Goal: Task Accomplishment & Management: Manage account settings

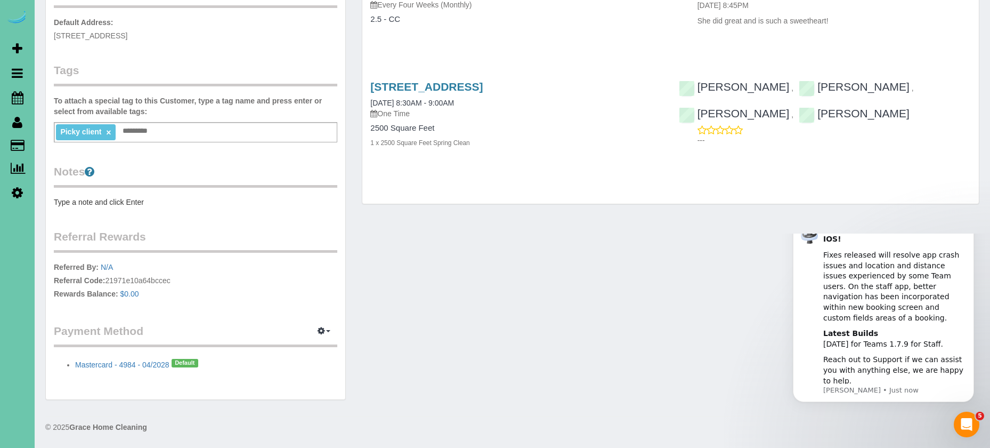
scroll to position [251, 0]
click at [968, 223] on icon "Dismiss notification" at bounding box center [971, 220] width 6 height 6
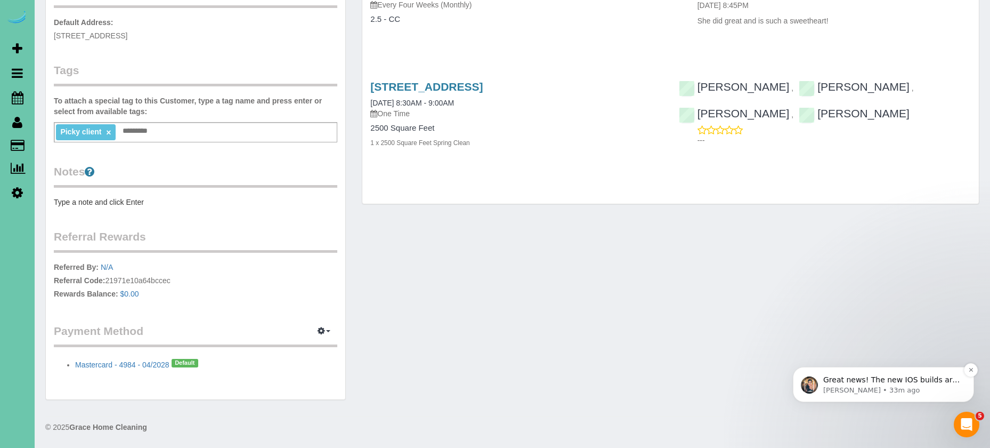
click at [928, 381] on p "Great news! The new IOS builds are live! Your team user will automatically get …" at bounding box center [891, 380] width 137 height 11
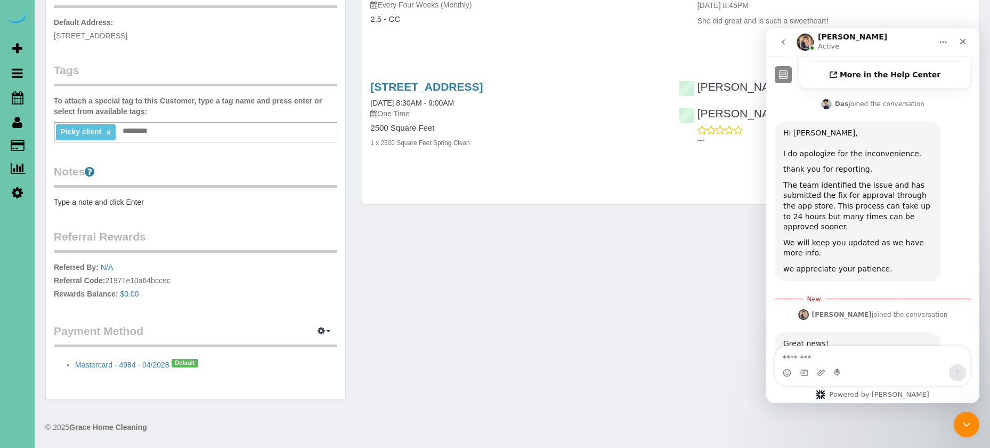
scroll to position [601, 0]
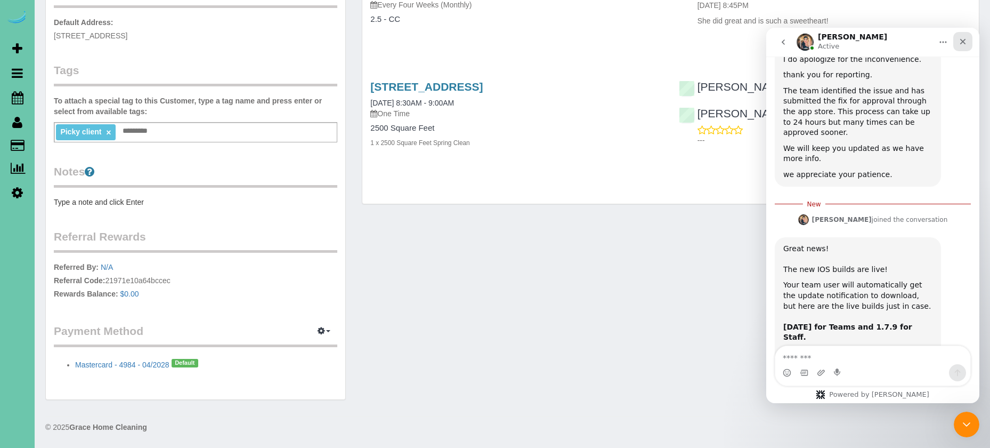
click at [965, 41] on icon "Close" at bounding box center [963, 42] width 6 height 6
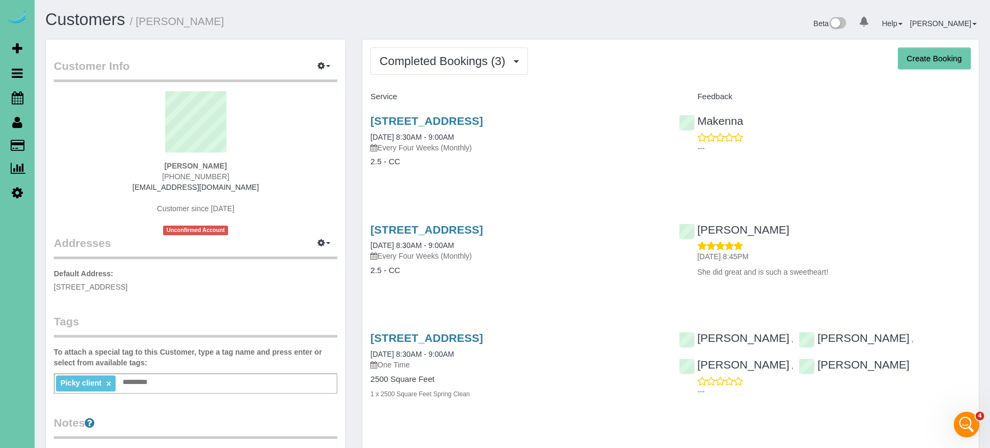
scroll to position [0, 0]
click at [15, 94] on icon at bounding box center [18, 97] width 12 height 13
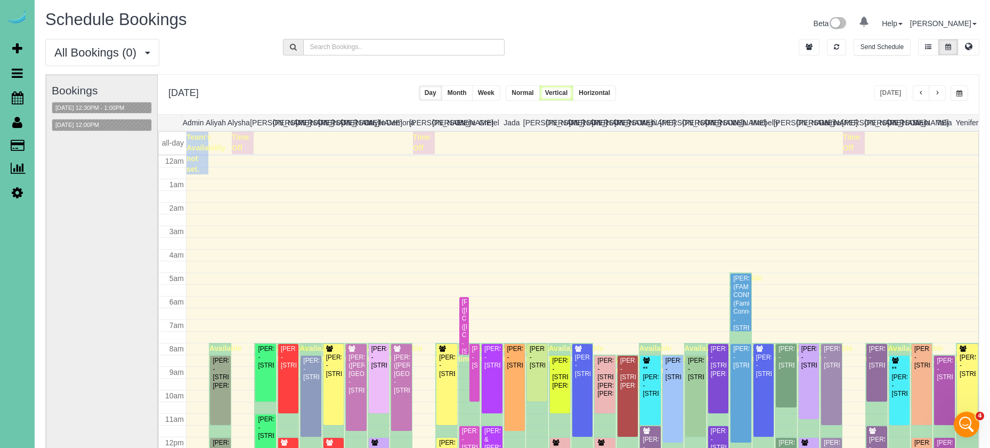
scroll to position [141, 0]
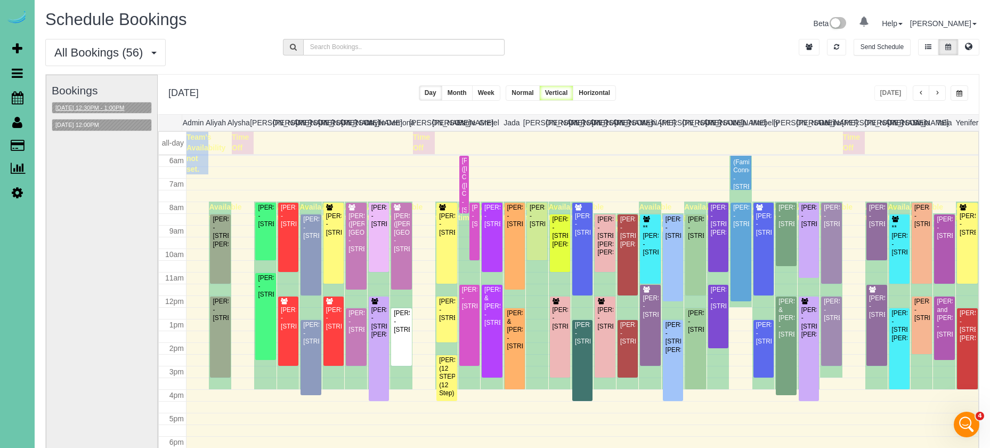
click at [87, 107] on button "[DATE] 12:30PM - 1:00PM" at bounding box center [89, 107] width 75 height 11
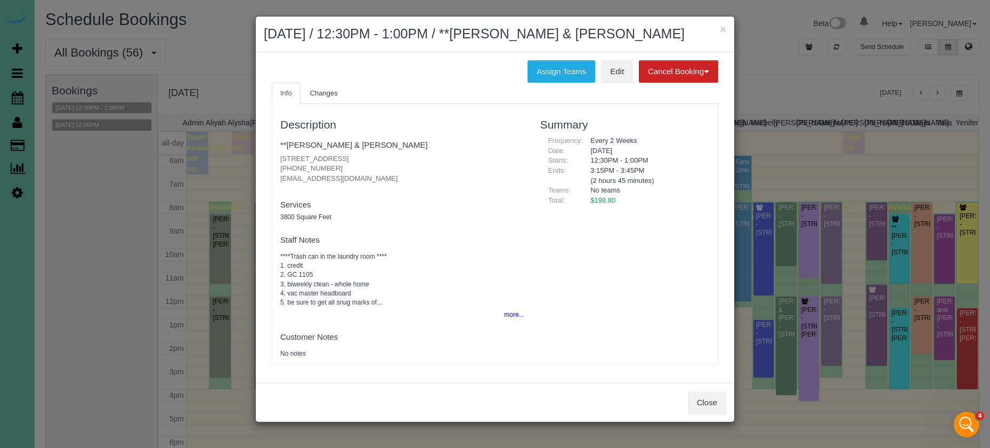
drag, startPoint x: 710, startPoint y: 402, endPoint x: 495, endPoint y: 306, distance: 236.2
click at [710, 402] on button "Close" at bounding box center [707, 402] width 38 height 22
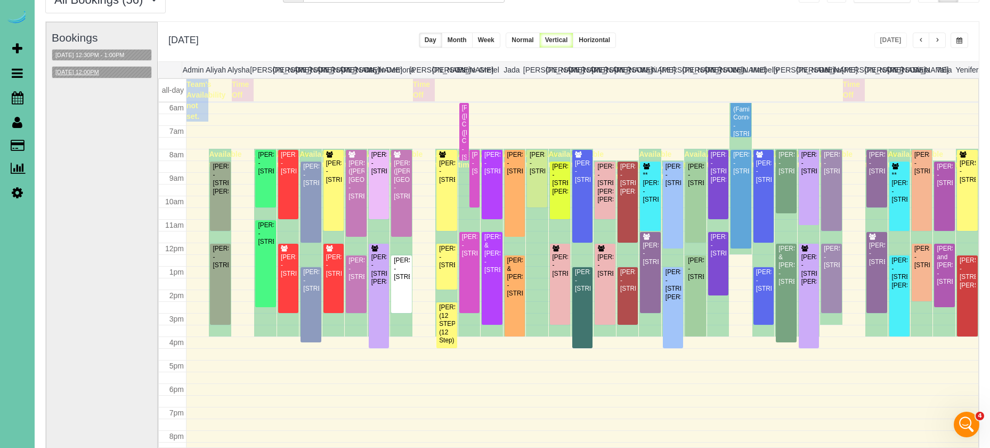
click at [87, 71] on button "[DATE] 12:00PM" at bounding box center [77, 72] width 50 height 11
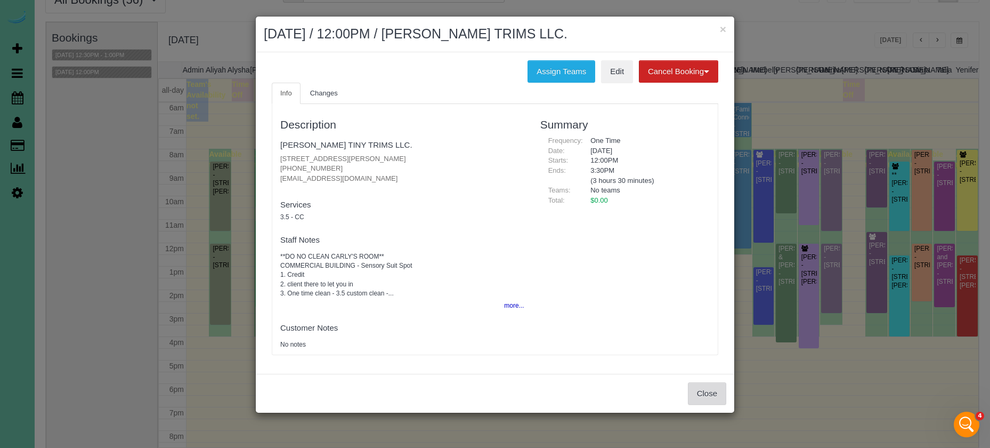
click at [716, 382] on button "Close" at bounding box center [707, 393] width 38 height 22
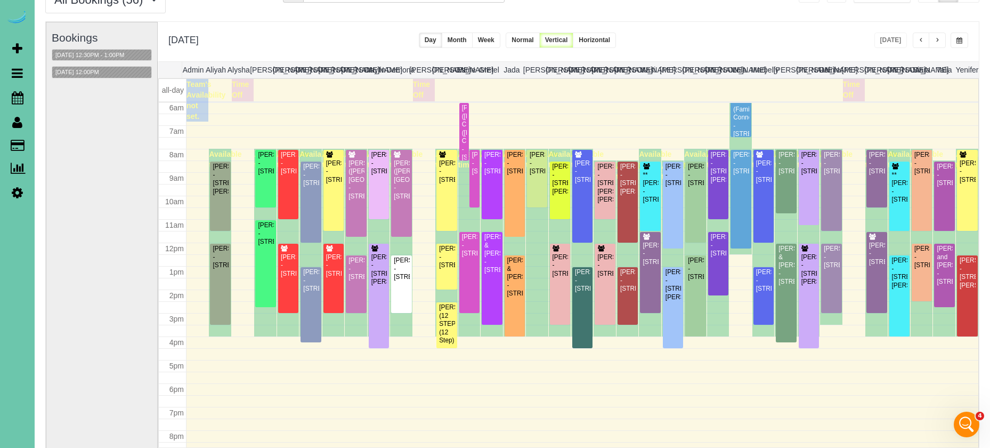
click at [941, 36] on button "button" at bounding box center [937, 40] width 17 height 15
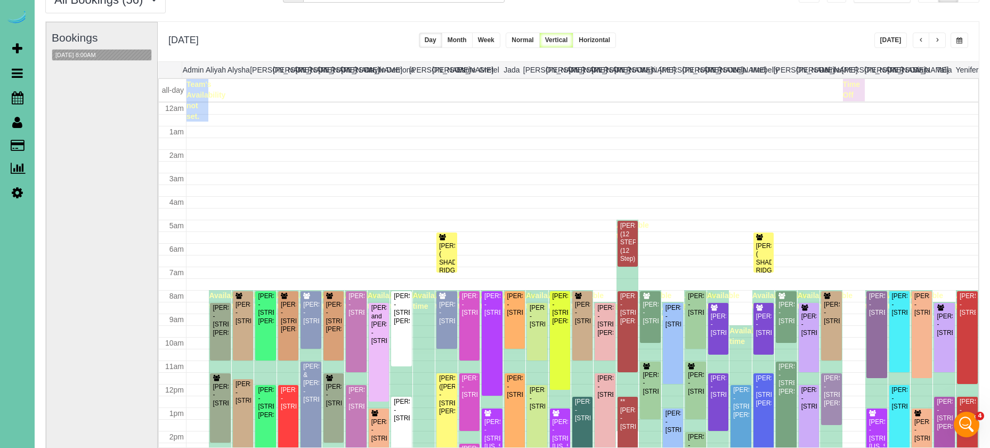
scroll to position [141, 0]
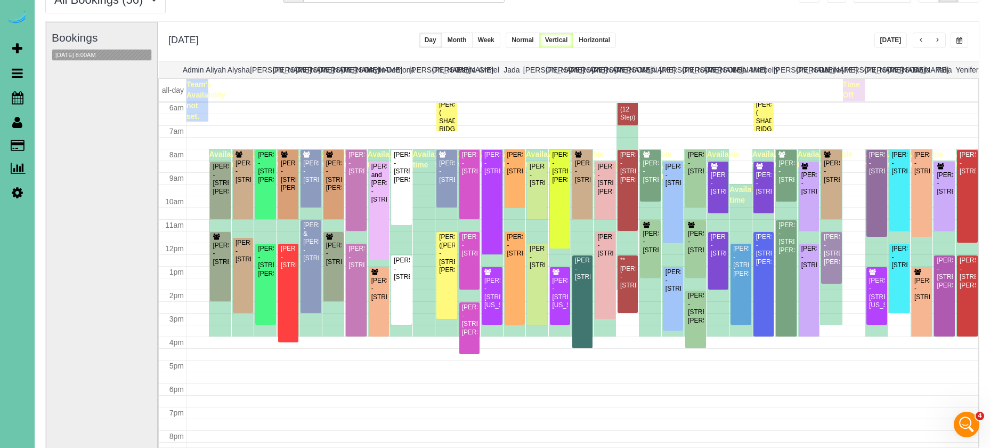
click at [920, 38] on span "button" at bounding box center [921, 40] width 5 height 6
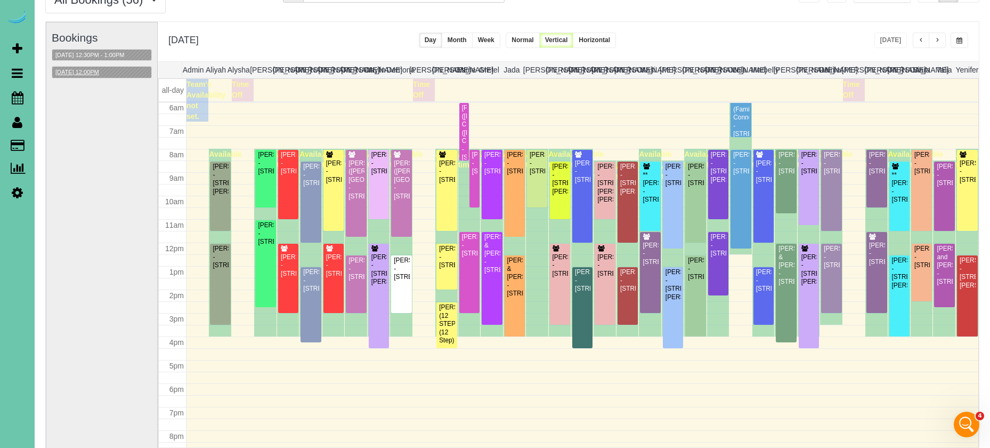
click at [98, 72] on button "[DATE] 12:00PM" at bounding box center [77, 72] width 50 height 11
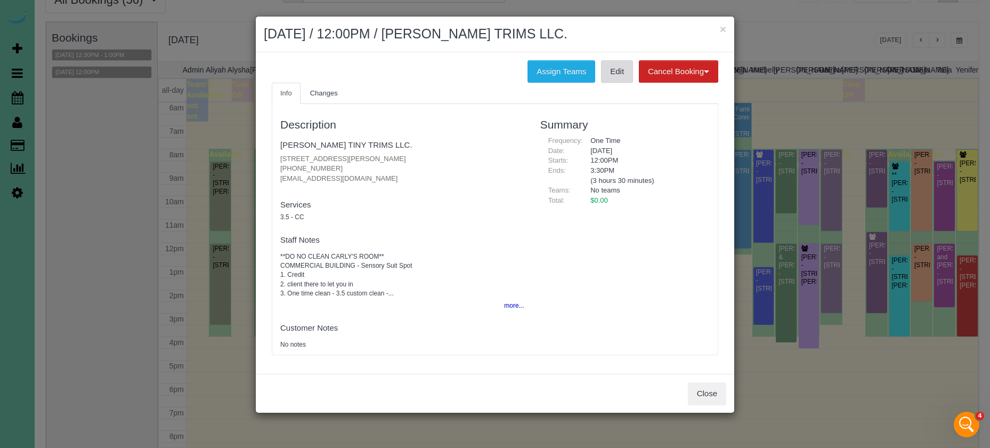
click at [610, 75] on link "Edit" at bounding box center [617, 71] width 32 height 22
click at [727, 29] on div "× [DATE] / 12:00PM / [PERSON_NAME] TRIMS LLC." at bounding box center [495, 35] width 479 height 36
click at [722, 27] on button "×" at bounding box center [723, 28] width 6 height 11
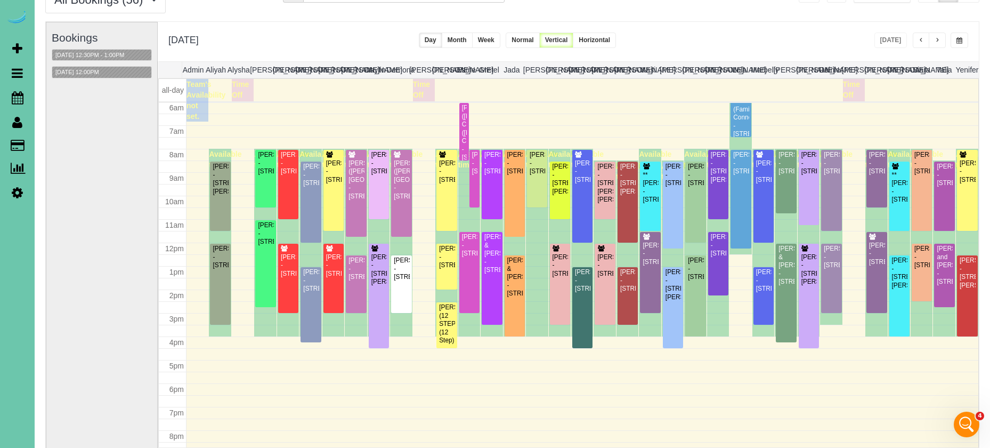
click at [938, 43] on span "button" at bounding box center [937, 40] width 5 height 6
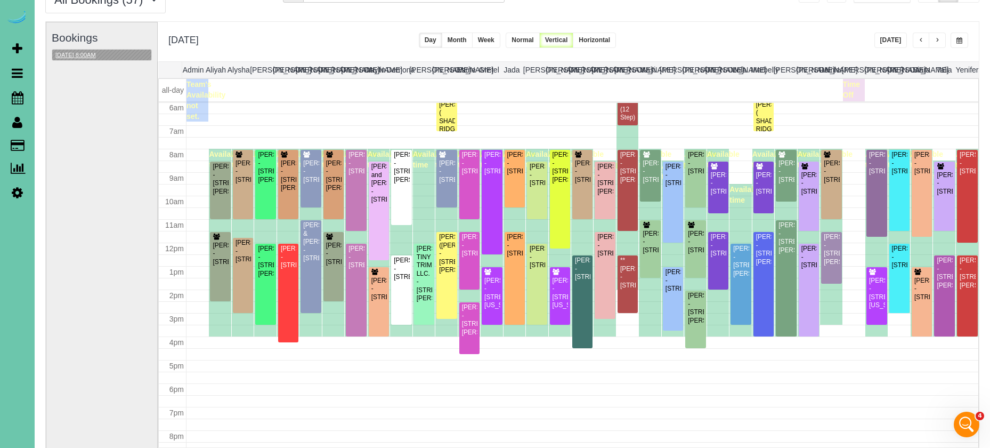
click at [83, 58] on button "[DATE] 8:00AM" at bounding box center [75, 55] width 47 height 11
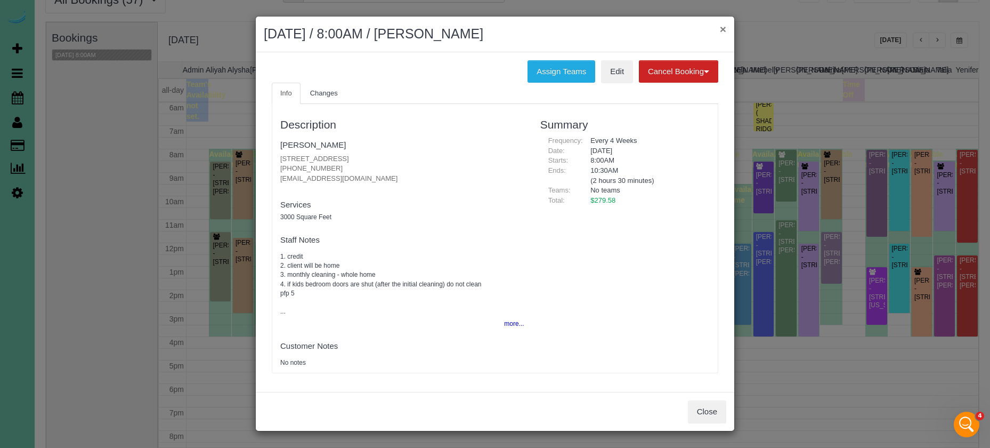
click at [725, 31] on button "×" at bounding box center [723, 28] width 6 height 11
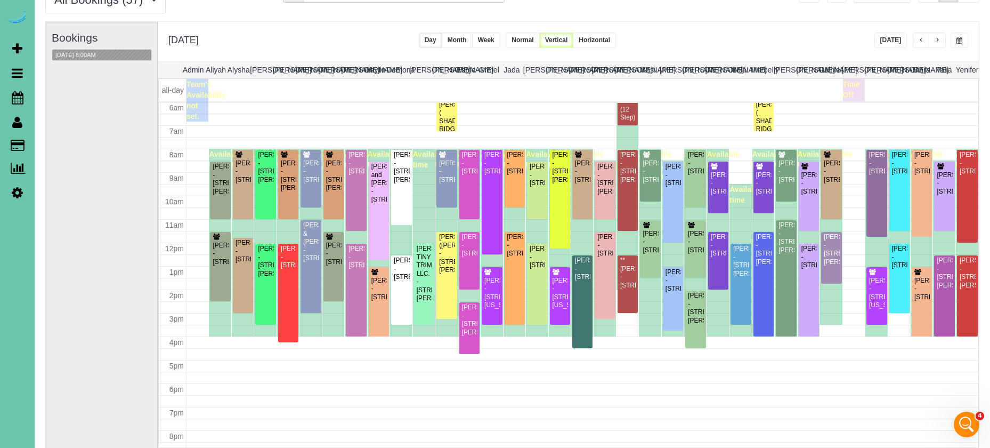
drag, startPoint x: 816, startPoint y: 23, endPoint x: 826, endPoint y: 24, distance: 9.1
click at [824, 24] on div "[DATE] [DATE] Day Month Week Normal Vertical Horizontal" at bounding box center [568, 41] width 821 height 39
click at [826, 24] on div "[DATE] [DATE] Day Month Week Normal Vertical Horizontal" at bounding box center [568, 41] width 821 height 39
click at [199, 37] on h2 "[DATE]" at bounding box center [183, 39] width 30 height 13
click at [337, 248] on div "[PERSON_NAME] - [STREET_ADDRESS]" at bounding box center [334, 253] width 16 height 25
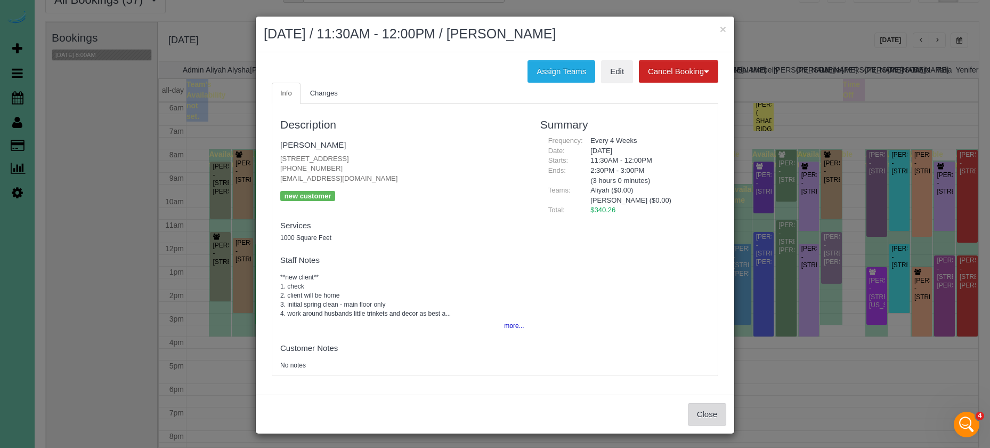
click at [699, 407] on button "Close" at bounding box center [707, 414] width 38 height 22
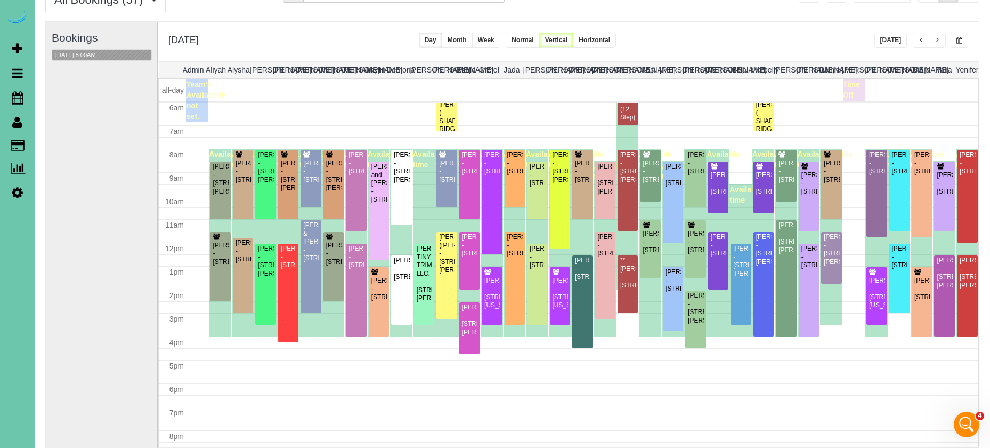
click at [93, 62] on div "Bookings [DATE] 8:00AM" at bounding box center [102, 234] width 100 height 425
click at [93, 55] on button "[DATE] 8:00AM" at bounding box center [75, 55] width 47 height 11
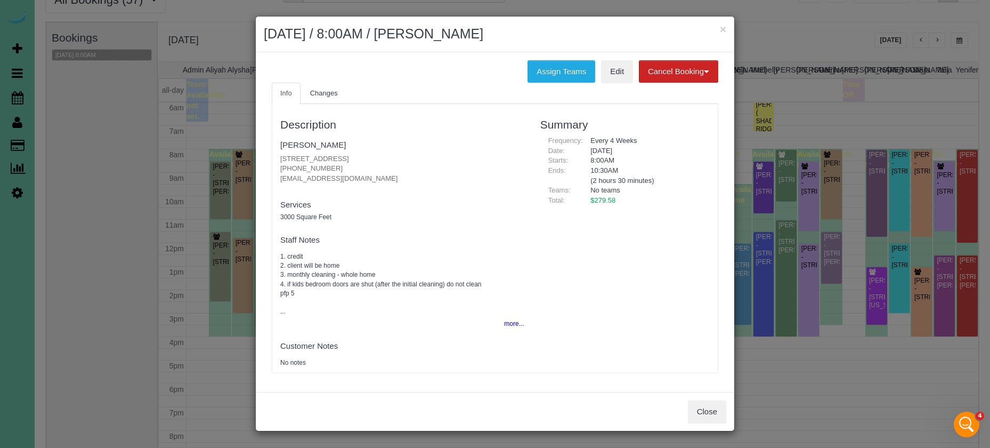
click at [723, 422] on div "Close" at bounding box center [495, 411] width 479 height 39
click at [711, 416] on button "Close" at bounding box center [707, 411] width 38 height 22
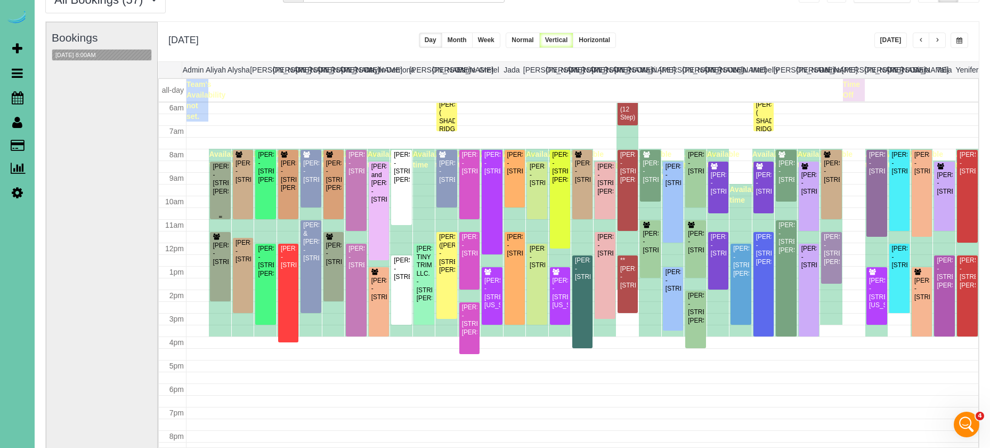
click at [220, 193] on div "[PERSON_NAME] - [STREET_ADDRESS][PERSON_NAME]" at bounding box center [220, 179] width 16 height 33
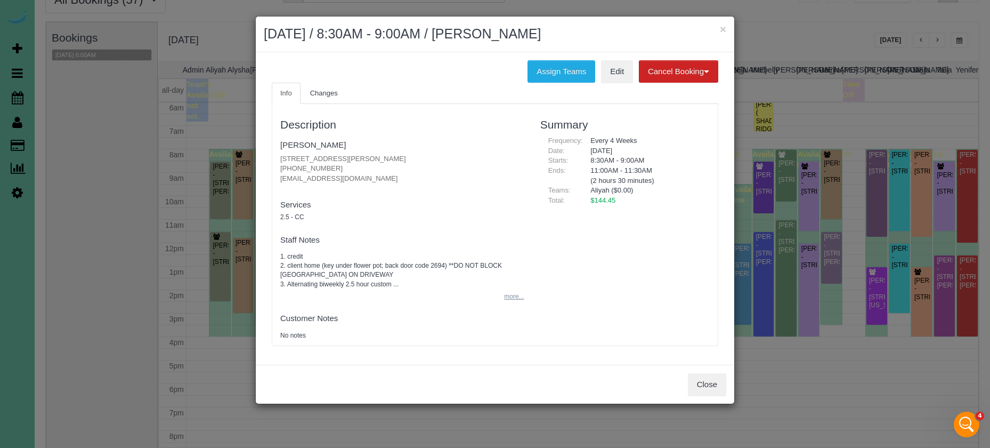
click at [513, 296] on button "more..." at bounding box center [511, 296] width 26 height 15
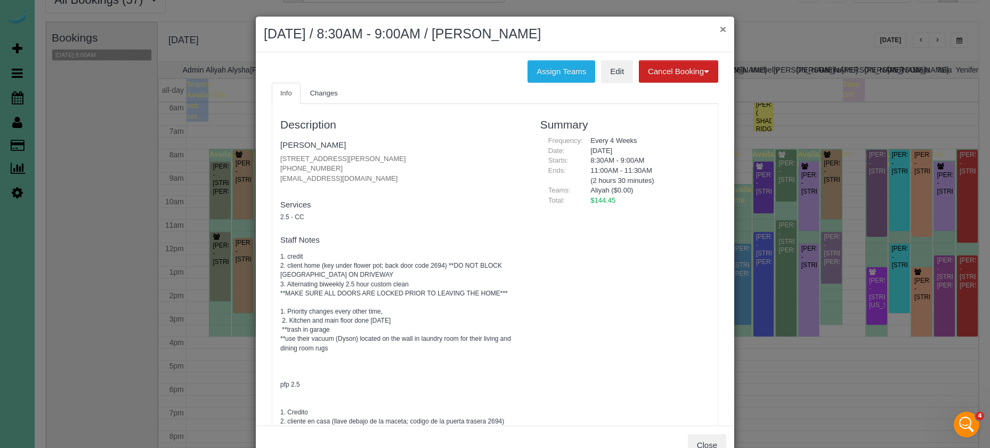
click at [722, 29] on button "×" at bounding box center [723, 28] width 6 height 11
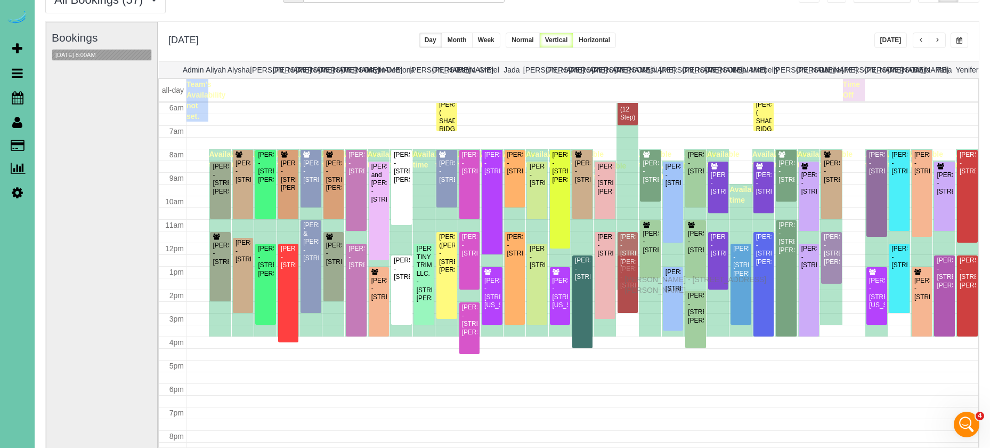
drag, startPoint x: 625, startPoint y: 198, endPoint x: 627, endPoint y: 278, distance: 80.0
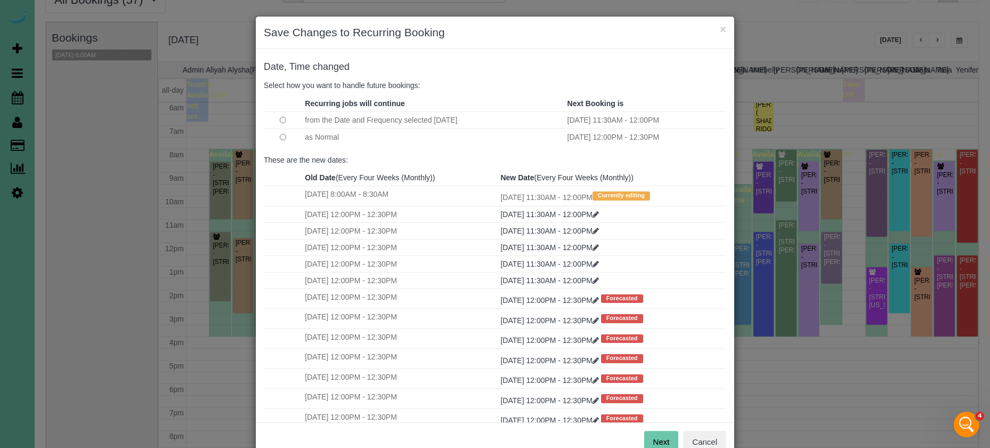
click at [723, 27] on button "×" at bounding box center [723, 28] width 6 height 11
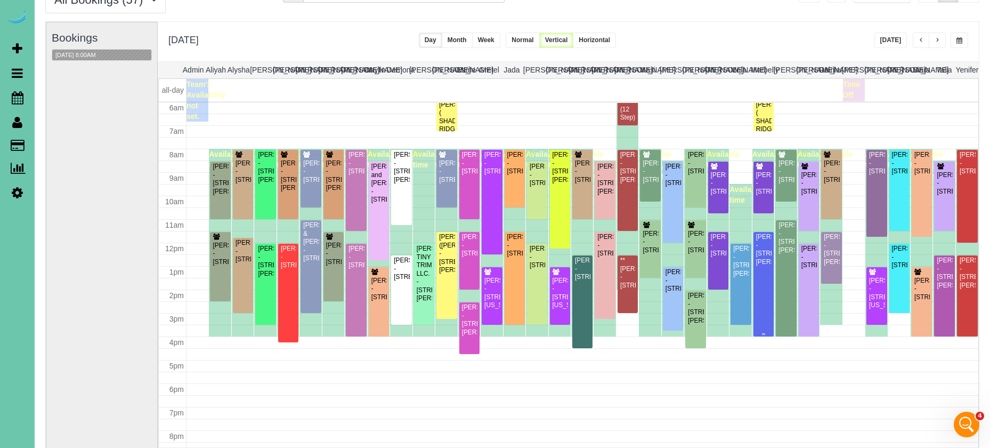
click at [766, 300] on div at bounding box center [764, 284] width 20 height 104
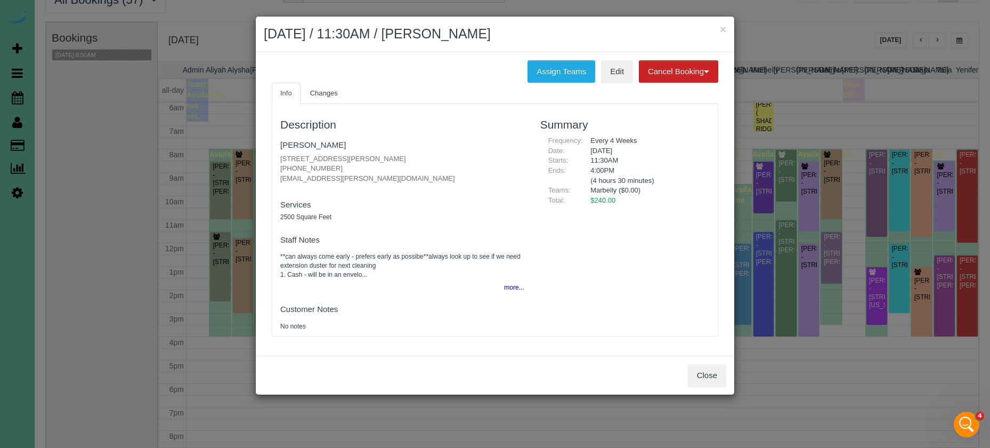
click at [766, 300] on body "× [DATE] / 11:30AM / [PERSON_NAME] Assign Teams Edit Cancel Booking Without Fee…" at bounding box center [495, 171] width 990 height 448
click at [312, 146] on link "[PERSON_NAME]" at bounding box center [313, 144] width 66 height 9
click at [724, 28] on button "×" at bounding box center [723, 28] width 6 height 11
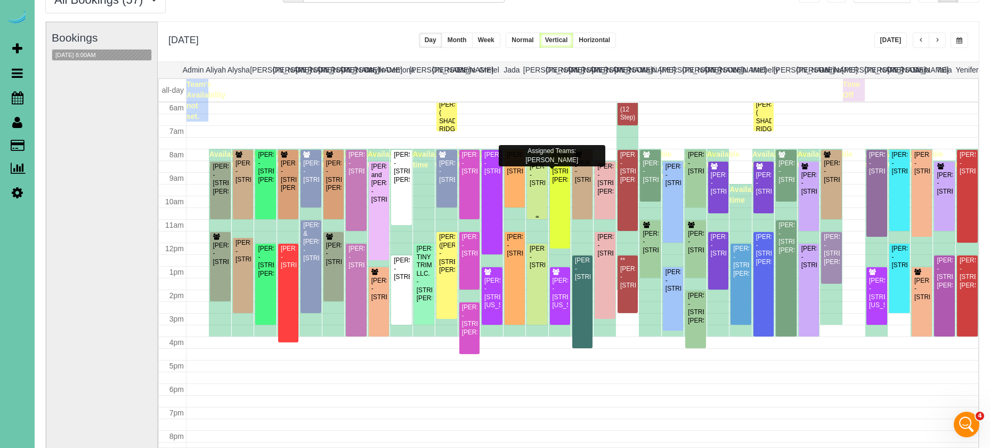
click at [540, 182] on div "[PERSON_NAME] - [STREET_ADDRESS]" at bounding box center [537, 175] width 16 height 25
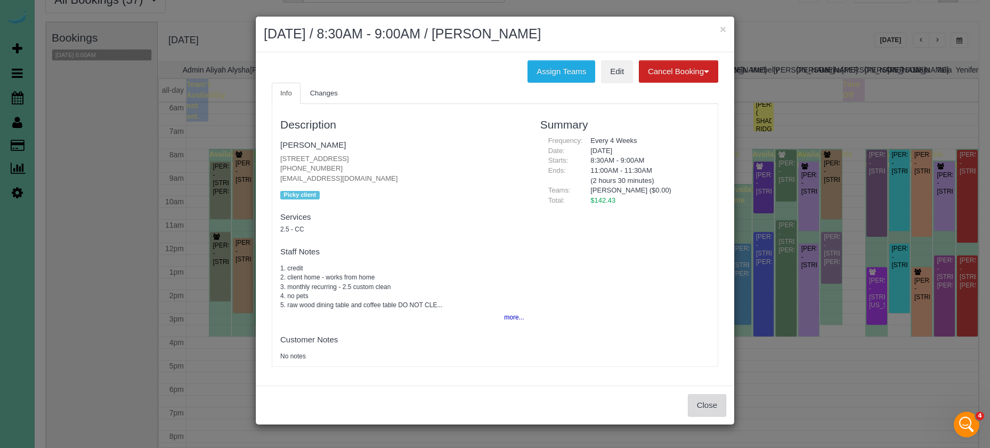
drag, startPoint x: 729, startPoint y: 414, endPoint x: 698, endPoint y: 407, distance: 31.0
click at [726, 414] on div "Close" at bounding box center [495, 404] width 479 height 39
click at [699, 398] on button "Close" at bounding box center [707, 405] width 38 height 22
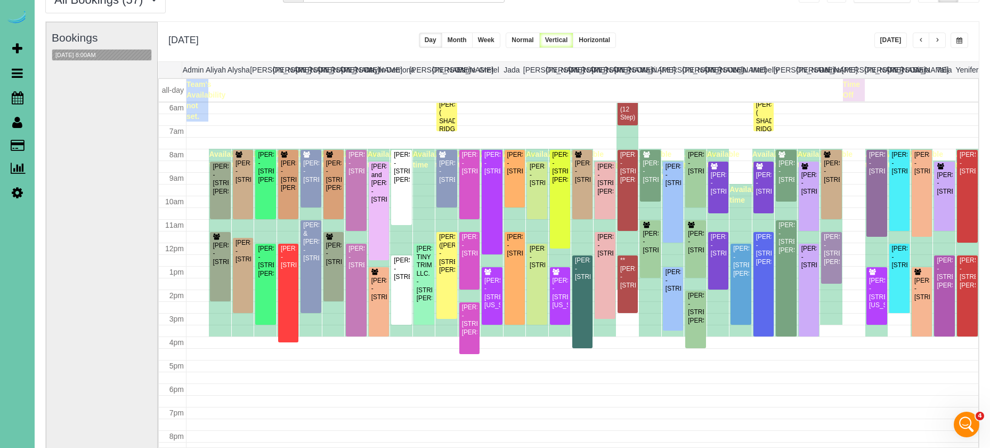
click at [938, 41] on span "button" at bounding box center [937, 40] width 5 height 6
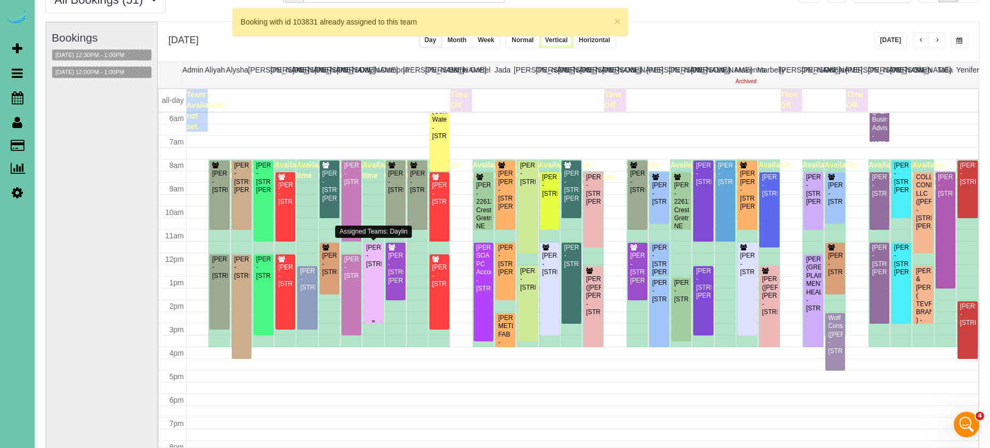
click at [374, 268] on div "[PERSON_NAME] - [STREET_ADDRESS]" at bounding box center [373, 256] width 15 height 25
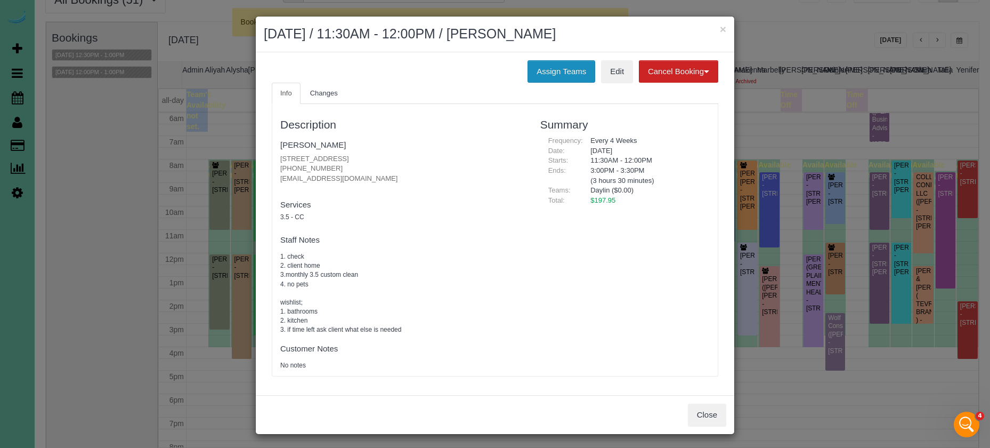
click at [544, 62] on button "Assign Teams" at bounding box center [562, 71] width 68 height 22
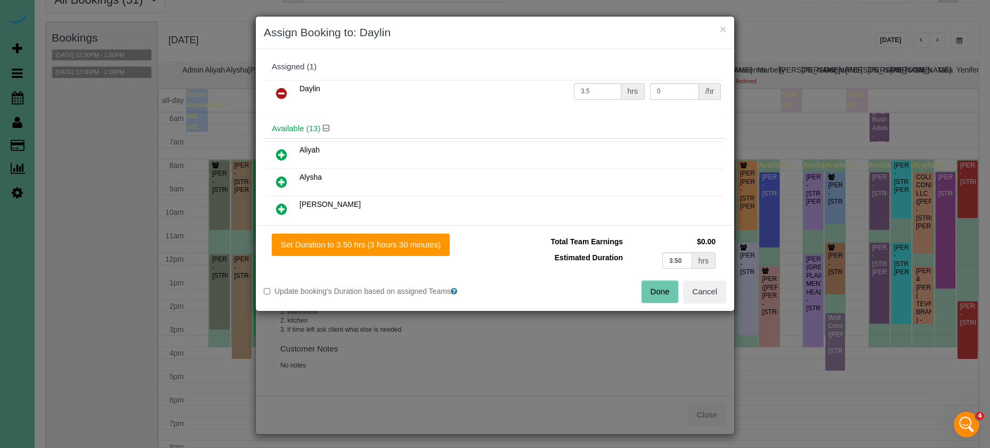
click at [274, 89] on link at bounding box center [281, 93] width 25 height 21
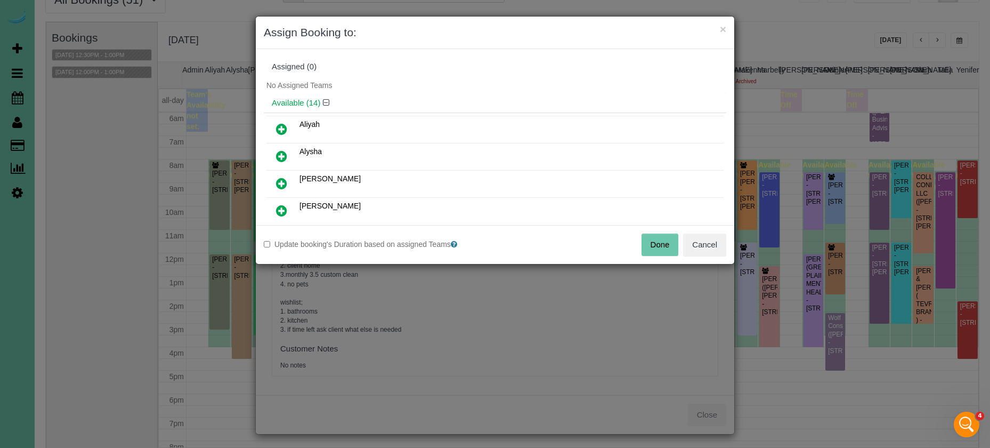
click at [652, 240] on button "Done" at bounding box center [660, 244] width 37 height 22
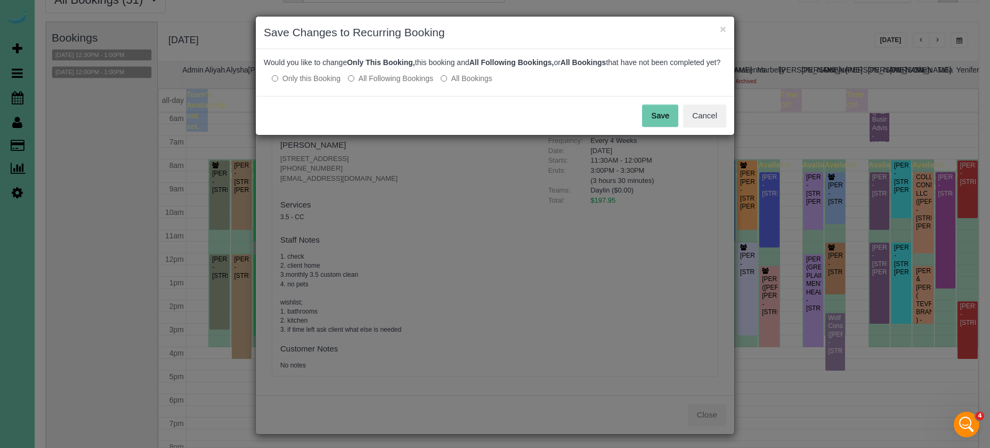
drag, startPoint x: 665, startPoint y: 119, endPoint x: 685, endPoint y: 61, distance: 61.2
click at [665, 119] on button "Save" at bounding box center [660, 115] width 36 height 22
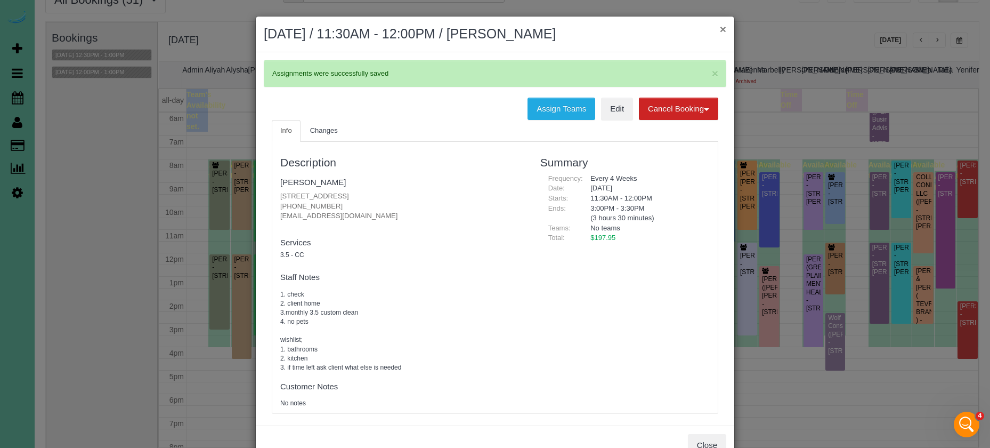
click at [722, 27] on button "×" at bounding box center [723, 28] width 6 height 11
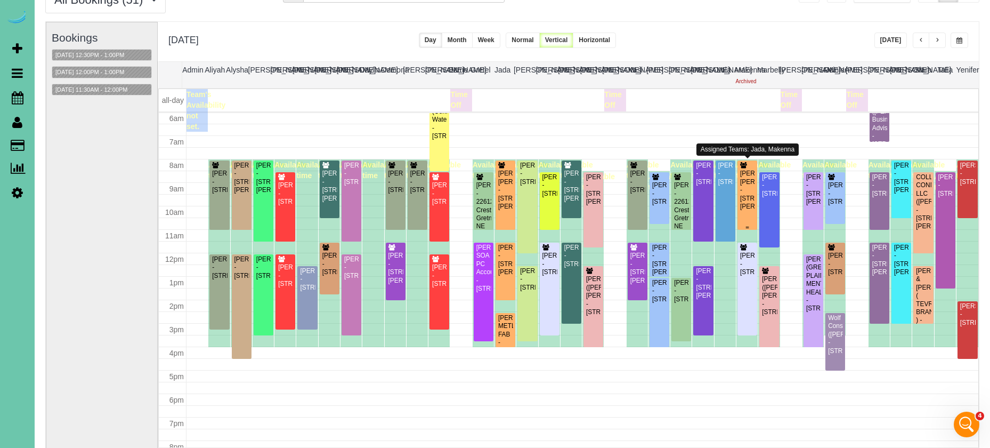
click at [749, 195] on div "[PERSON_NAME] [PERSON_NAME] - [STREET_ADDRESS][PERSON_NAME]" at bounding box center [747, 189] width 15 height 41
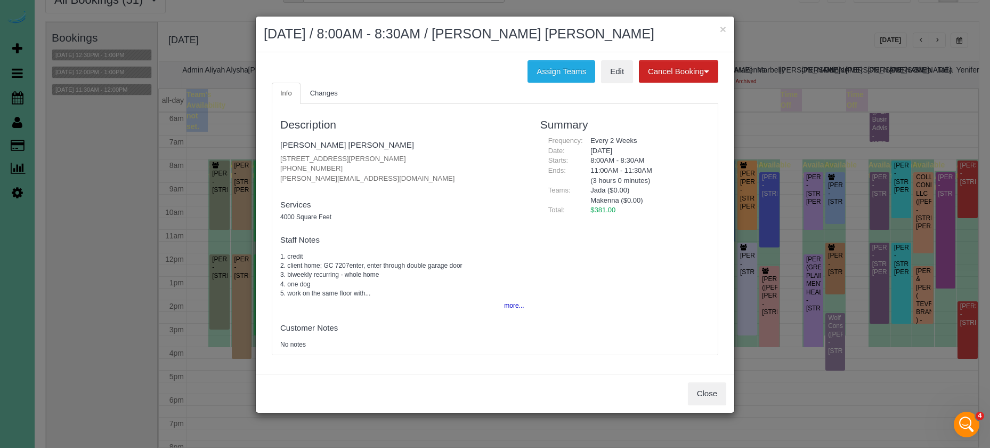
drag, startPoint x: 554, startPoint y: 66, endPoint x: 468, endPoint y: 79, distance: 86.3
click at [554, 65] on button "Assign Teams" at bounding box center [562, 71] width 68 height 22
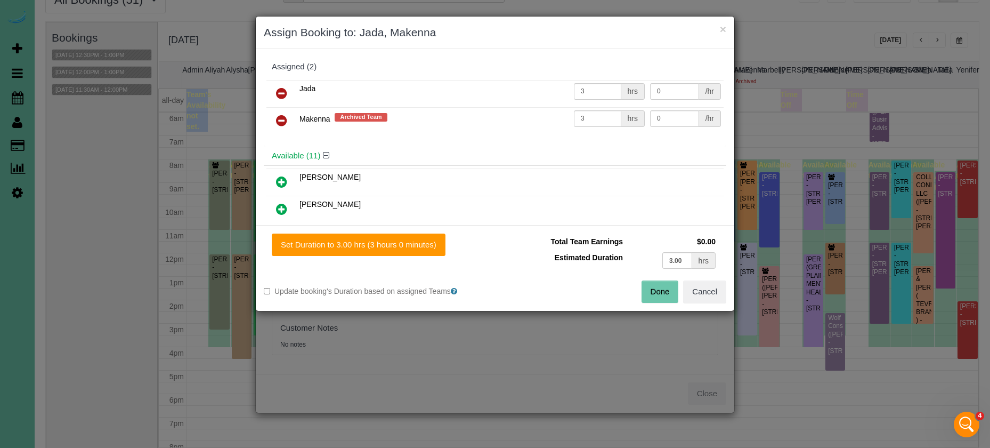
click at [279, 115] on icon at bounding box center [281, 120] width 11 height 13
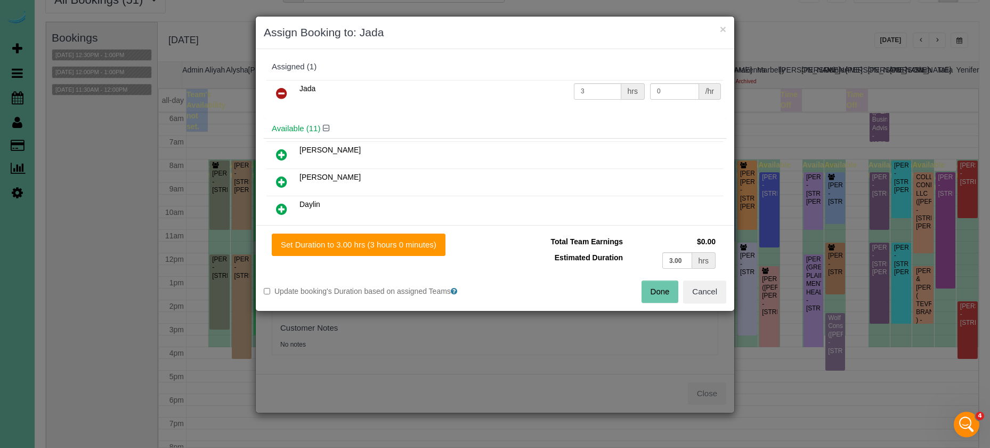
click at [286, 208] on icon at bounding box center [281, 209] width 11 height 13
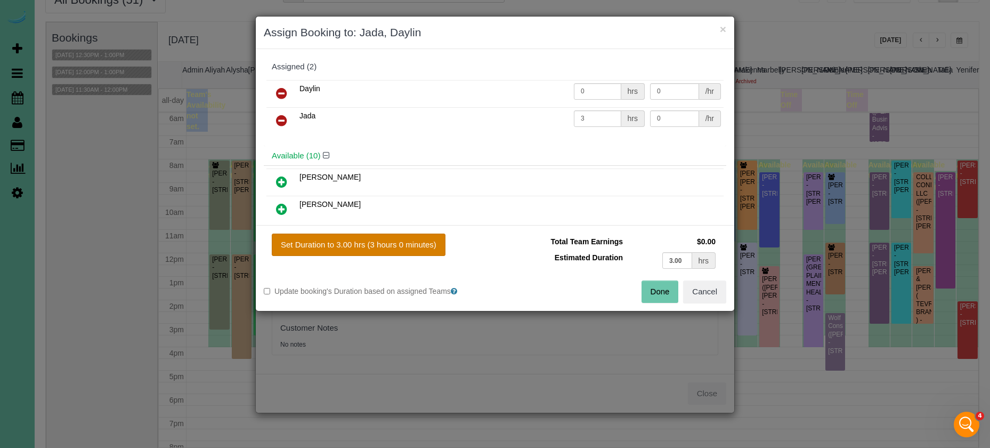
drag, startPoint x: 331, startPoint y: 252, endPoint x: 329, endPoint y: 246, distance: 6.2
click at [331, 252] on button "Set Duration to 3.00 hrs (3 hours 0 minutes)" at bounding box center [359, 244] width 174 height 22
type input "3.00"
drag, startPoint x: 669, startPoint y: 294, endPoint x: 662, endPoint y: 295, distance: 7.1
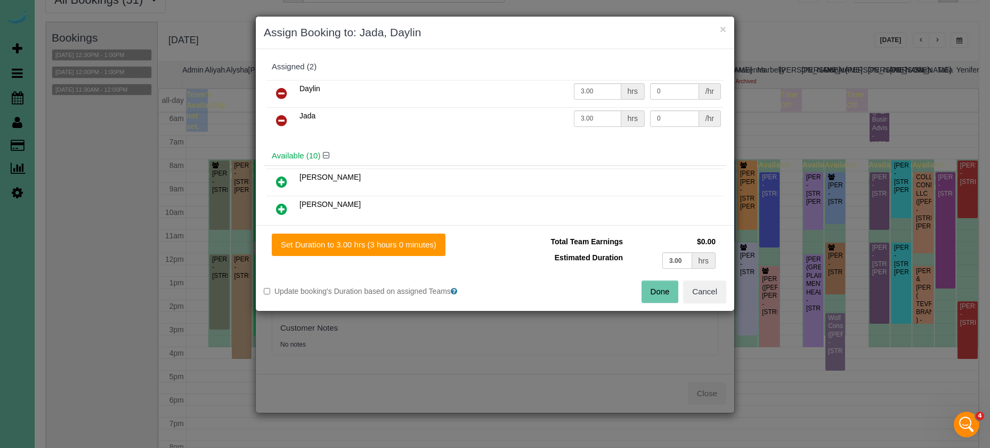
click at [669, 294] on button "Done" at bounding box center [660, 291] width 37 height 22
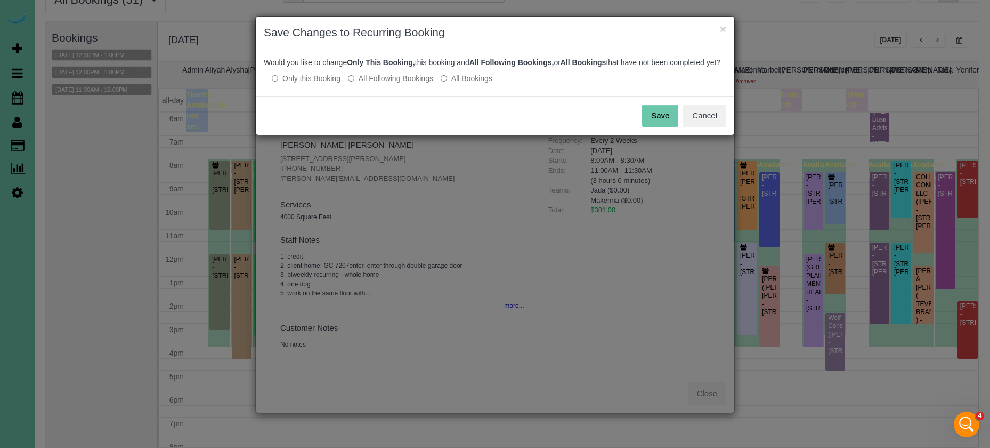
drag, startPoint x: 666, startPoint y: 117, endPoint x: 652, endPoint y: 109, distance: 15.5
click at [666, 117] on button "Save" at bounding box center [660, 115] width 36 height 22
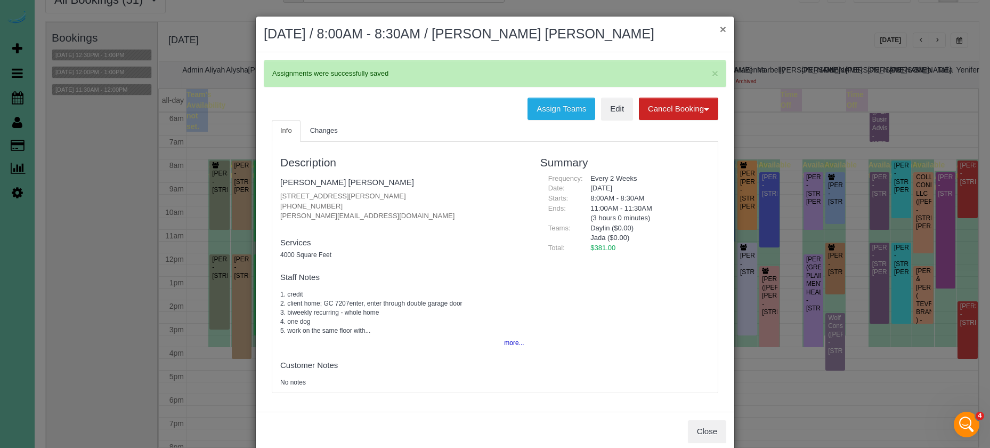
click at [724, 23] on button "×" at bounding box center [723, 28] width 6 height 11
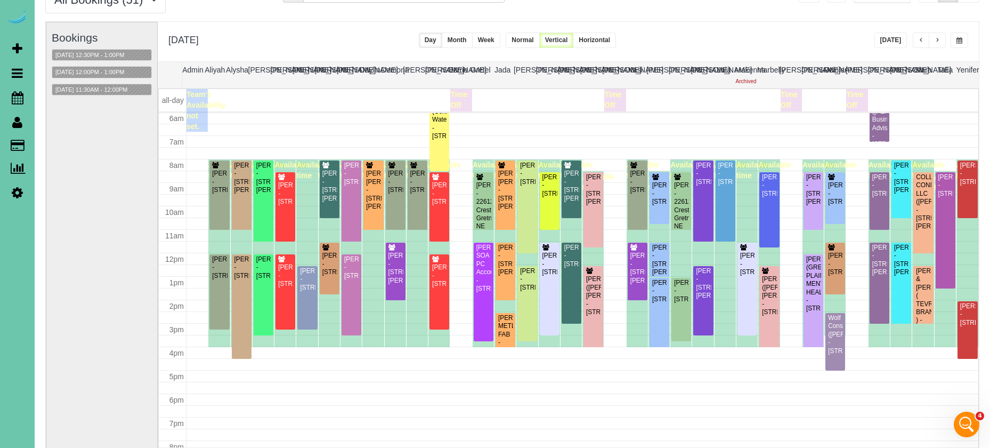
click at [925, 37] on button "button" at bounding box center [921, 40] width 17 height 15
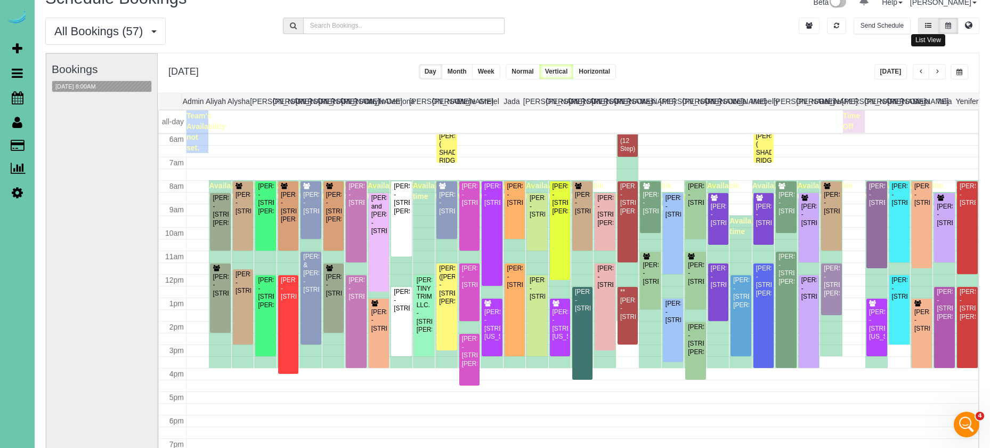
scroll to position [21, 0]
click at [968, 22] on icon at bounding box center [968, 25] width 7 height 6
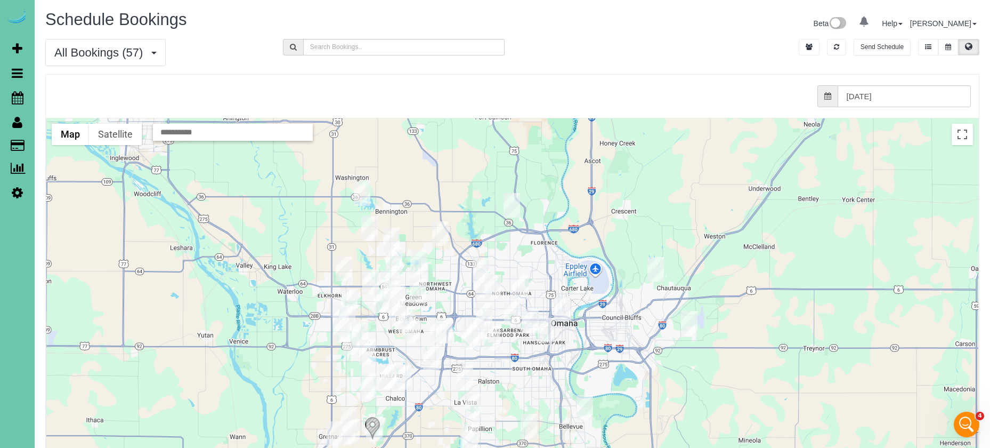
click at [373, 382] on img "08/28/2025 2:30PM - Diane Koehler - 17241 Chandler Street, Omaha, NE 68136" at bounding box center [368, 386] width 17 height 25
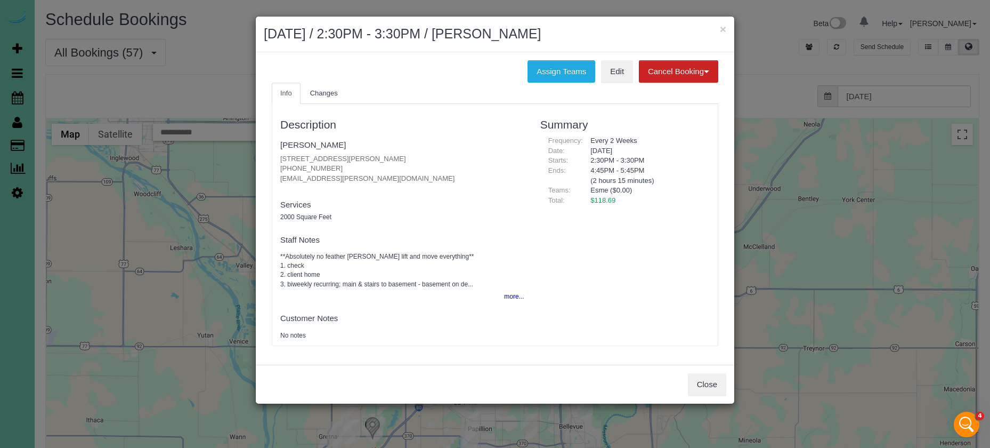
drag, startPoint x: 545, startPoint y: 69, endPoint x: 424, endPoint y: 70, distance: 121.0
click at [545, 69] on button "Assign Teams" at bounding box center [562, 71] width 68 height 22
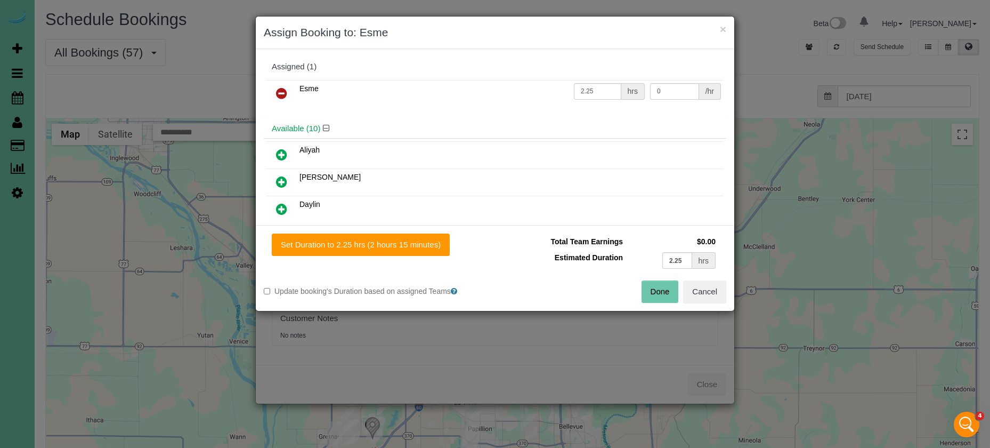
click at [284, 95] on icon at bounding box center [281, 93] width 11 height 13
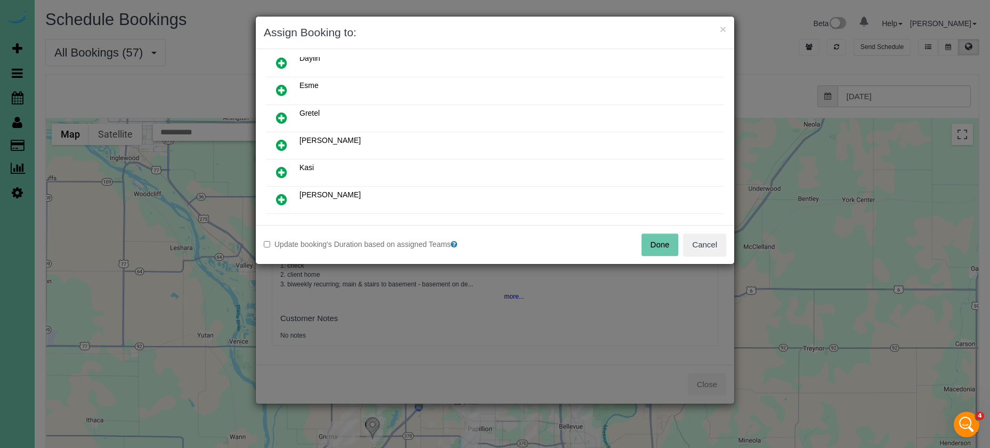
scroll to position [123, 0]
click at [288, 174] on link at bounding box center [281, 169] width 25 height 21
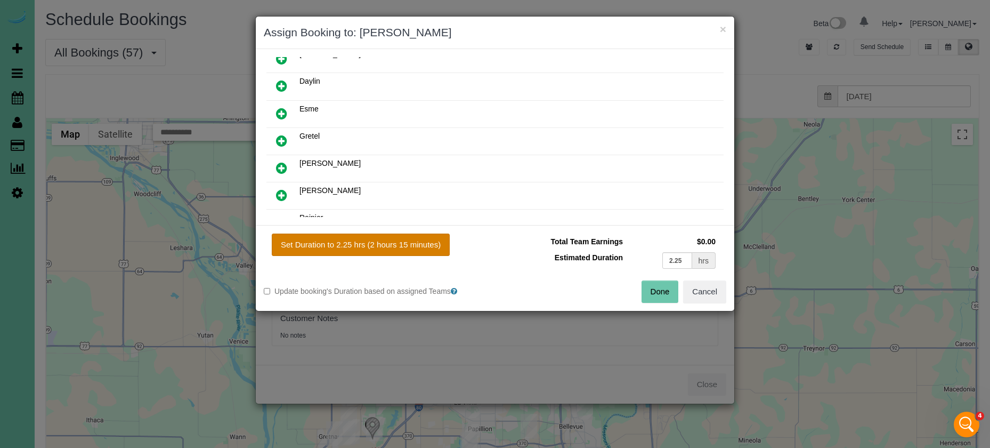
drag, startPoint x: 374, startPoint y: 247, endPoint x: 394, endPoint y: 249, distance: 19.9
click at [378, 247] on button "Set Duration to 2.25 hrs (2 hours 15 minutes)" at bounding box center [361, 244] width 178 height 22
type input "2.25"
click at [650, 288] on button "Done" at bounding box center [660, 291] width 37 height 22
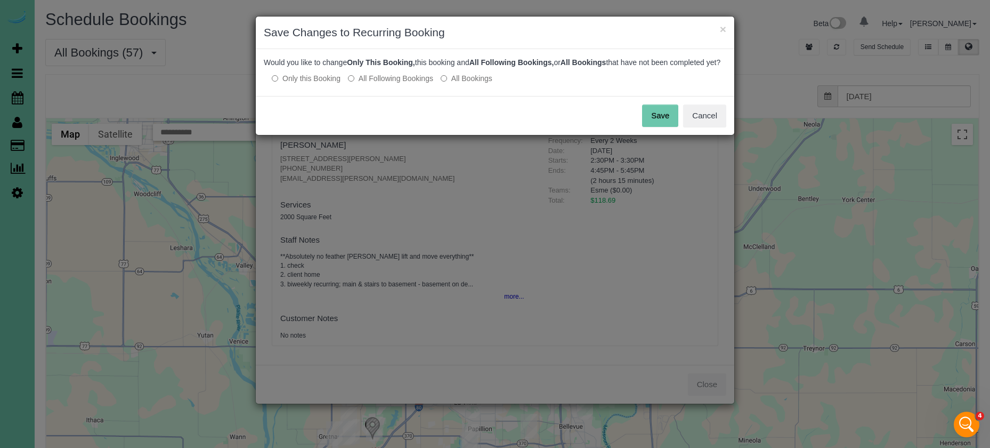
drag, startPoint x: 664, startPoint y: 128, endPoint x: 708, endPoint y: 58, distance: 83.1
click at [664, 127] on button "Save" at bounding box center [660, 115] width 36 height 22
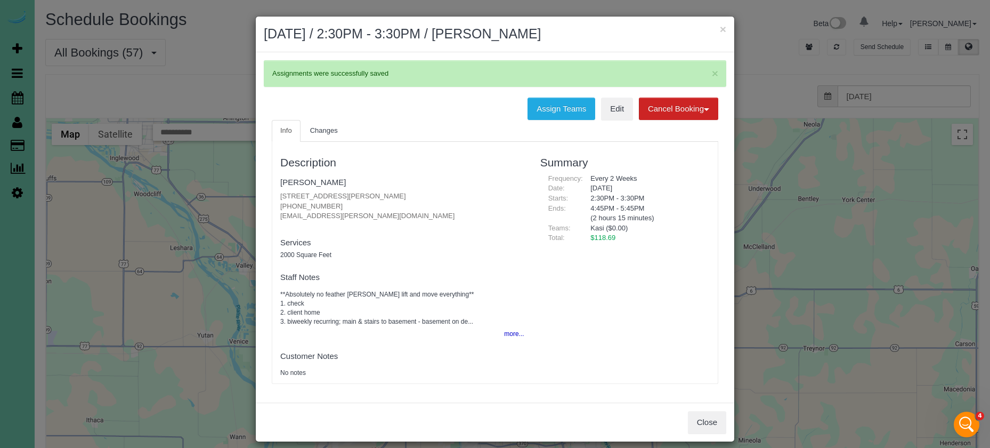
drag, startPoint x: 723, startPoint y: 28, endPoint x: 760, endPoint y: 29, distance: 37.3
click at [723, 28] on button "×" at bounding box center [723, 28] width 6 height 11
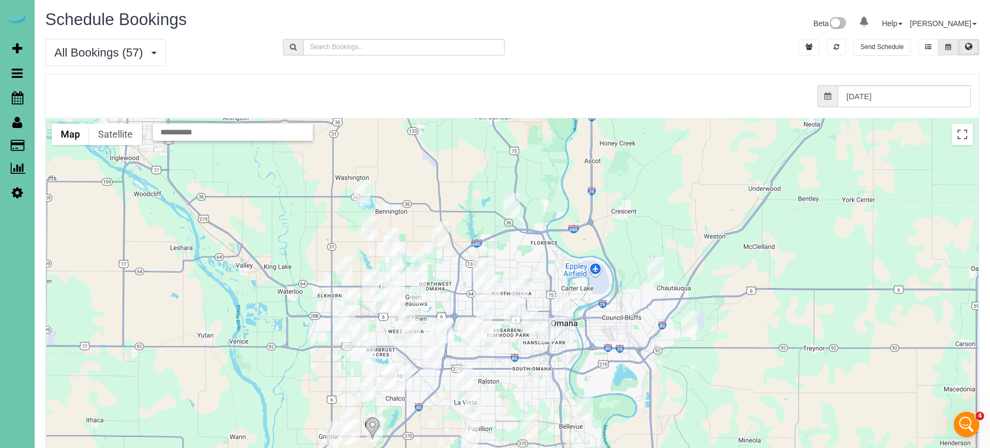
click at [952, 48] on button at bounding box center [948, 47] width 20 height 17
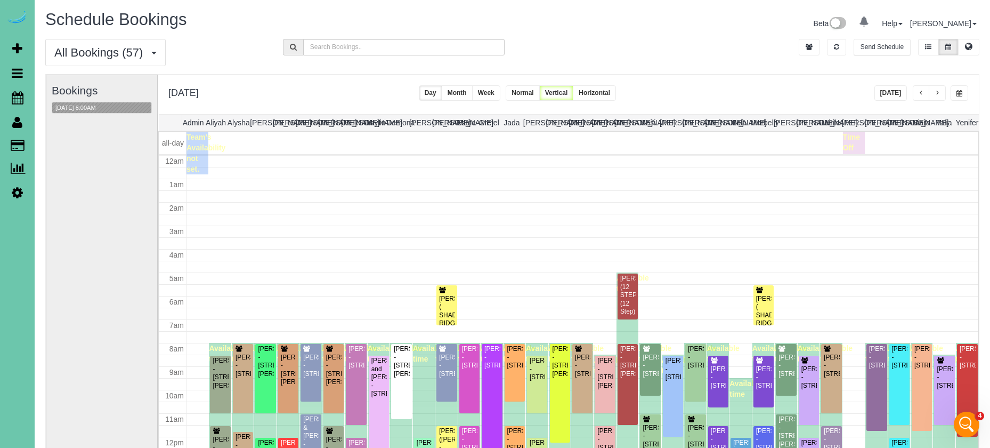
scroll to position [141, 0]
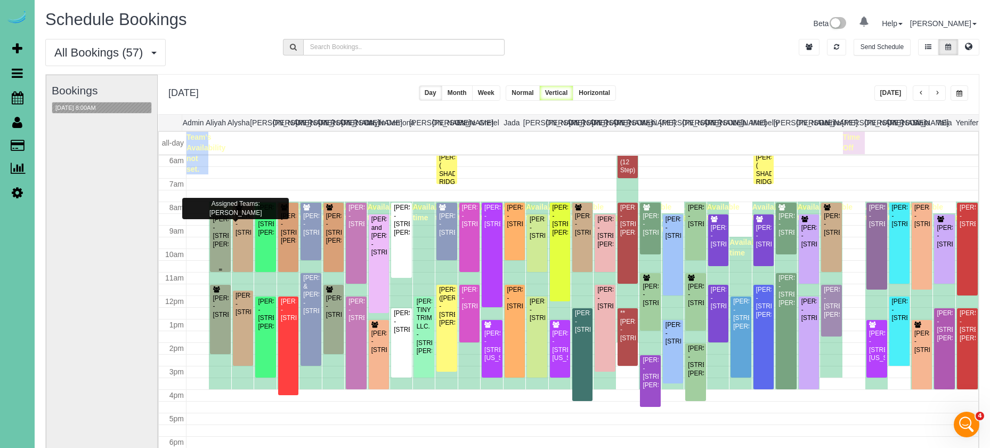
click at [220, 238] on div "[PERSON_NAME] - [STREET_ADDRESS][PERSON_NAME]" at bounding box center [220, 231] width 16 height 33
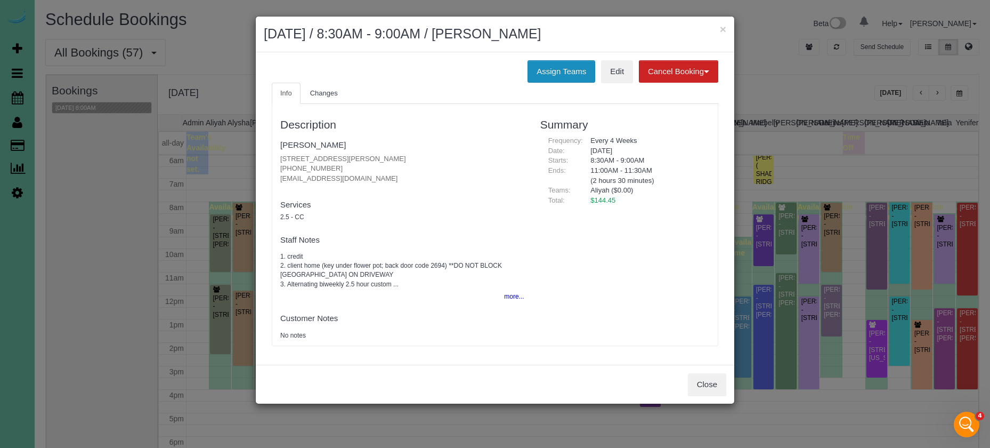
click at [543, 70] on button "Assign Teams" at bounding box center [562, 71] width 68 height 22
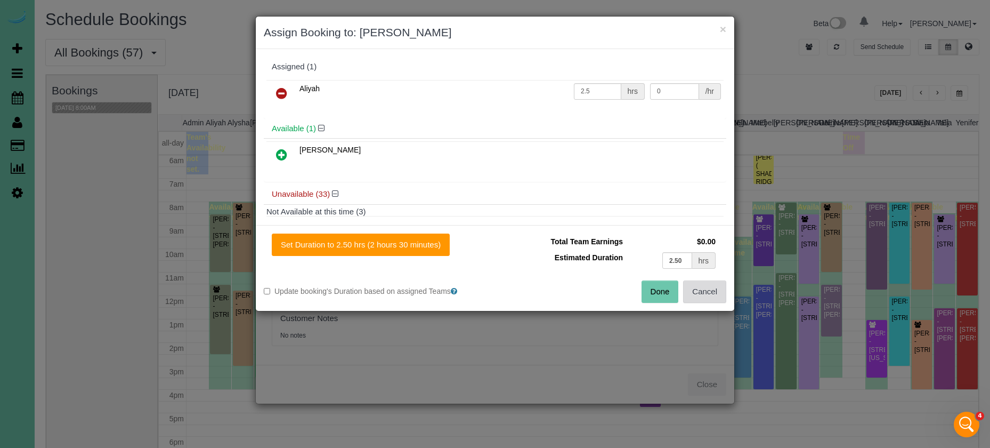
click at [708, 298] on button "Cancel" at bounding box center [704, 291] width 43 height 22
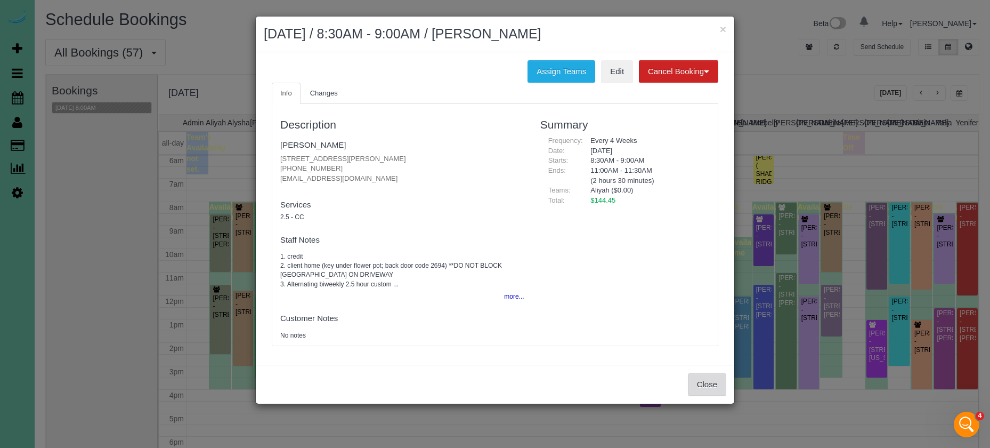
click at [706, 375] on button "Close" at bounding box center [707, 384] width 38 height 22
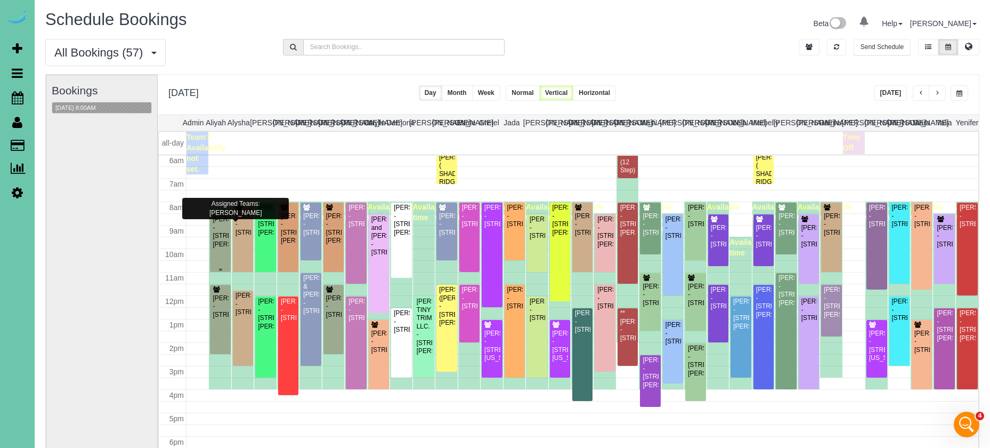
click at [218, 233] on div "[PERSON_NAME] - [STREET_ADDRESS][PERSON_NAME]" at bounding box center [220, 231] width 16 height 33
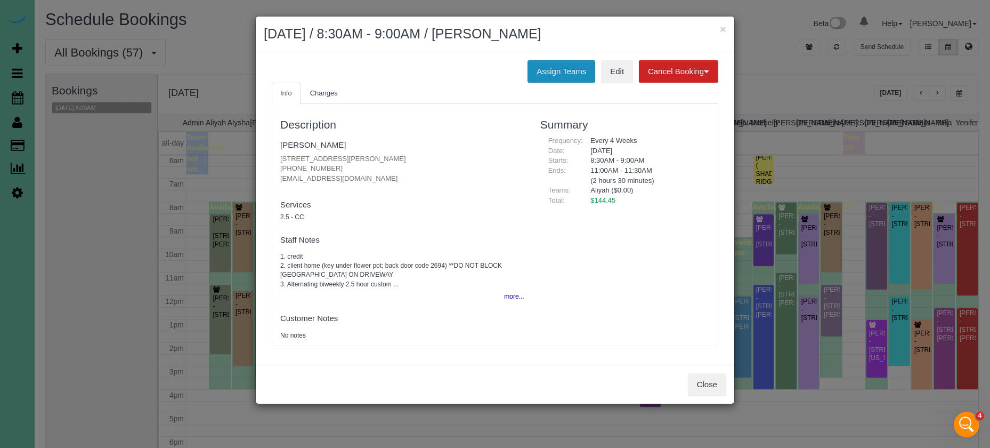
drag, startPoint x: 549, startPoint y: 76, endPoint x: 535, endPoint y: 75, distance: 15.0
click at [549, 76] on button "Assign Teams" at bounding box center [562, 71] width 68 height 22
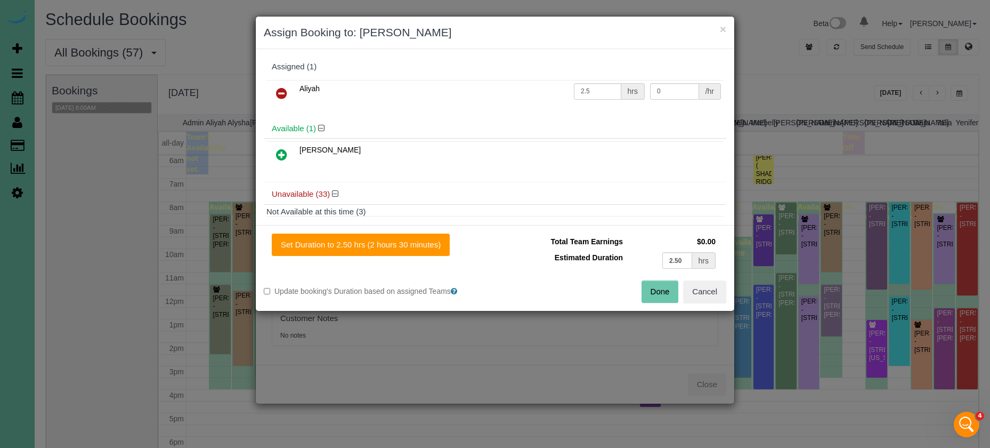
click at [280, 94] on icon at bounding box center [281, 93] width 11 height 13
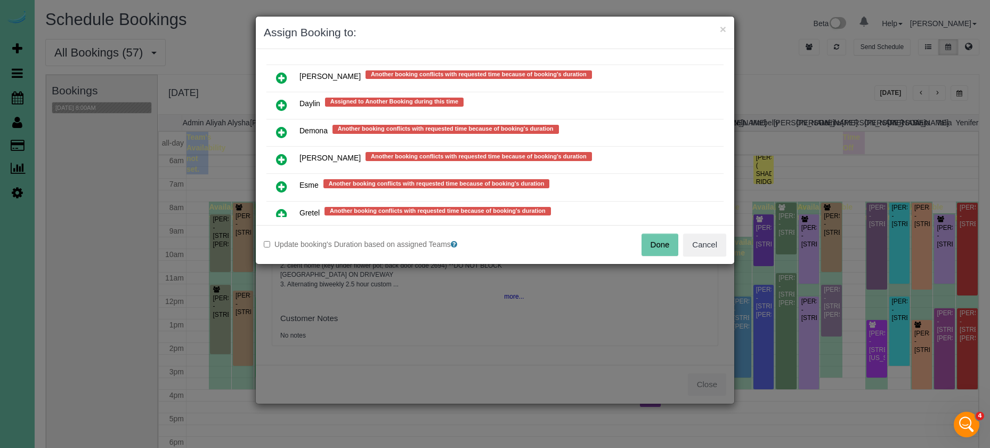
scroll to position [392, 0]
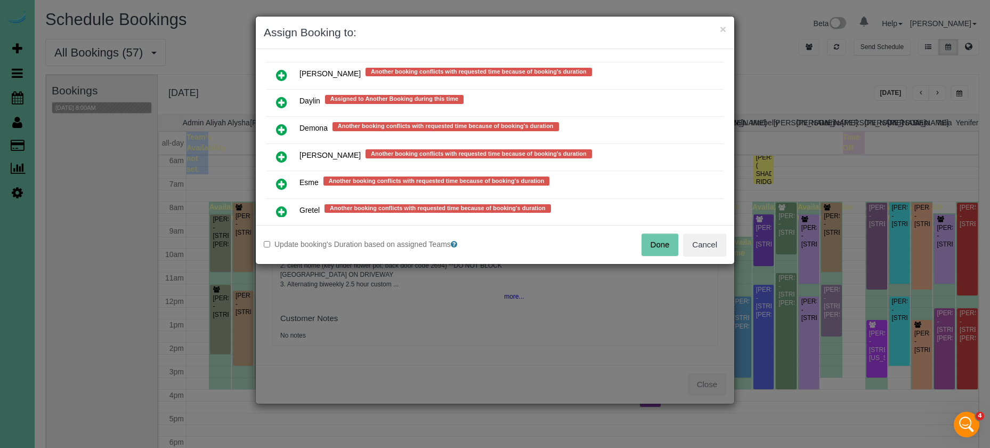
click at [285, 180] on icon at bounding box center [281, 183] width 11 height 13
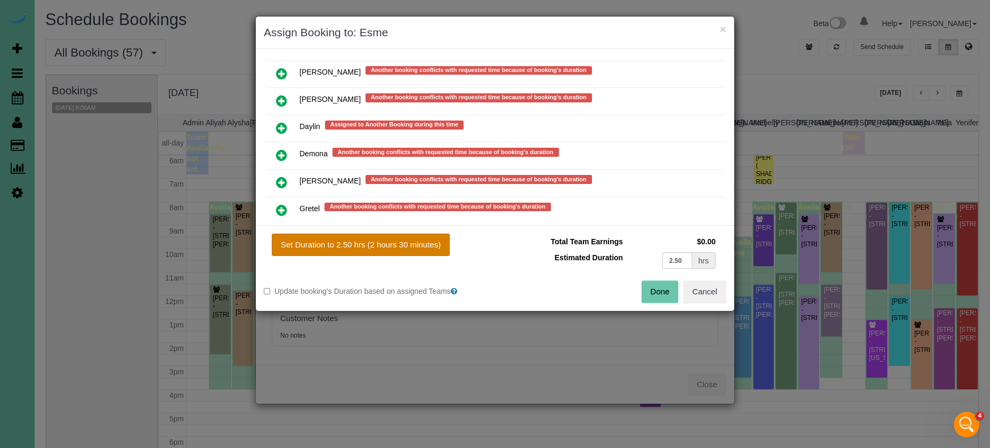
drag, startPoint x: 373, startPoint y: 243, endPoint x: 413, endPoint y: 251, distance: 41.3
click at [373, 243] on button "Set Duration to 2.50 hrs (2 hours 30 minutes)" at bounding box center [361, 244] width 178 height 22
type input "2.50"
click at [662, 294] on button "Done" at bounding box center [660, 291] width 37 height 22
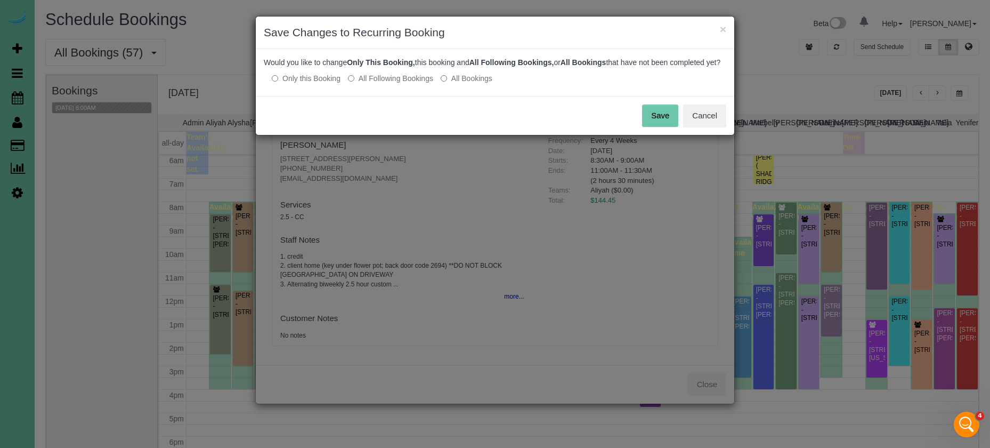
click at [672, 123] on button "Save" at bounding box center [660, 115] width 36 height 22
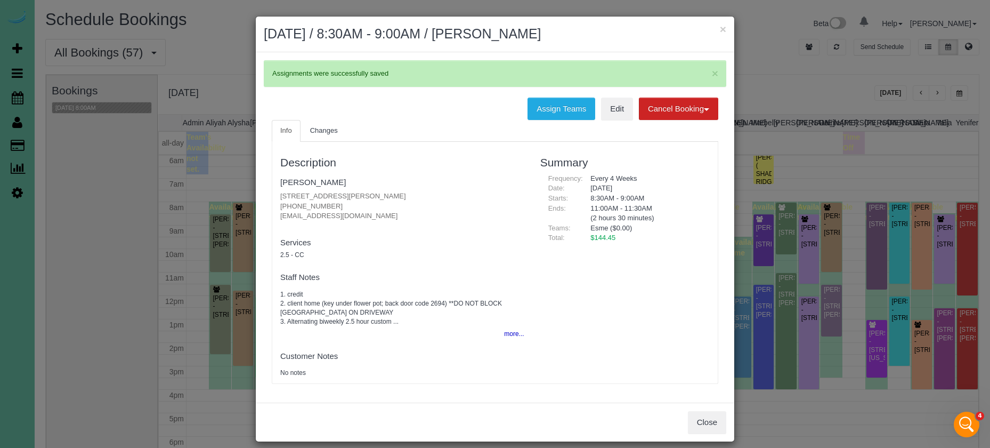
click at [700, 417] on button "Close" at bounding box center [707, 422] width 38 height 22
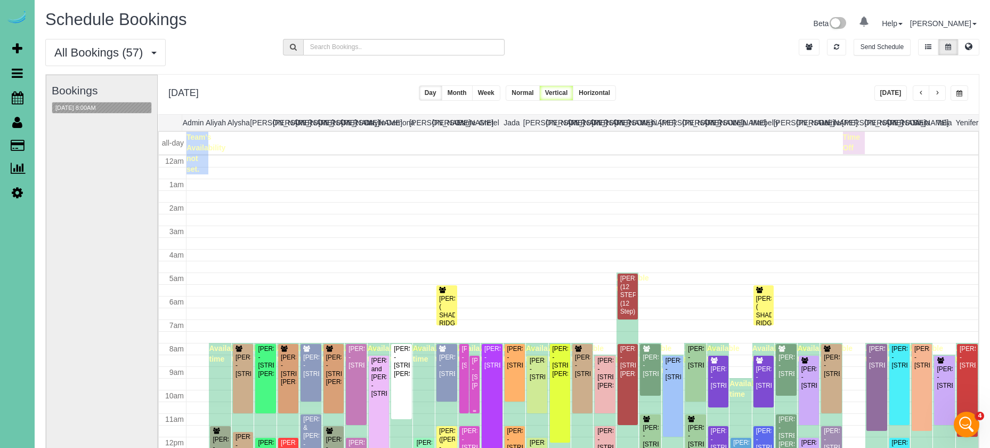
scroll to position [141, 0]
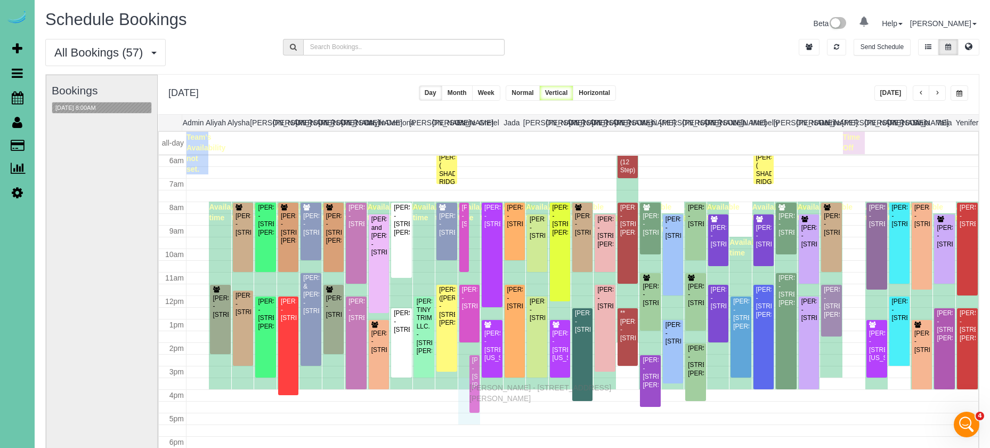
drag, startPoint x: 476, startPoint y: 247, endPoint x: 472, endPoint y: 386, distance: 138.6
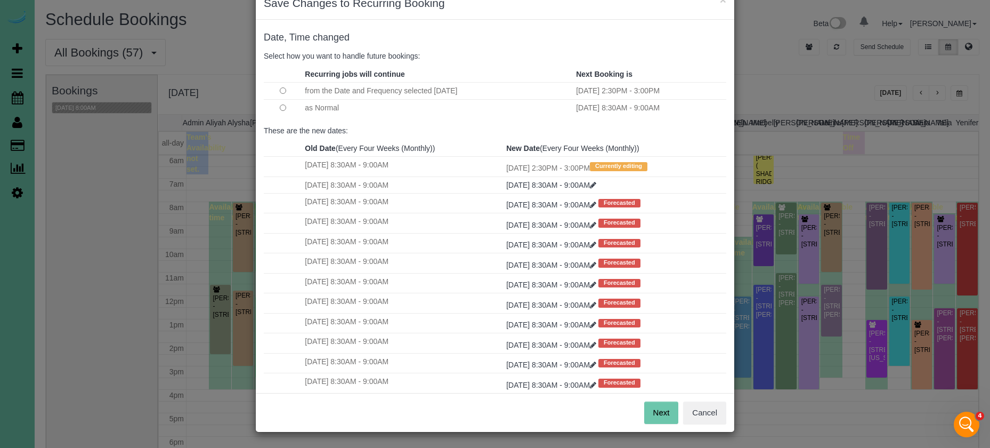
drag, startPoint x: 658, startPoint y: 406, endPoint x: 656, endPoint y: 399, distance: 7.2
click at [658, 406] on button "Next" at bounding box center [661, 412] width 35 height 22
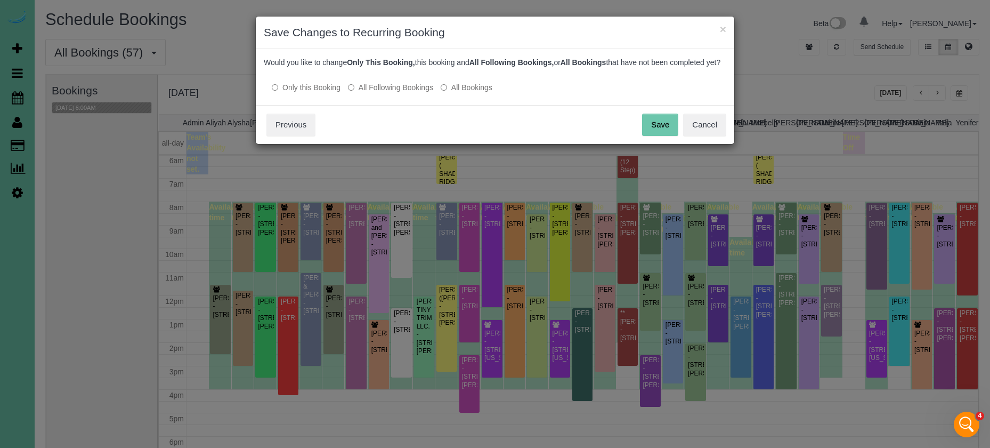
click at [664, 104] on div "× Save Changes to Recurring Booking Date, Time changed Select how you want to h…" at bounding box center [495, 80] width 480 height 128
click at [654, 126] on button "Save" at bounding box center [660, 125] width 36 height 22
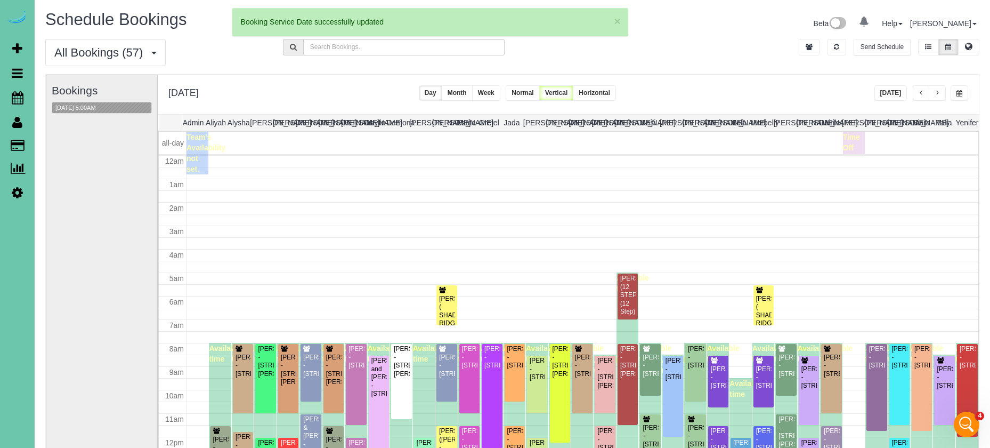
scroll to position [141, 0]
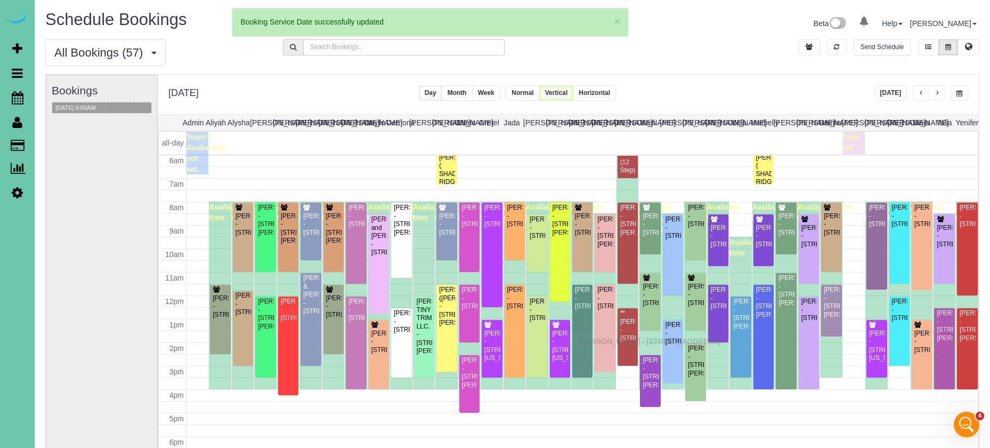
drag, startPoint x: 582, startPoint y: 364, endPoint x: 581, endPoint y: 339, distance: 24.5
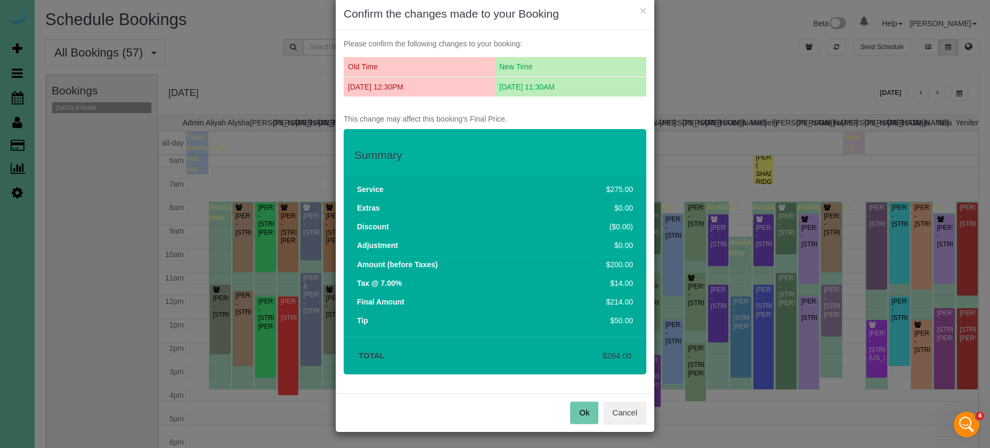
scroll to position [18, 0]
drag, startPoint x: 578, startPoint y: 415, endPoint x: 576, endPoint y: 407, distance: 8.2
click at [578, 415] on button "Ok" at bounding box center [584, 413] width 28 height 22
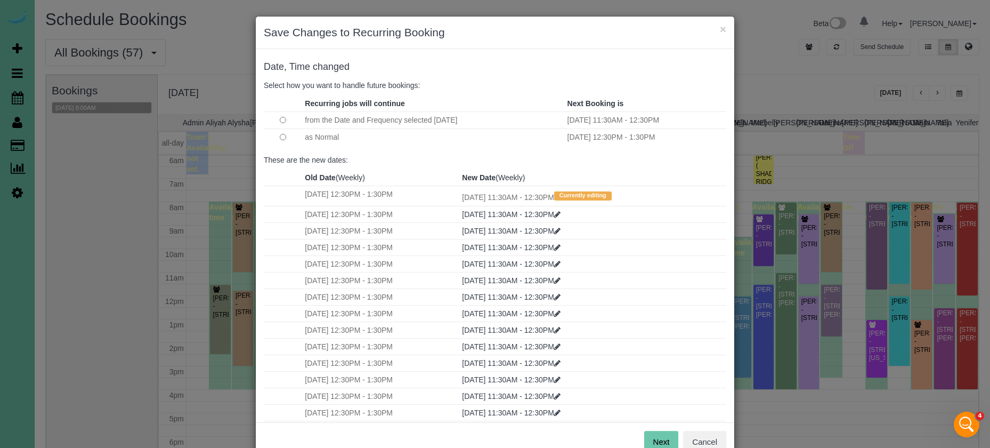
click at [282, 136] on td at bounding box center [283, 136] width 38 height 17
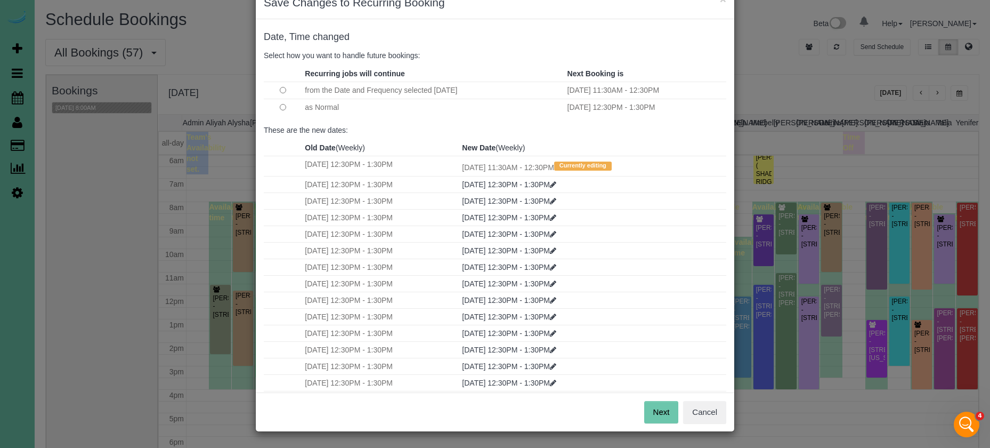
scroll to position [29, 0]
click at [664, 419] on button "Next" at bounding box center [661, 412] width 35 height 22
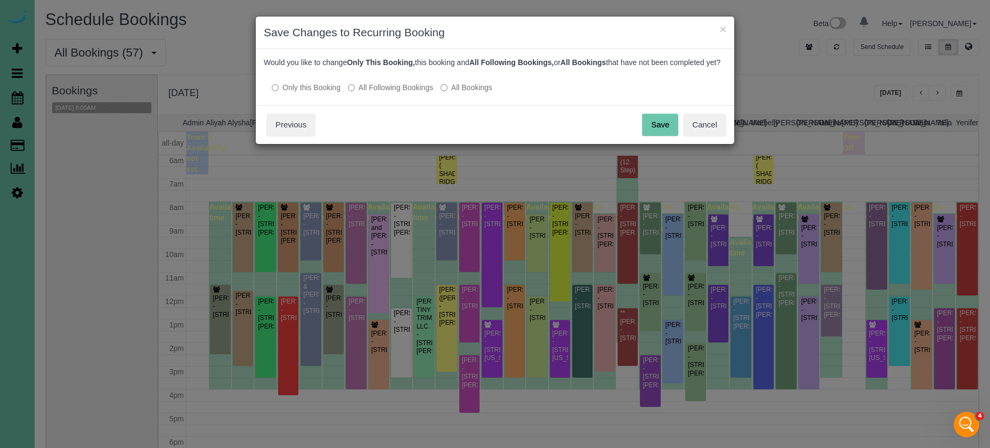
scroll to position [0, 0]
click at [651, 136] on button "Save" at bounding box center [660, 125] width 36 height 22
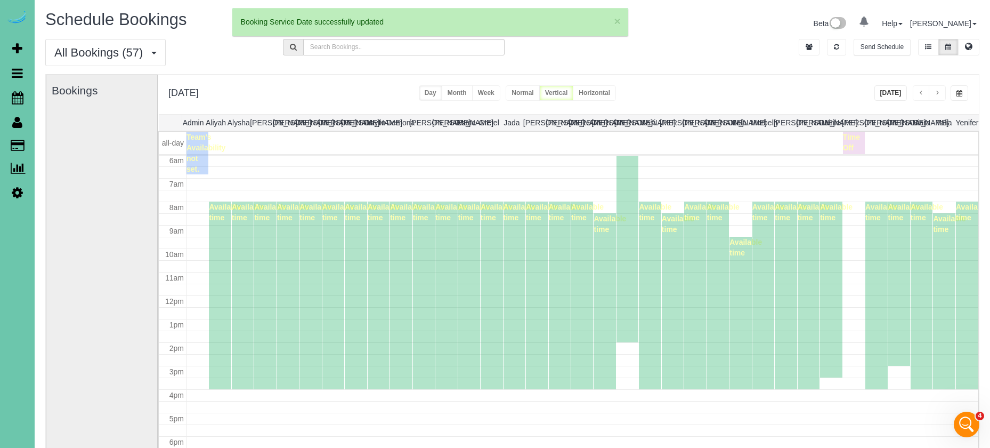
drag, startPoint x: 229, startPoint y: 318, endPoint x: 221, endPoint y: 320, distance: 8.2
click at [221, 320] on div "Available time" at bounding box center [220, 295] width 22 height 188
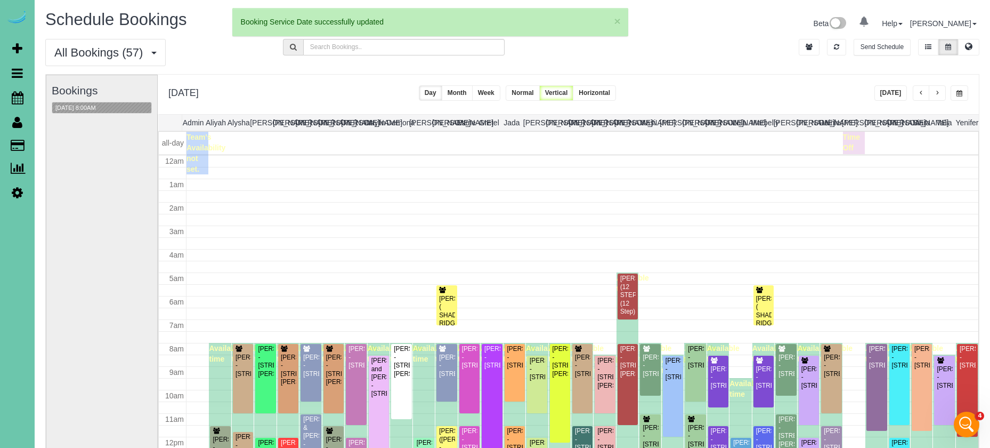
scroll to position [141, 0]
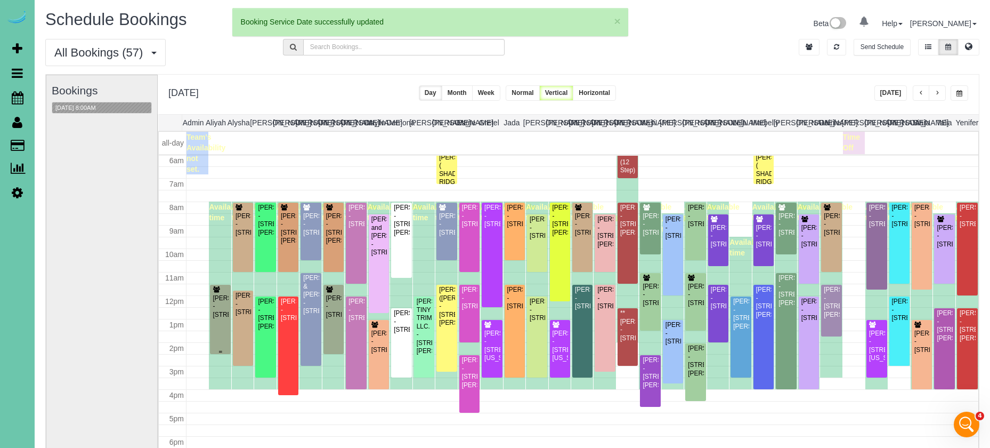
click at [220, 319] on div "[PERSON_NAME] - [STREET_ADDRESS]" at bounding box center [220, 306] width 16 height 25
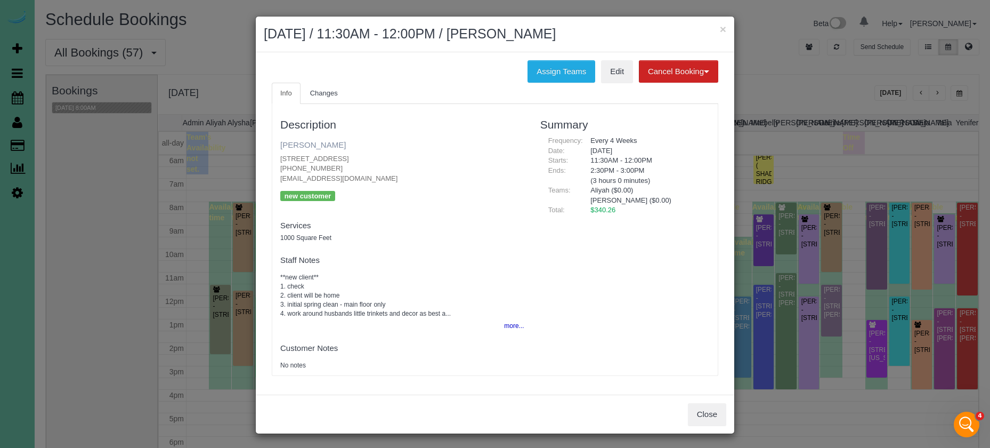
click at [302, 141] on link "[PERSON_NAME]" at bounding box center [313, 144] width 66 height 9
click at [726, 28] on button "×" at bounding box center [723, 28] width 6 height 11
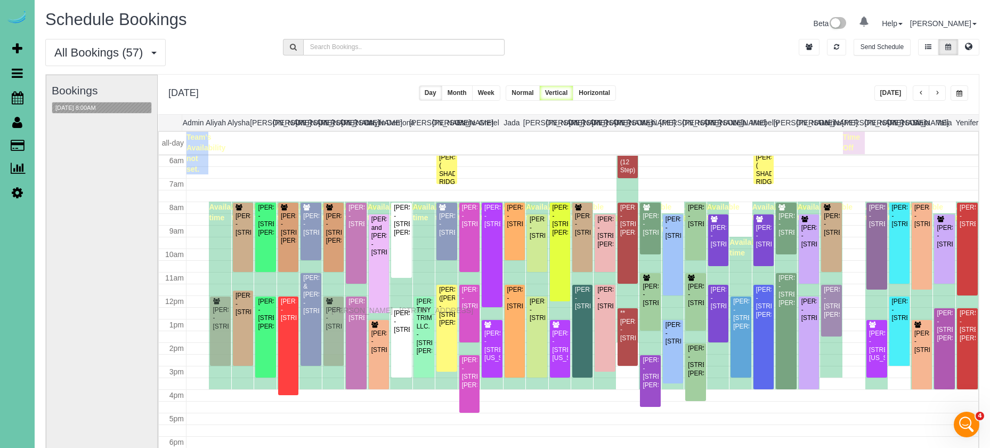
drag, startPoint x: 334, startPoint y: 301, endPoint x: 334, endPoint y: 309, distance: 7.5
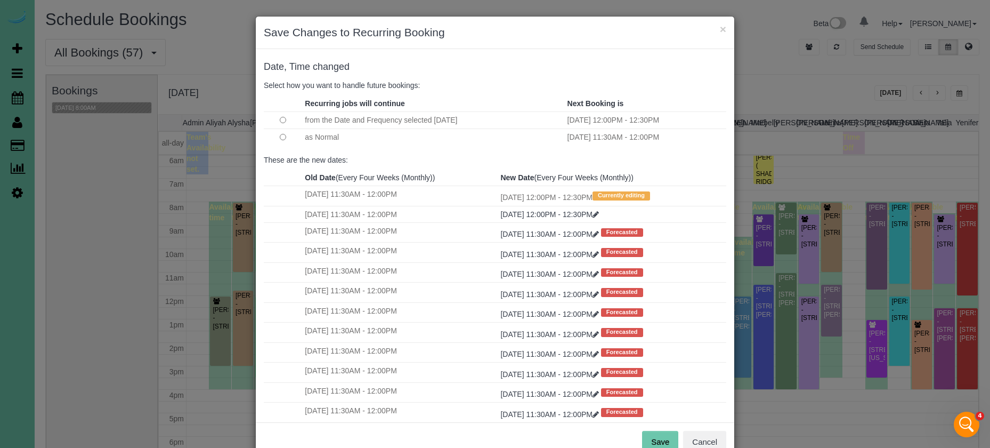
click at [279, 135] on td at bounding box center [283, 136] width 38 height 17
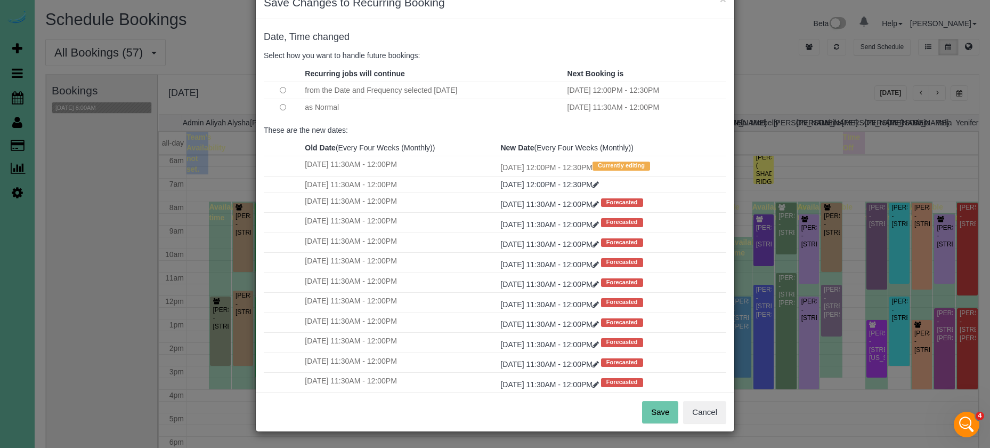
scroll to position [29, 0]
click at [660, 416] on button "Save" at bounding box center [660, 412] width 36 height 22
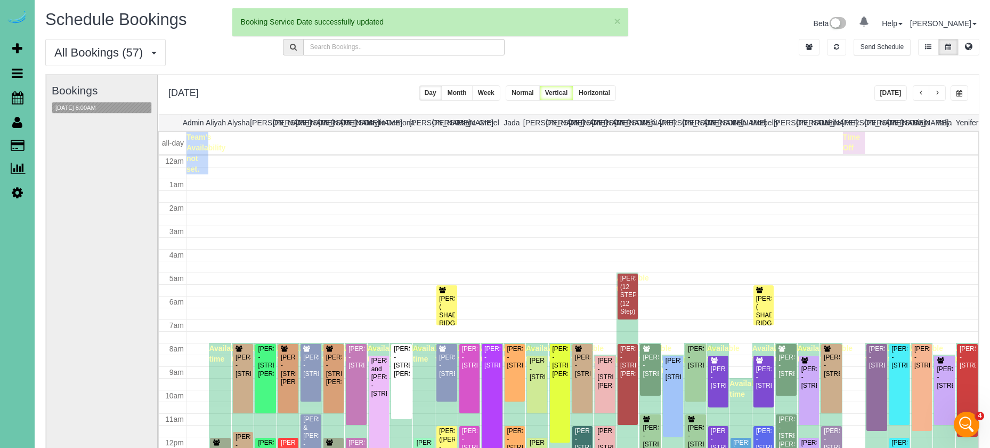
scroll to position [141, 0]
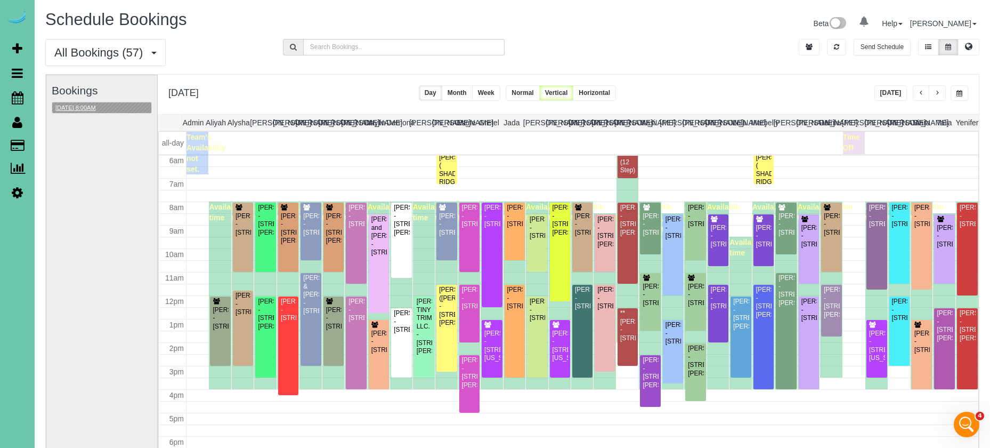
click at [99, 109] on button "[DATE] 8:00AM" at bounding box center [75, 107] width 47 height 11
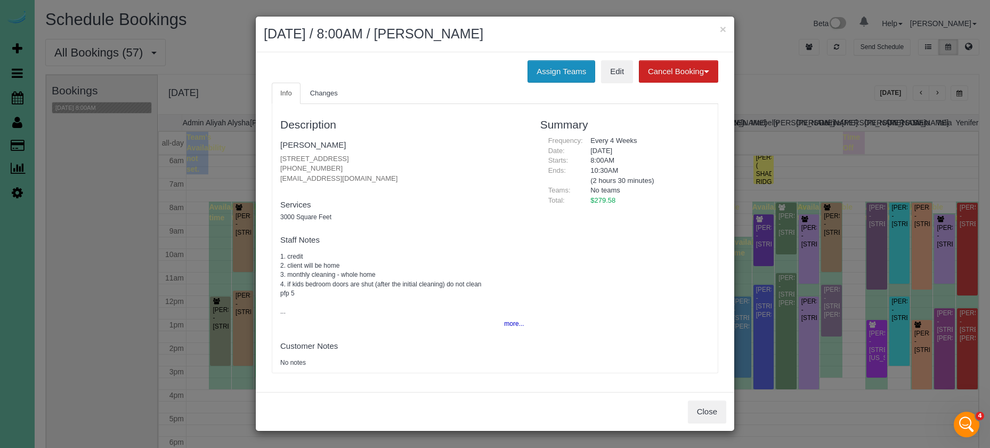
click at [559, 73] on button "Assign Teams" at bounding box center [562, 71] width 68 height 22
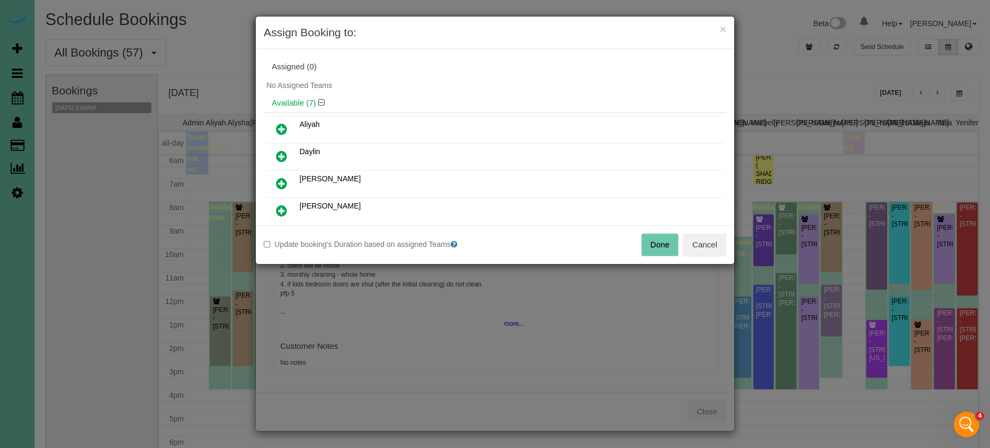
drag, startPoint x: 281, startPoint y: 124, endPoint x: 279, endPoint y: 156, distance: 31.5
click at [281, 125] on icon at bounding box center [281, 129] width 11 height 13
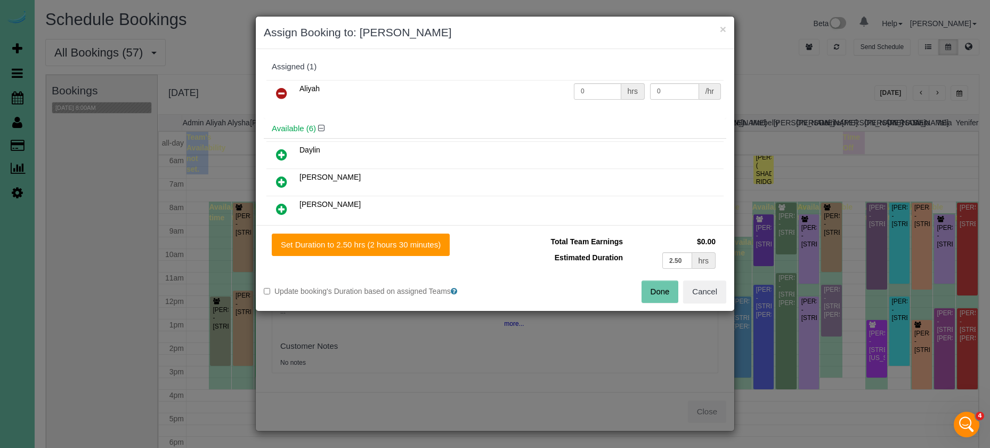
click at [280, 181] on icon at bounding box center [281, 181] width 11 height 13
drag, startPoint x: 667, startPoint y: 260, endPoint x: 568, endPoint y: 244, distance: 100.4
click at [568, 244] on tbody "Total Team Earnings $0.00 Estimated Duration 2.50 hrs" at bounding box center [610, 252] width 215 height 38
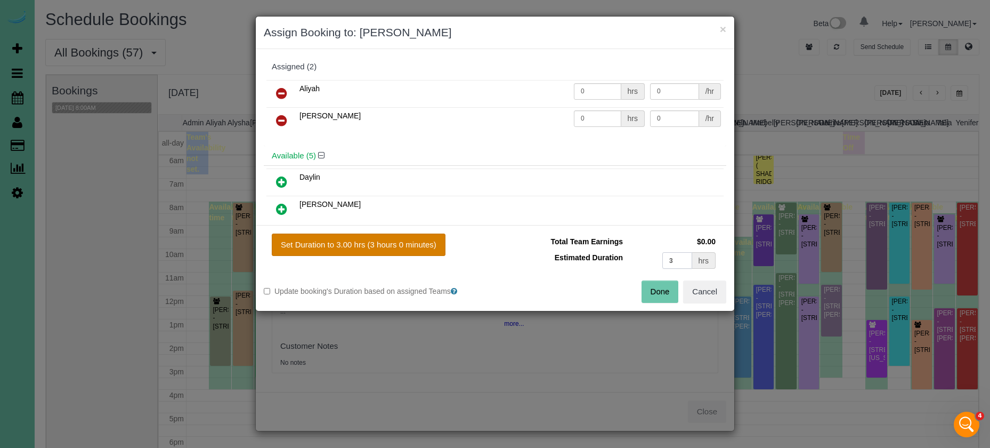
type input "3"
drag, startPoint x: 399, startPoint y: 248, endPoint x: 408, endPoint y: 252, distance: 10.1
click at [400, 249] on button "Set Duration to 3.00 hrs (3 hours 0 minutes)" at bounding box center [359, 244] width 174 height 22
type input "3.00"
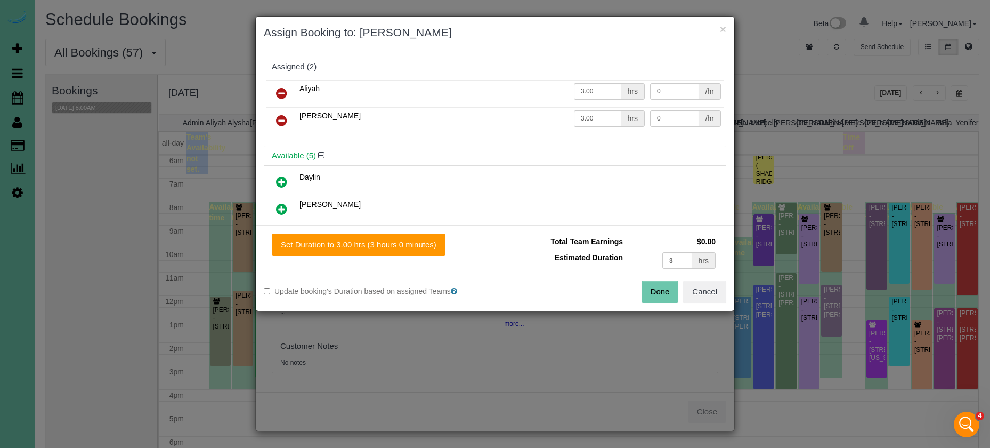
click at [659, 294] on button "Done" at bounding box center [660, 291] width 37 height 22
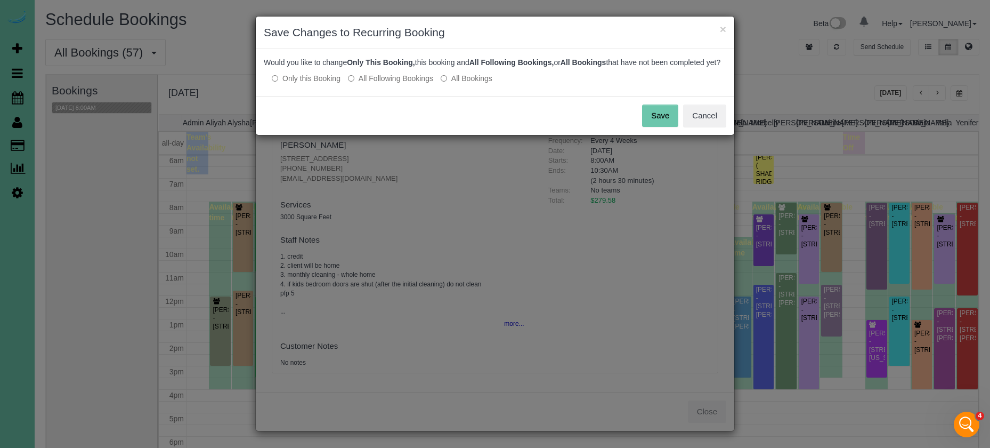
click at [661, 127] on button "Save" at bounding box center [660, 115] width 36 height 22
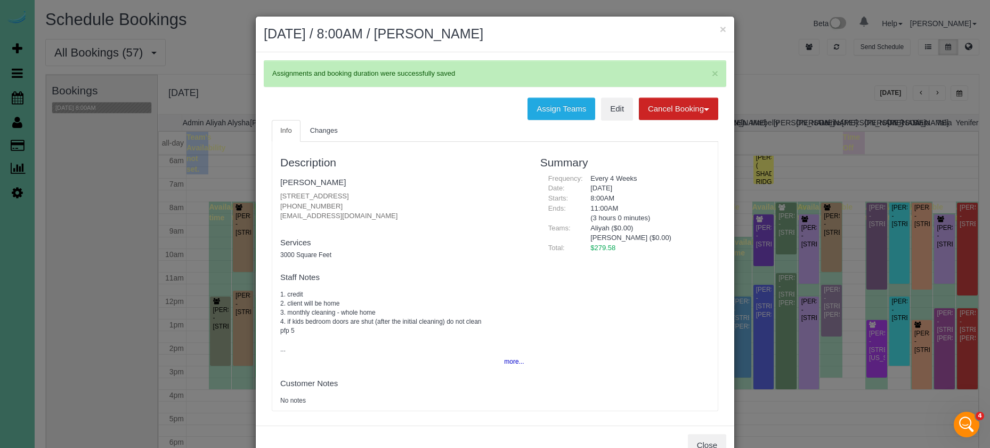
click at [720, 29] on button "×" at bounding box center [723, 28] width 6 height 11
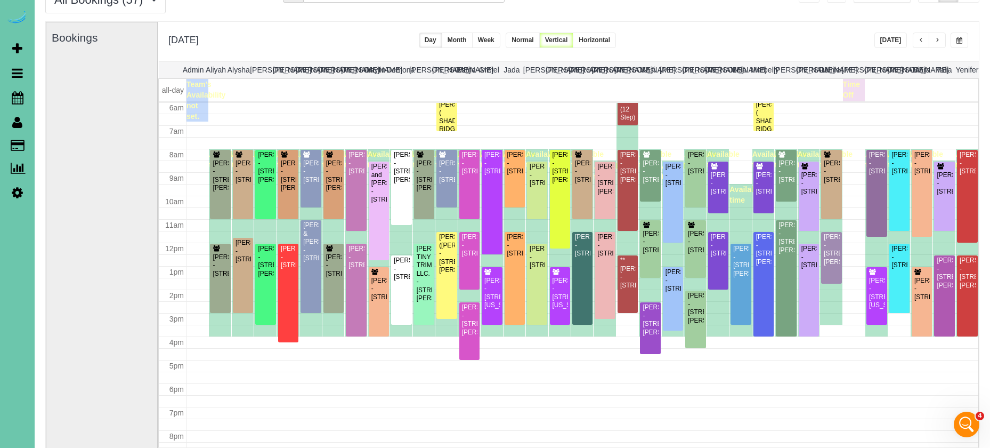
click at [837, 26] on div "[DATE] [DATE] Day Month Week Normal Vertical Horizontal" at bounding box center [568, 41] width 821 height 39
click at [936, 39] on span "button" at bounding box center [937, 40] width 5 height 6
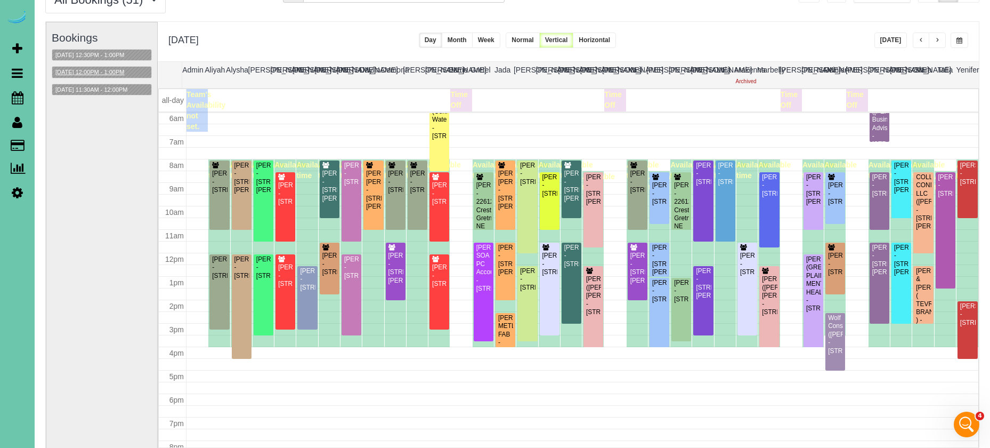
click at [105, 71] on button "[DATE] 12:00PM - 1:00PM" at bounding box center [89, 72] width 75 height 11
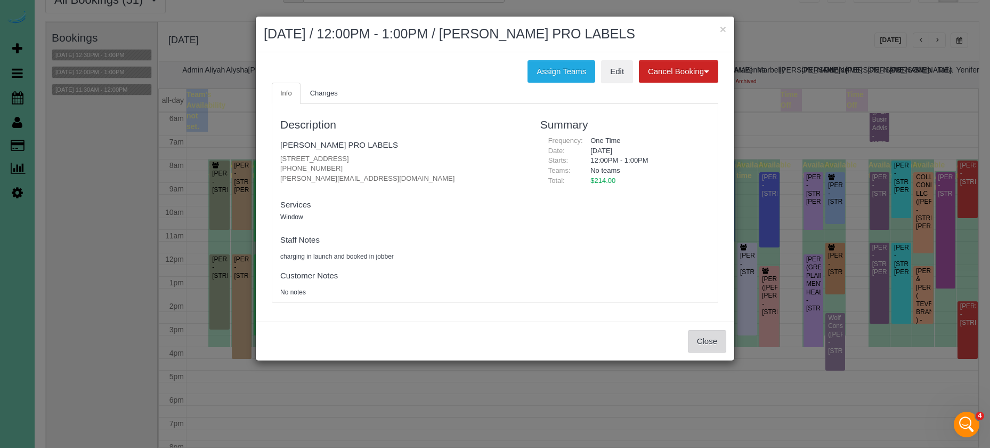
click at [701, 336] on button "Close" at bounding box center [707, 341] width 38 height 22
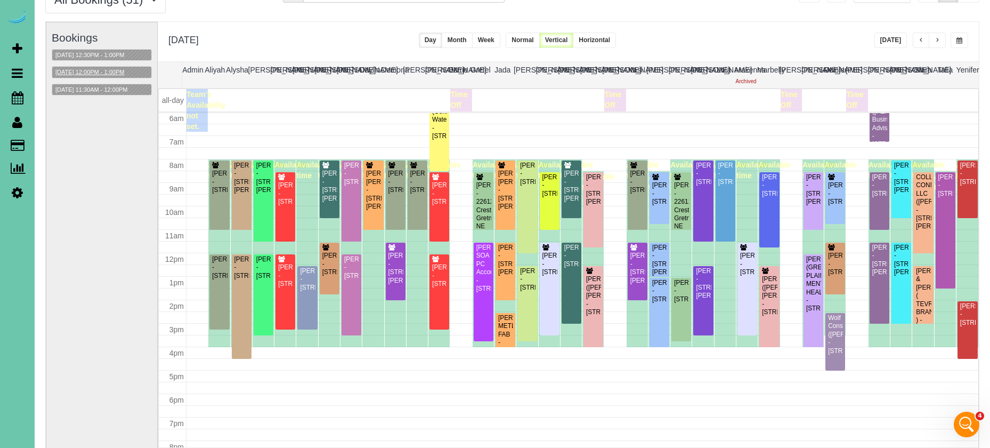
click at [88, 68] on button "[DATE] 12:00PM - 1:00PM" at bounding box center [89, 72] width 75 height 11
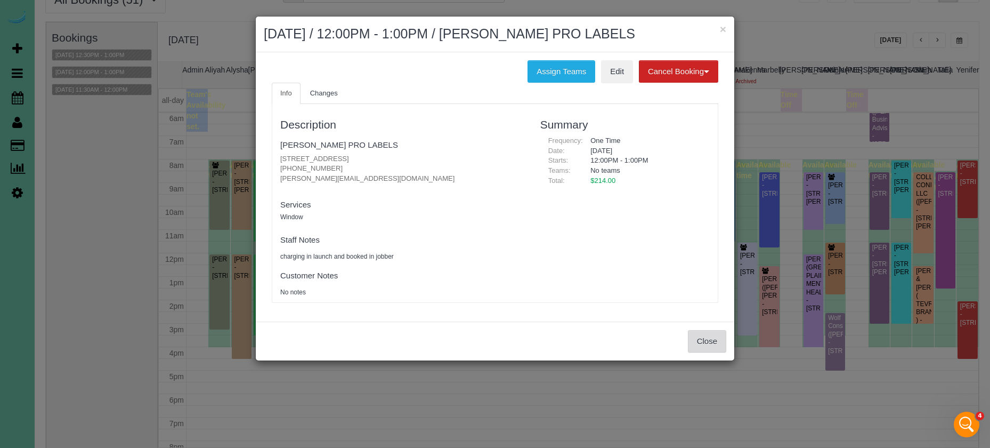
click at [707, 333] on button "Close" at bounding box center [707, 341] width 38 height 22
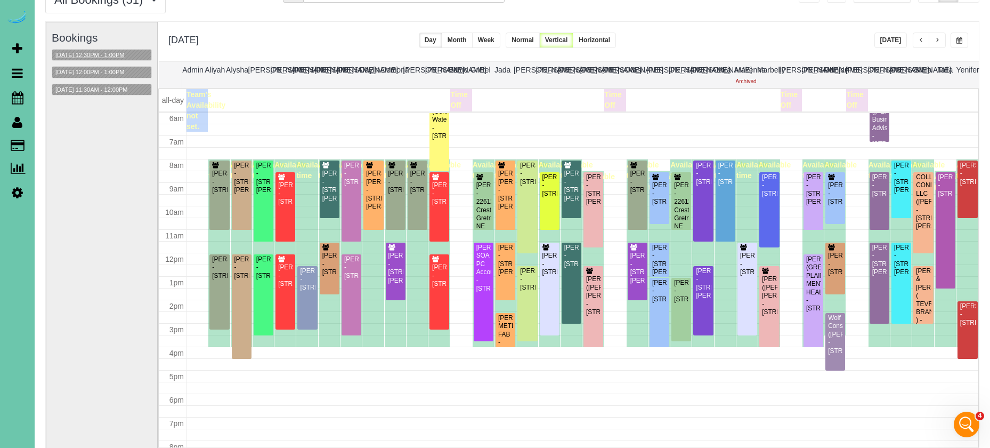
click at [85, 46] on div "Bookings [DATE] 12:30PM - 1:00PM [DATE] 12:00PM - 1:00PM [DATE] 11:30AM - 12:00…" at bounding box center [102, 234] width 100 height 425
click at [85, 50] on button "[DATE] 12:30PM - 1:00PM" at bounding box center [89, 55] width 75 height 11
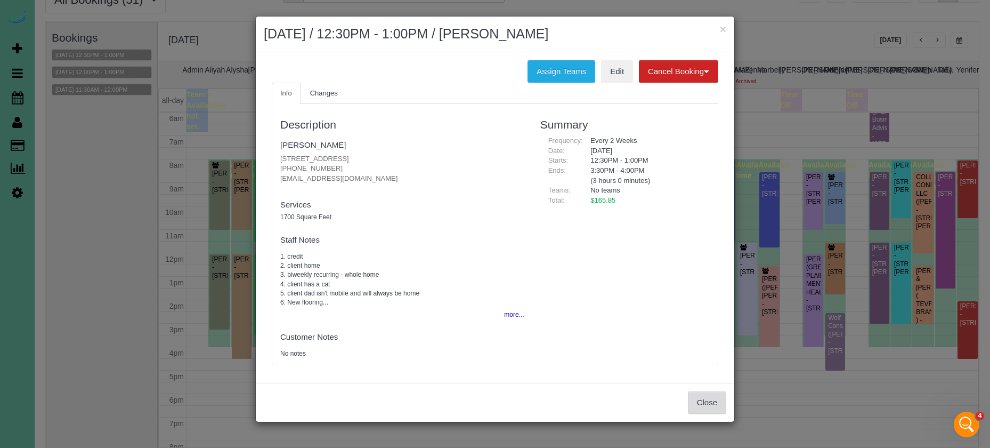
click at [693, 399] on button "Close" at bounding box center [707, 402] width 38 height 22
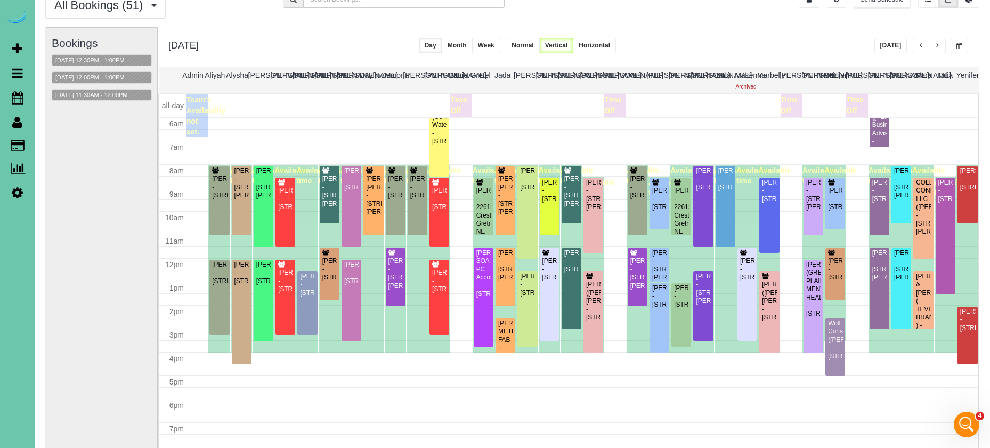
scroll to position [28, 0]
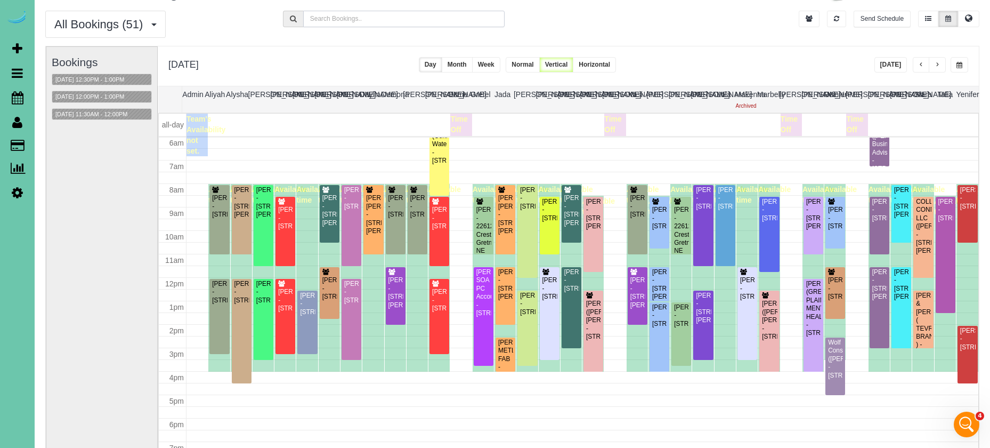
click at [354, 20] on input "text" at bounding box center [403, 19] width 201 height 17
type input "suni"
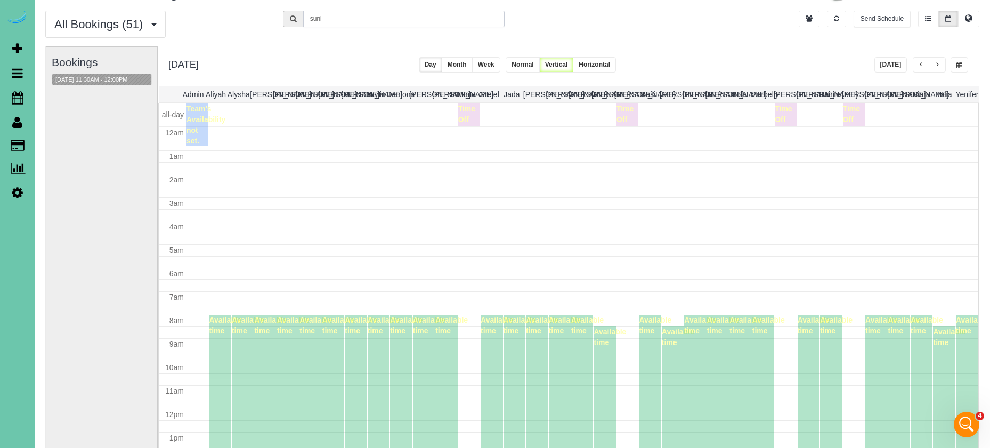
scroll to position [141, 0]
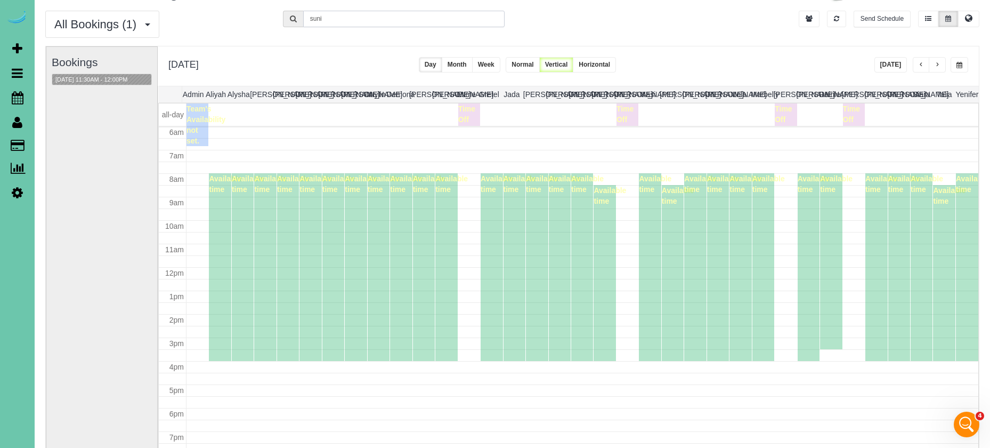
drag, startPoint x: 325, startPoint y: 18, endPoint x: 255, endPoint y: 5, distance: 71.1
click at [255, 5] on div "Schedule Bookings Beta 0 Your Notifications You have 0 alerts Help Help Docs Ta…" at bounding box center [513, 246] width 956 height 549
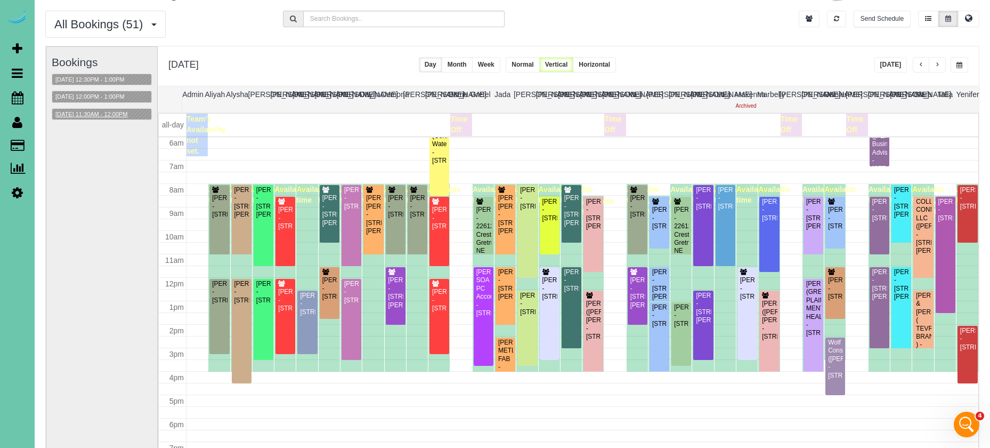
click at [98, 116] on button "[DATE] 11:30AM - 12:00PM" at bounding box center [91, 114] width 79 height 11
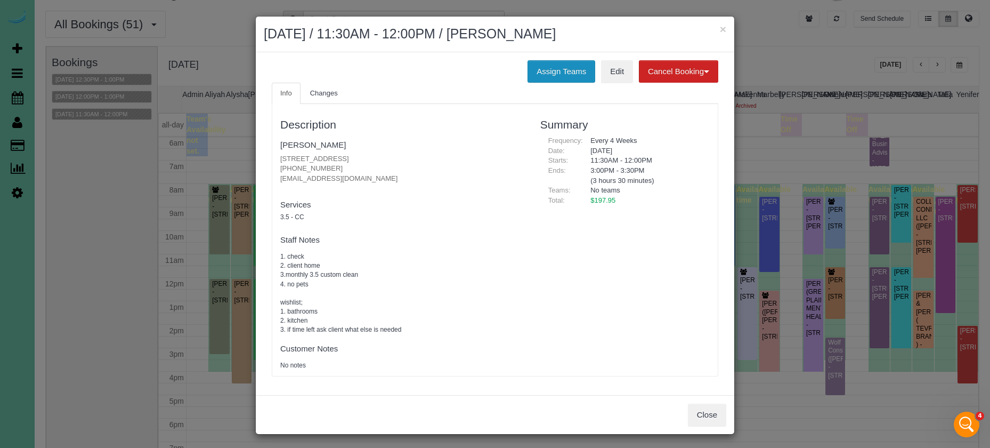
click at [536, 63] on button "Assign Teams" at bounding box center [562, 71] width 68 height 22
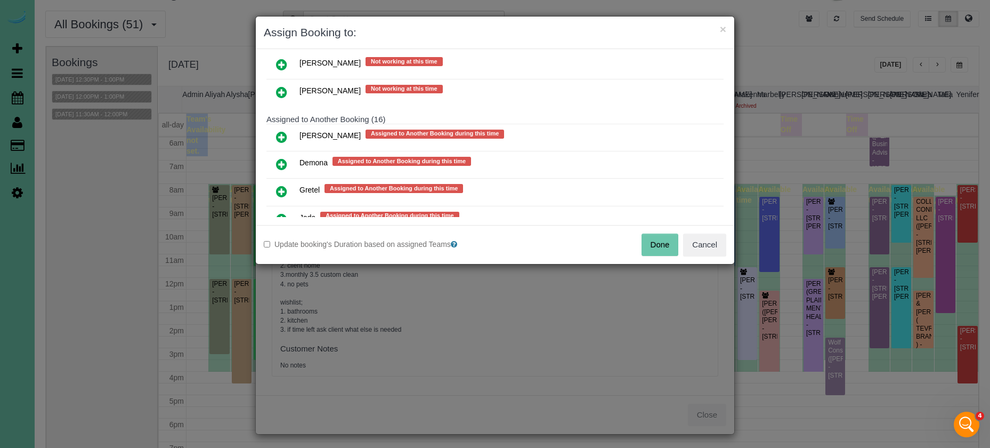
scroll to position [577, 0]
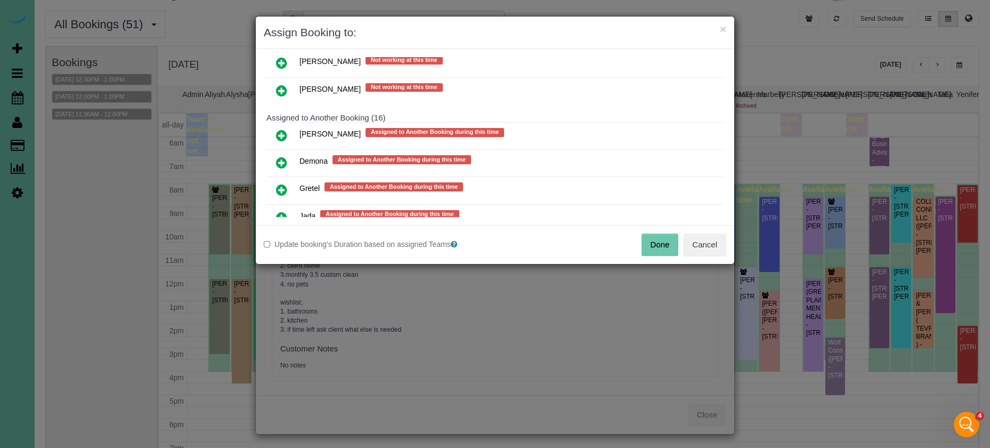
click at [282, 130] on icon at bounding box center [281, 135] width 11 height 13
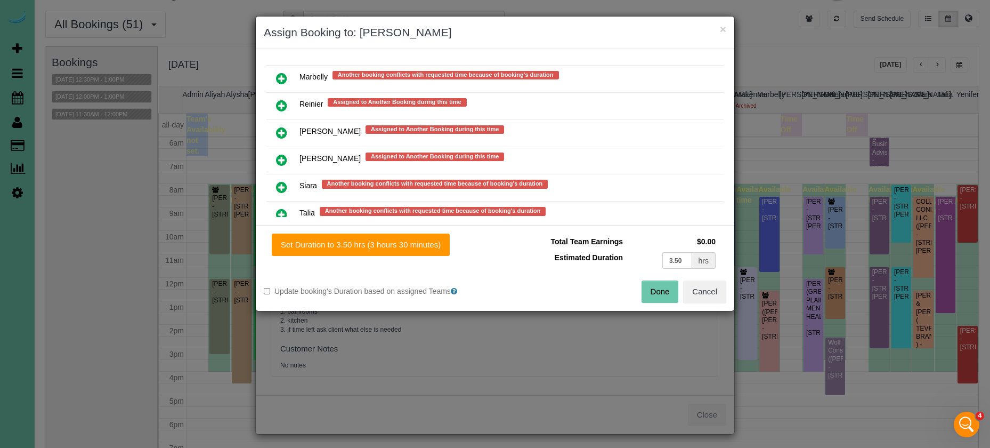
scroll to position [906, 0]
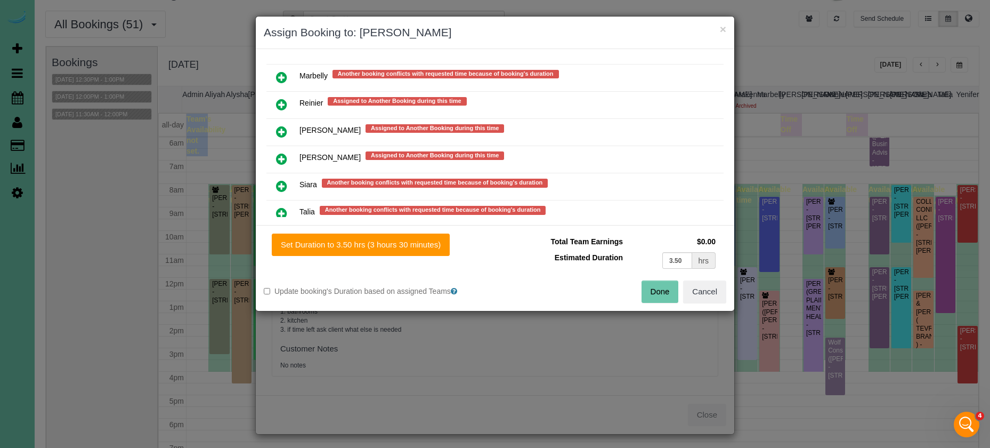
click at [284, 104] on icon at bounding box center [281, 104] width 11 height 13
drag, startPoint x: 678, startPoint y: 261, endPoint x: 609, endPoint y: 250, distance: 69.6
click at [609, 250] on tr "Estimated Duration 3.50 hrs" at bounding box center [610, 260] width 215 height 22
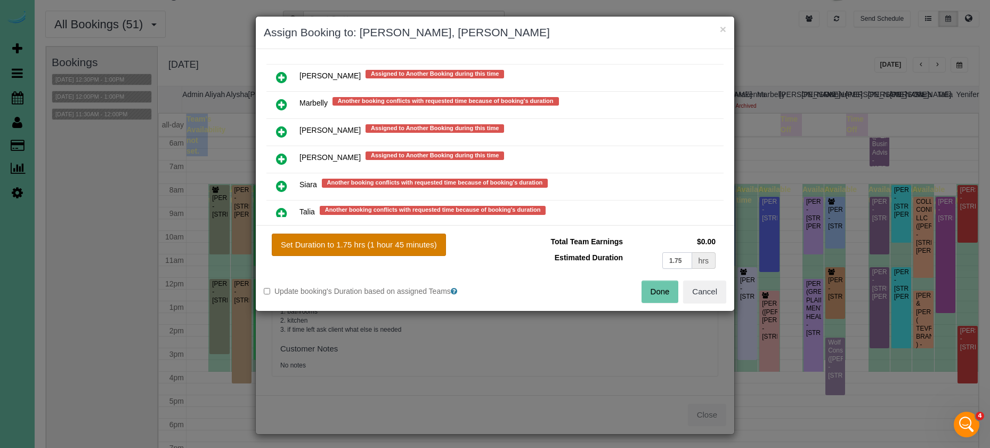
type input "1.75"
drag, startPoint x: 377, startPoint y: 244, endPoint x: 399, endPoint y: 249, distance: 22.6
click at [377, 244] on button "Set Duration to 1.75 hrs (1 hour 45 minutes)" at bounding box center [359, 244] width 174 height 22
type input "1.75"
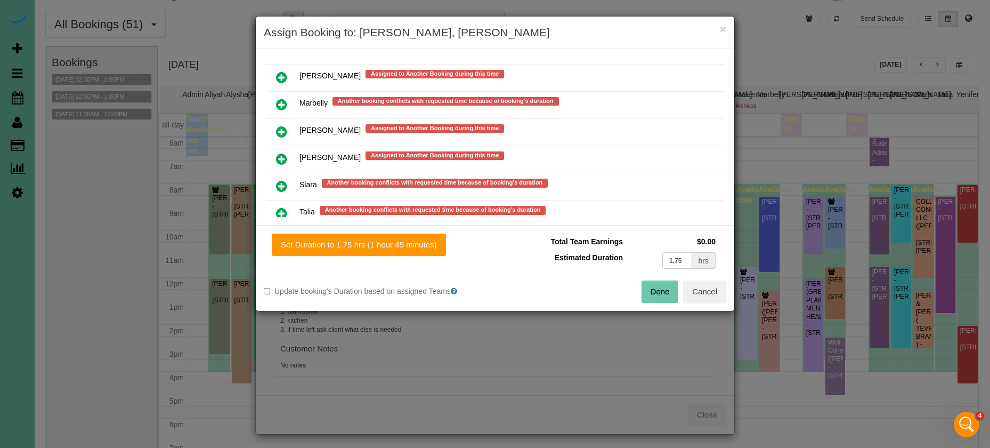
click at [657, 289] on button "Done" at bounding box center [660, 291] width 37 height 22
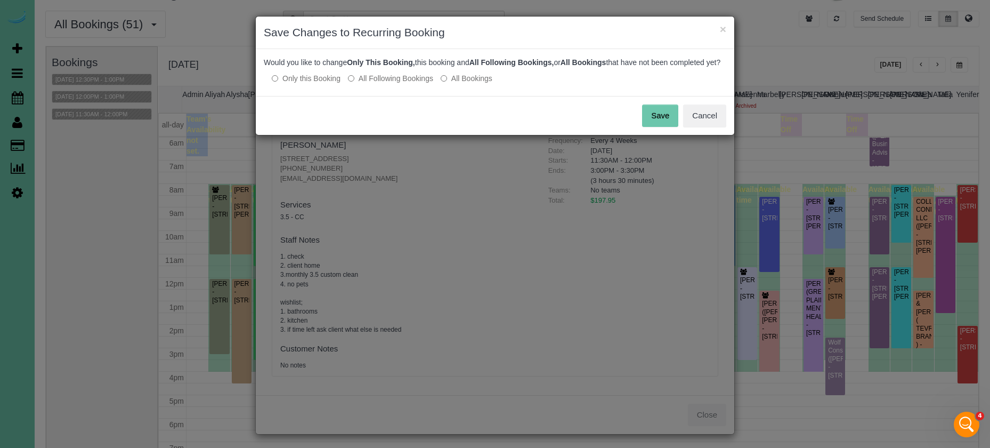
click at [657, 124] on button "Save" at bounding box center [660, 115] width 36 height 22
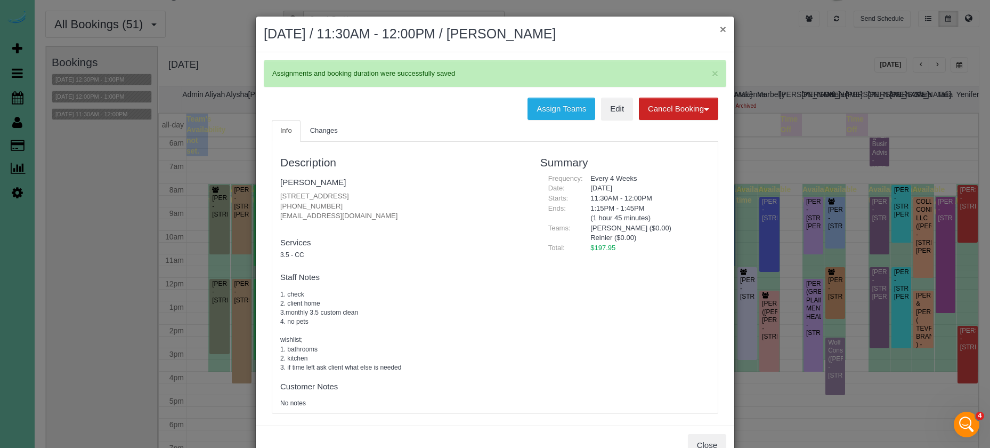
click at [720, 27] on button "×" at bounding box center [723, 28] width 6 height 11
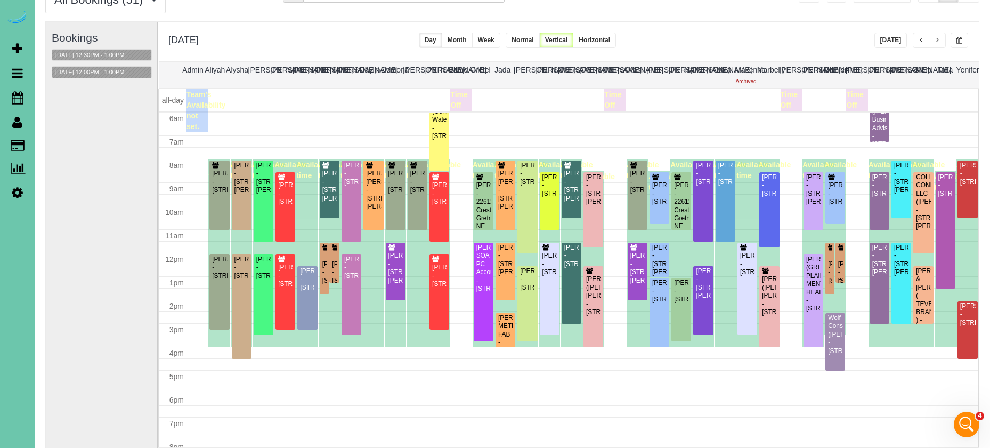
scroll to position [145, 0]
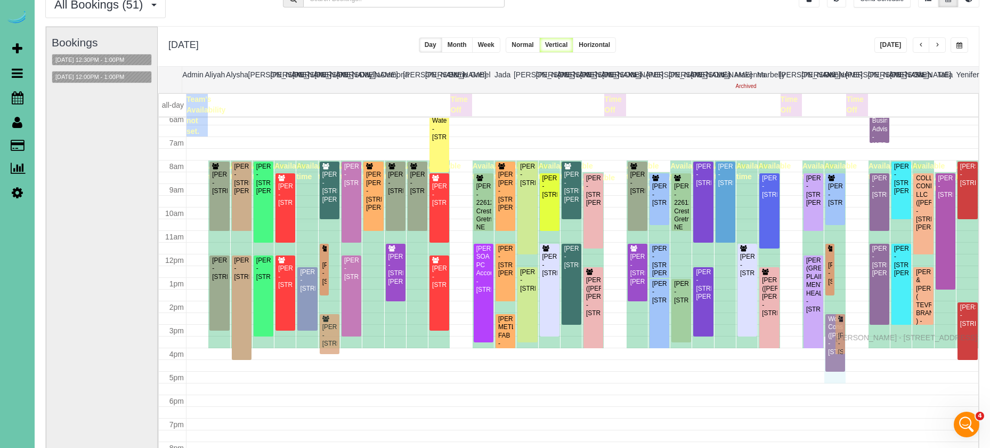
drag, startPoint x: 842, startPoint y: 266, endPoint x: 838, endPoint y: 331, distance: 65.1
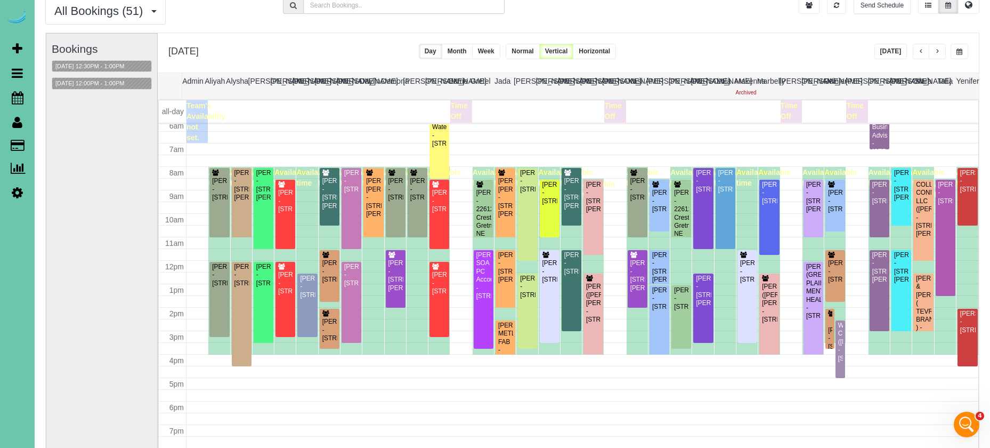
scroll to position [41, 0]
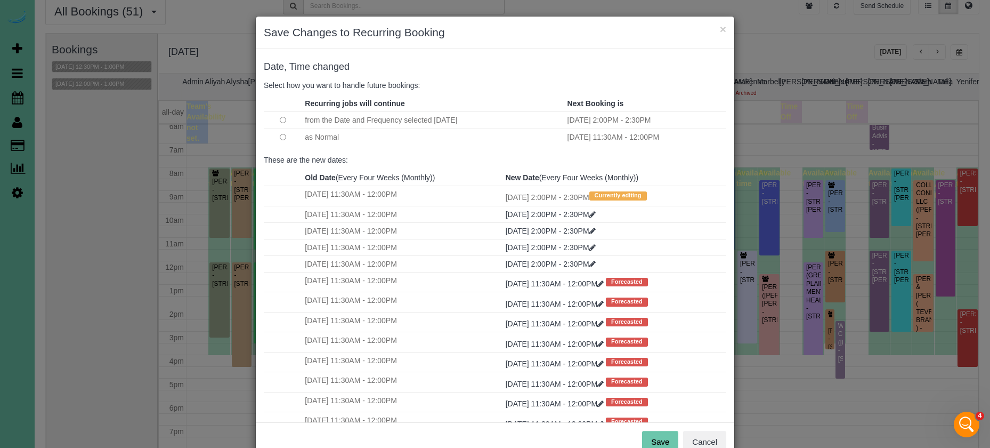
click at [279, 137] on td at bounding box center [283, 136] width 38 height 17
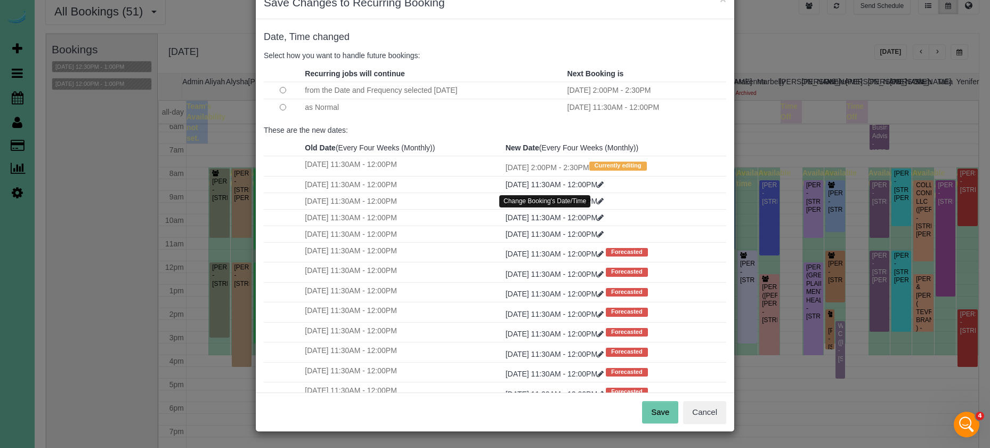
scroll to position [29, 0]
click at [659, 412] on button "Save" at bounding box center [660, 412] width 36 height 22
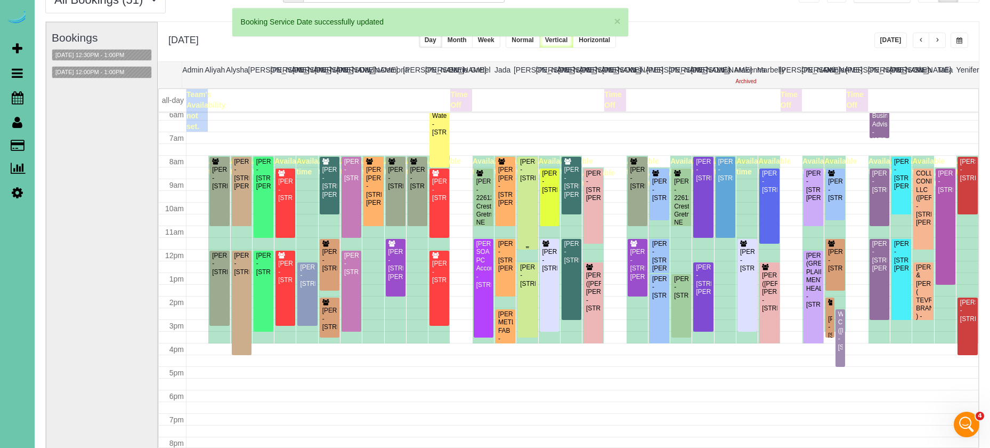
scroll to position [145, 0]
drag, startPoint x: 328, startPoint y: 314, endPoint x: 327, endPoint y: 325, distance: 11.2
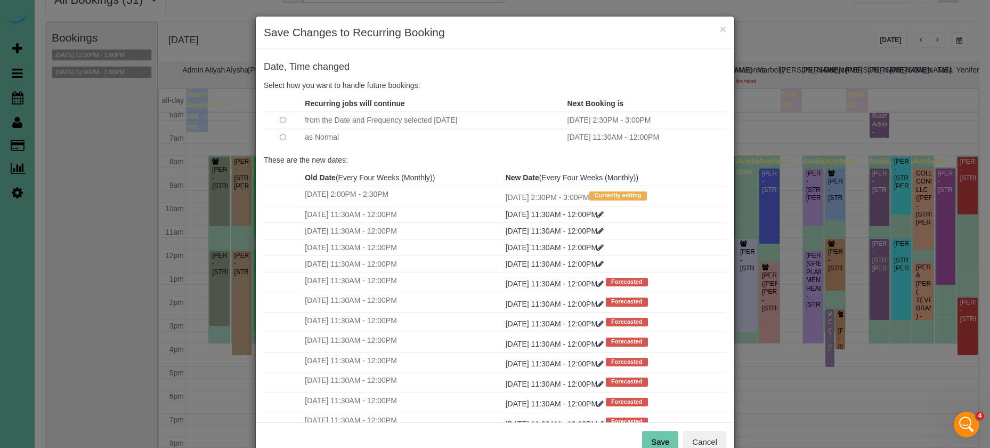
scroll to position [29, 0]
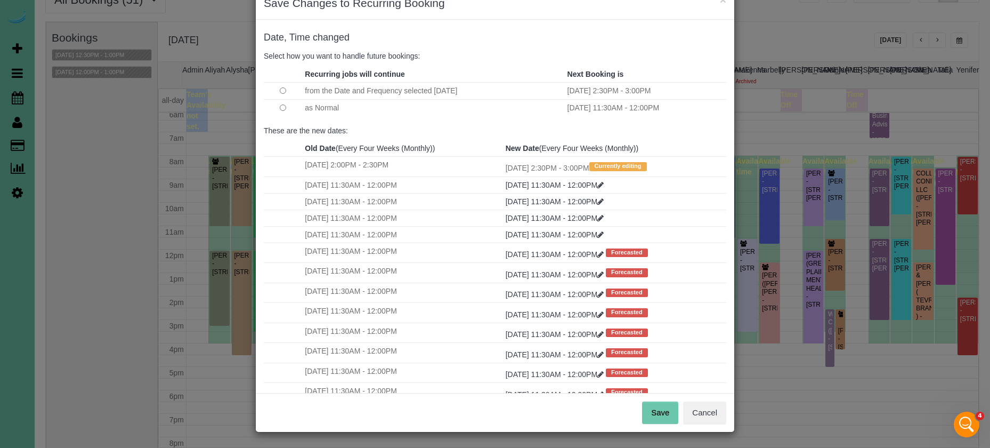
click at [672, 409] on button "Save" at bounding box center [660, 412] width 36 height 22
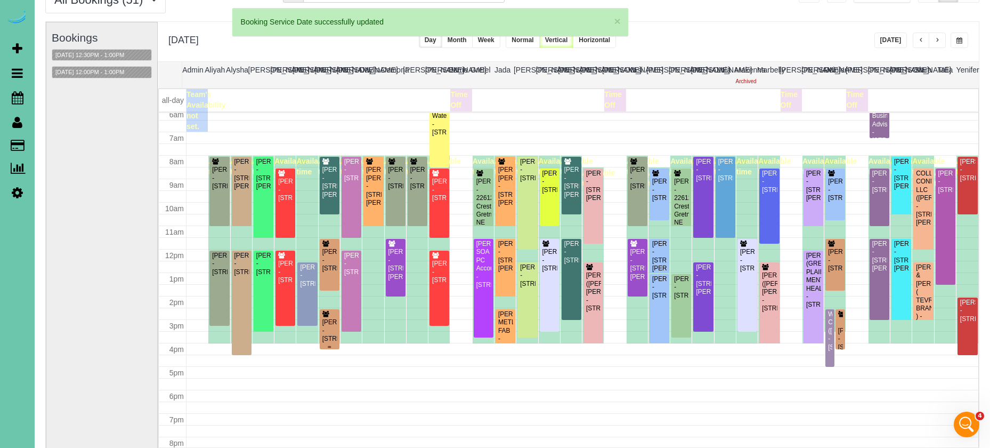
scroll to position [145, 0]
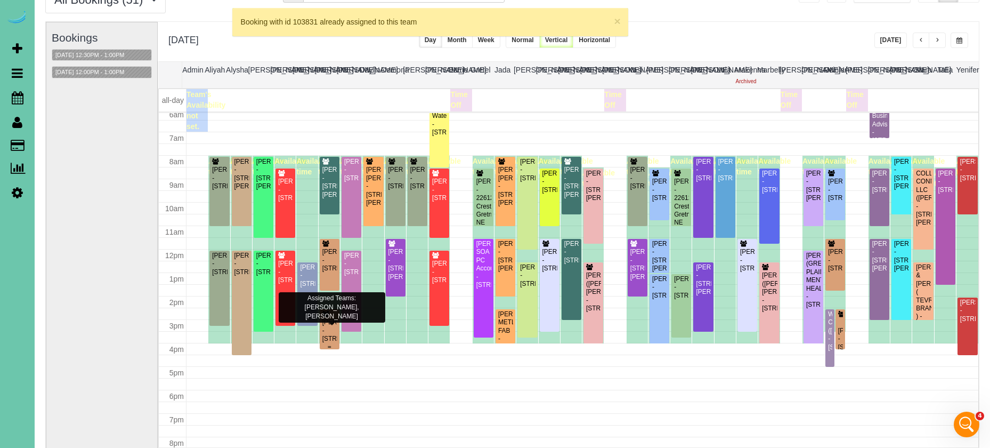
click at [333, 324] on div "[PERSON_NAME] - [STREET_ADDRESS]" at bounding box center [329, 330] width 15 height 25
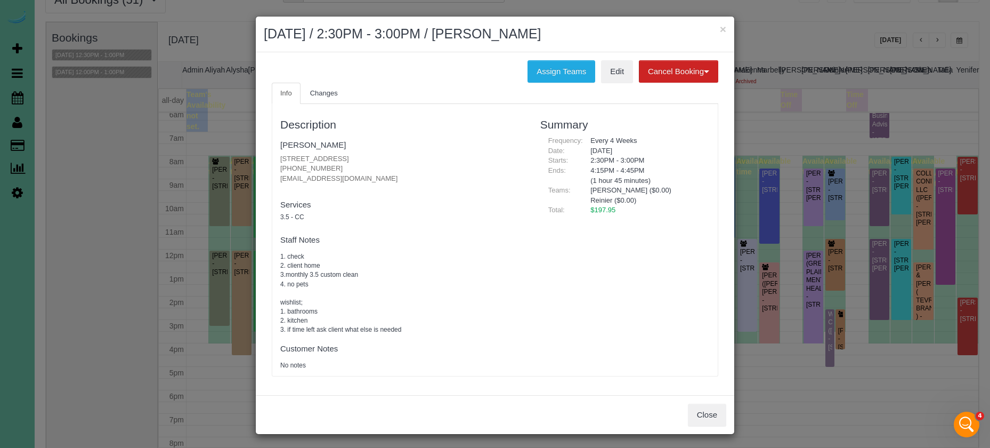
drag, startPoint x: 327, startPoint y: 164, endPoint x: 279, endPoint y: 161, distance: 48.6
click at [279, 161] on div "Description [PERSON_NAME] [STREET_ADDRESS] [PHONE_NUMBER] [EMAIL_ADDRESS][DOMAI…" at bounding box center [402, 239] width 260 height 261
copy p "[PHONE_NUMBER]"
click at [704, 409] on button "Close" at bounding box center [707, 414] width 38 height 22
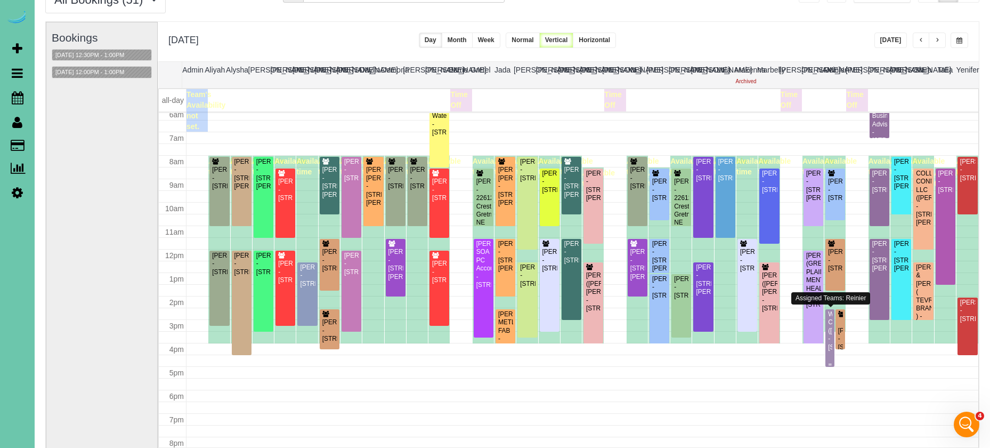
click at [831, 343] on div "Wolf Construction ([PERSON_NAME]) - [STREET_ADDRESS]" at bounding box center [830, 330] width 5 height 41
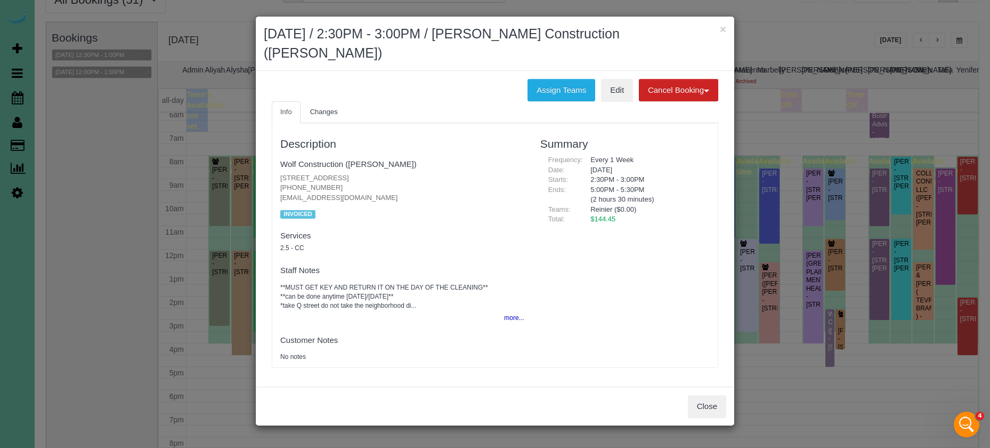
drag, startPoint x: 548, startPoint y: 78, endPoint x: 529, endPoint y: 84, distance: 20.1
click at [548, 79] on button "Assign Teams" at bounding box center [562, 90] width 68 height 22
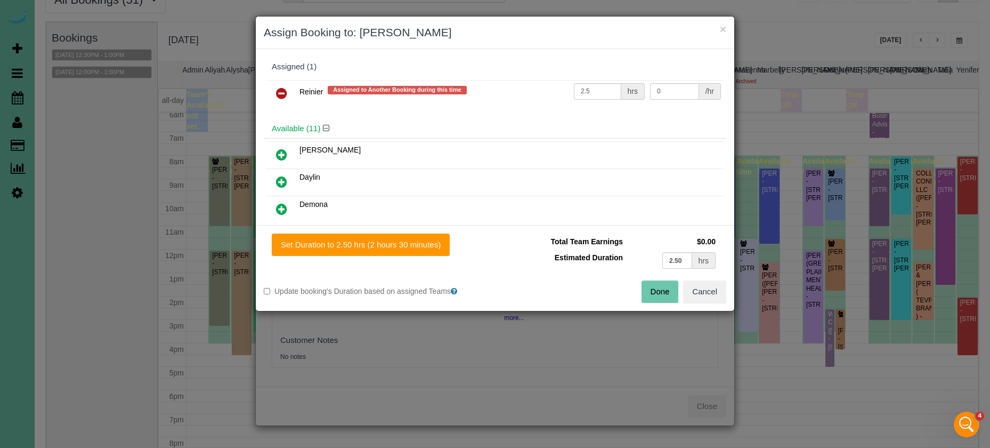
drag, startPoint x: 286, startPoint y: 90, endPoint x: 293, endPoint y: 112, distance: 23.4
click at [286, 91] on icon at bounding box center [281, 93] width 11 height 13
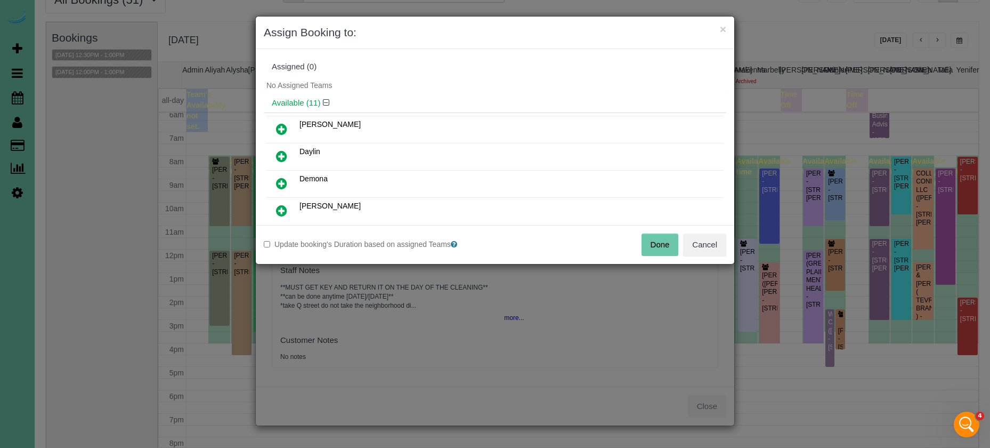
click at [282, 183] on icon at bounding box center [281, 183] width 11 height 13
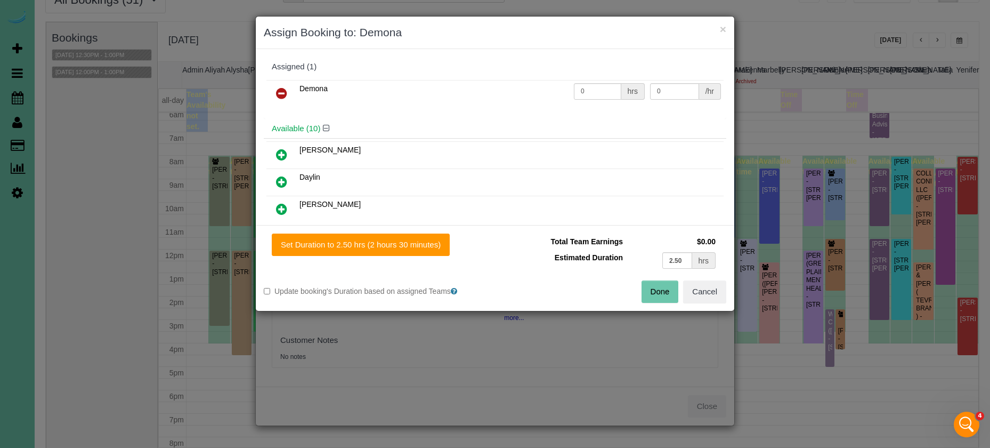
drag, startPoint x: 345, startPoint y: 242, endPoint x: 522, endPoint y: 274, distance: 179.3
click at [347, 244] on button "Set Duration to 2.50 hrs (2 hours 30 minutes)" at bounding box center [361, 244] width 178 height 22
type input "2.50"
click at [673, 295] on button "Done" at bounding box center [660, 291] width 37 height 22
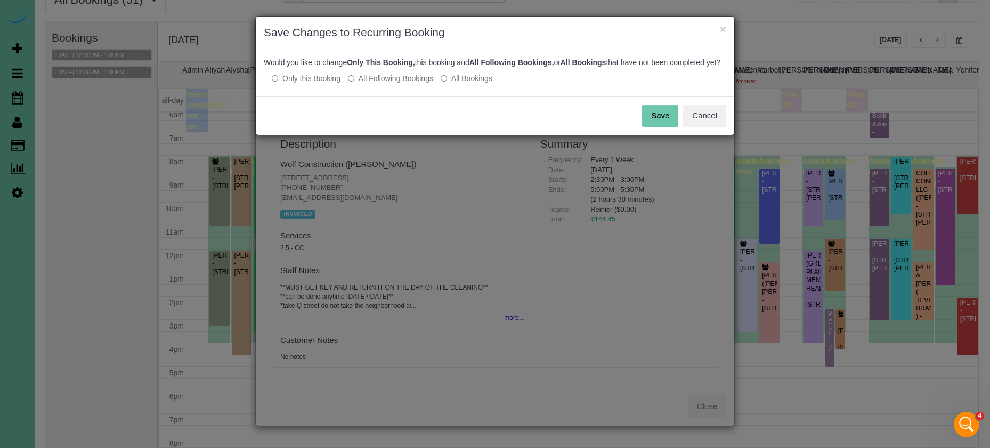
drag, startPoint x: 659, startPoint y: 123, endPoint x: 667, endPoint y: 109, distance: 15.3
click at [664, 124] on button "Save" at bounding box center [660, 115] width 36 height 22
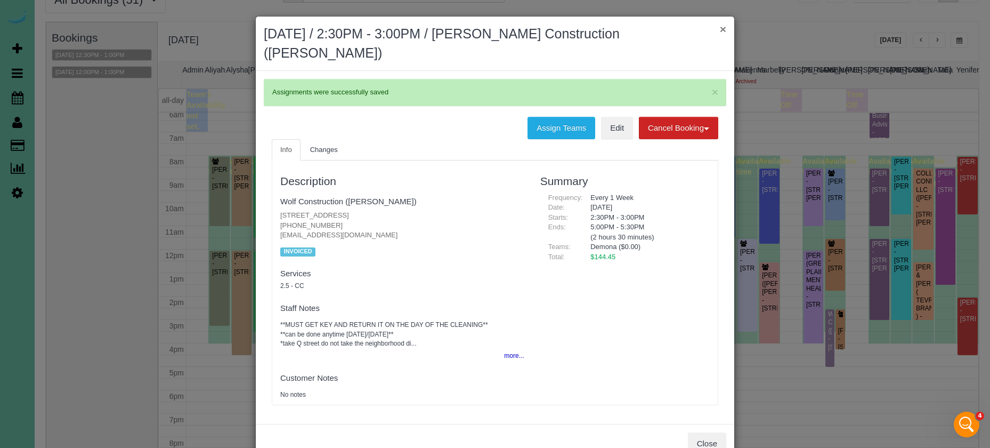
click at [725, 29] on button "×" at bounding box center [723, 28] width 6 height 11
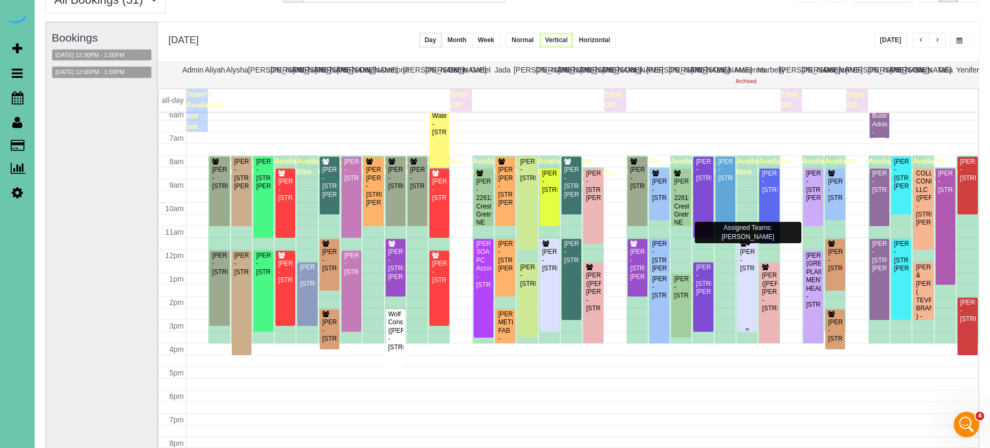
click at [752, 272] on div "[PERSON_NAME] - [STREET_ADDRESS]" at bounding box center [747, 260] width 15 height 25
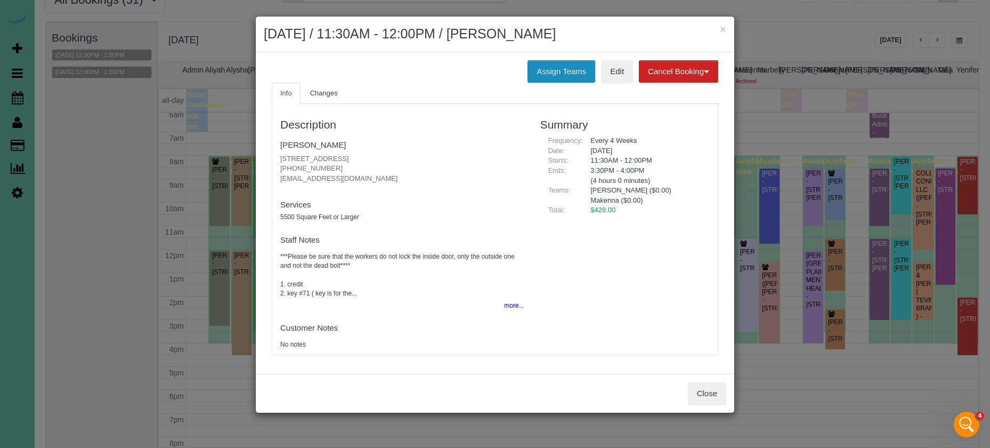
click at [546, 70] on button "Assign Teams" at bounding box center [562, 71] width 68 height 22
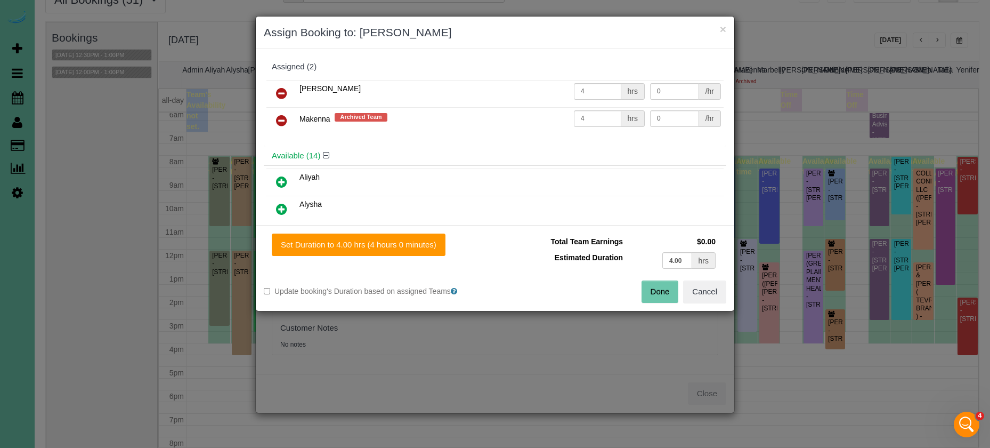
click at [282, 118] on icon at bounding box center [281, 120] width 11 height 13
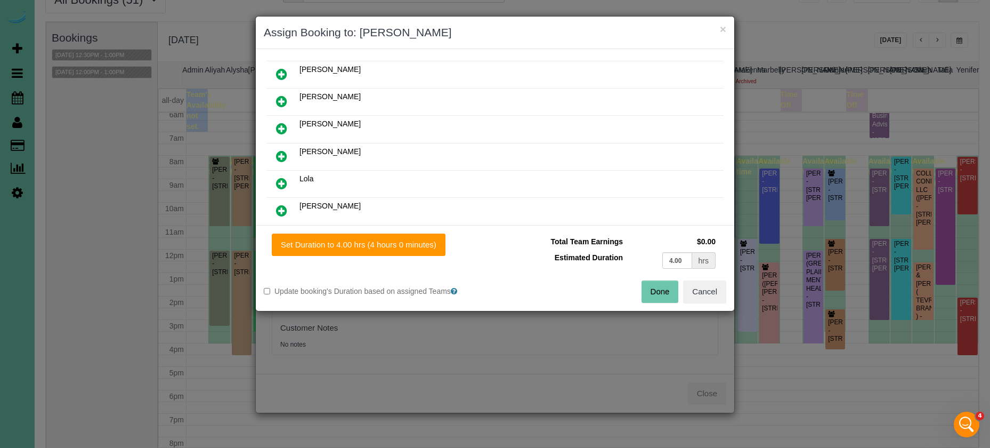
scroll to position [270, 0]
drag, startPoint x: 281, startPoint y: 180, endPoint x: 385, endPoint y: 245, distance: 122.6
click at [281, 181] on icon at bounding box center [281, 184] width 11 height 13
drag, startPoint x: 405, startPoint y: 251, endPoint x: 493, endPoint y: 265, distance: 89.5
click at [406, 251] on button "Set Duration to 4.00 hrs (4 hours 0 minutes)" at bounding box center [359, 244] width 174 height 22
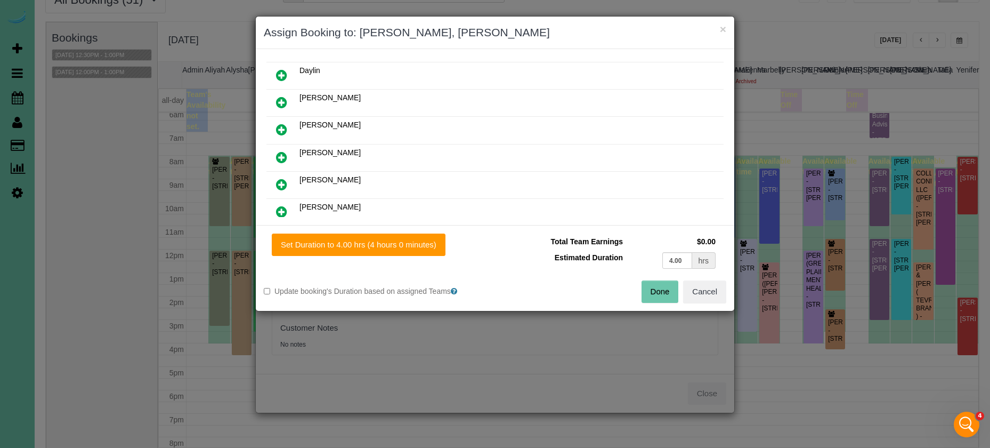
type input "4.00"
click at [663, 285] on button "Done" at bounding box center [660, 291] width 37 height 22
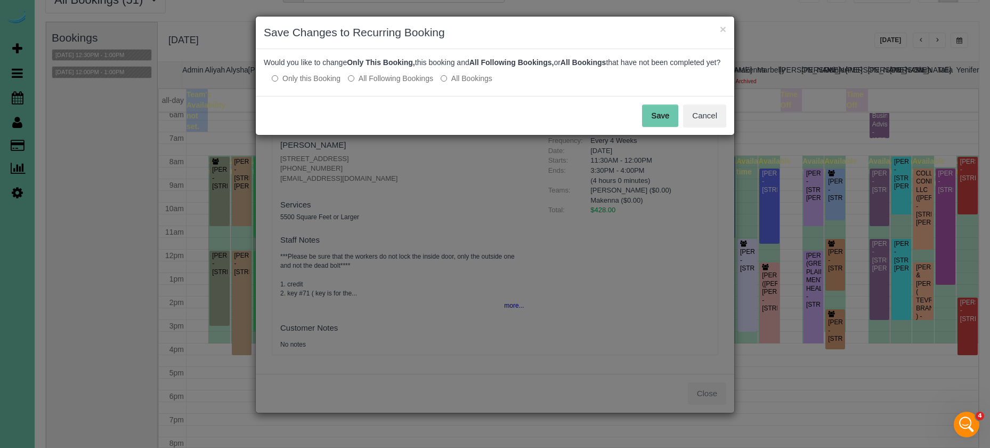
click at [656, 122] on button "Save" at bounding box center [660, 115] width 36 height 22
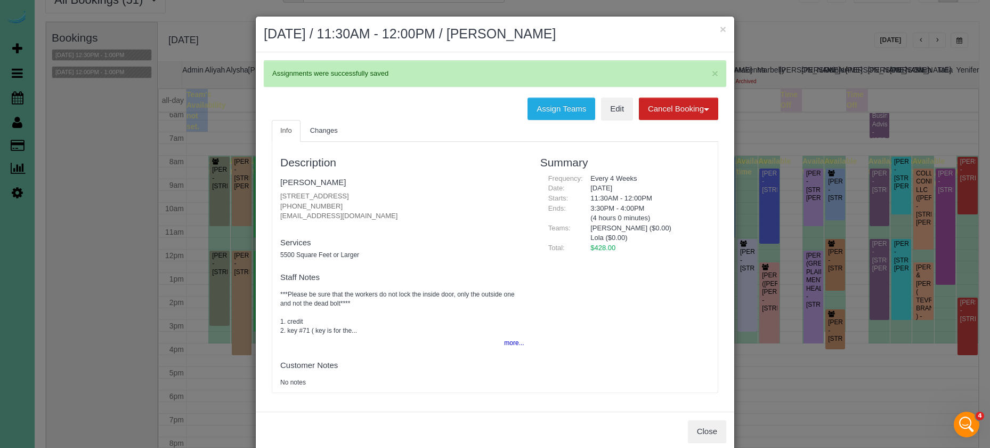
click at [717, 32] on h2 "[DATE] / 11:30AM - 12:00PM / [PERSON_NAME]" at bounding box center [495, 34] width 463 height 19
click at [725, 27] on button "×" at bounding box center [723, 28] width 6 height 11
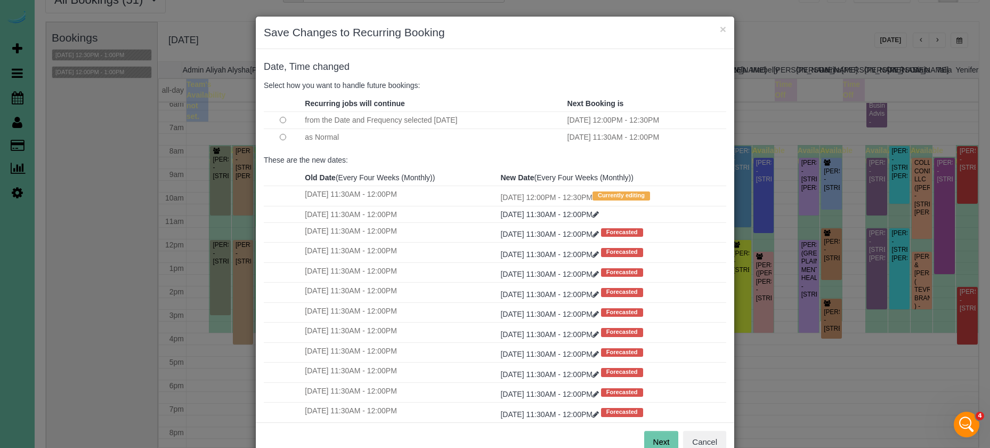
scroll to position [29, 0]
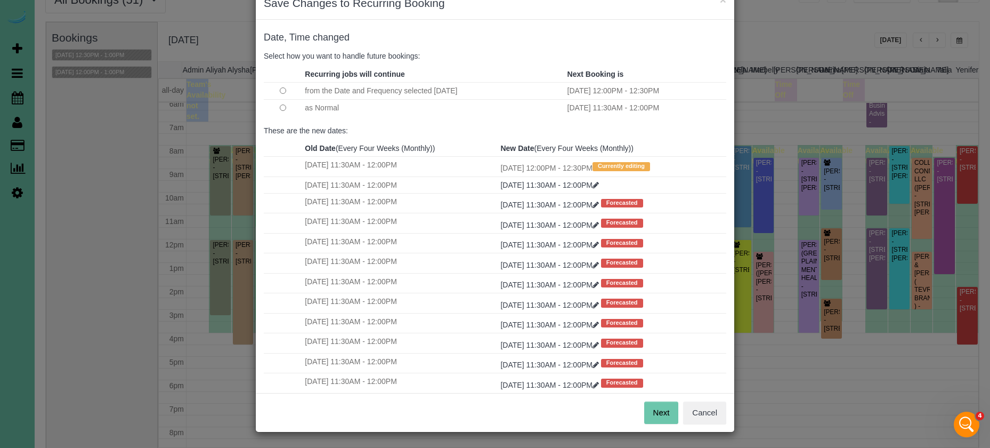
drag, startPoint x: 665, startPoint y: 417, endPoint x: 659, endPoint y: 412, distance: 7.6
click at [665, 417] on button "Next" at bounding box center [661, 412] width 35 height 22
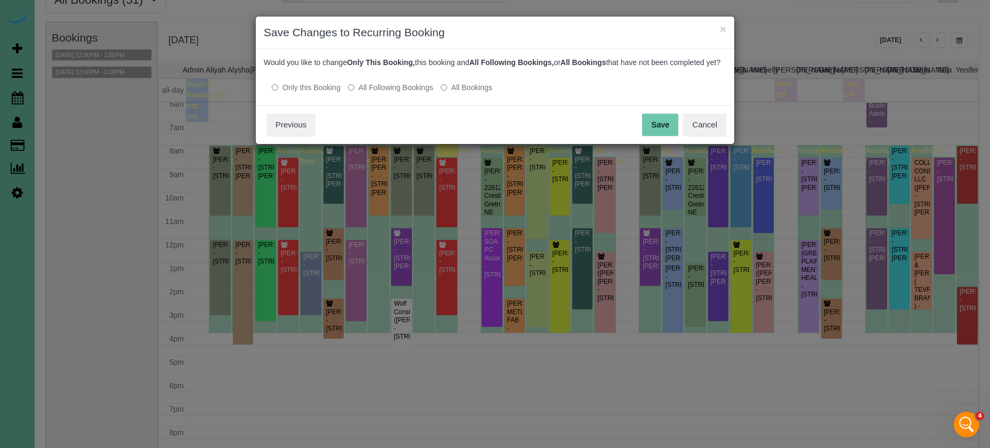
click at [662, 132] on button "Save" at bounding box center [660, 125] width 36 height 22
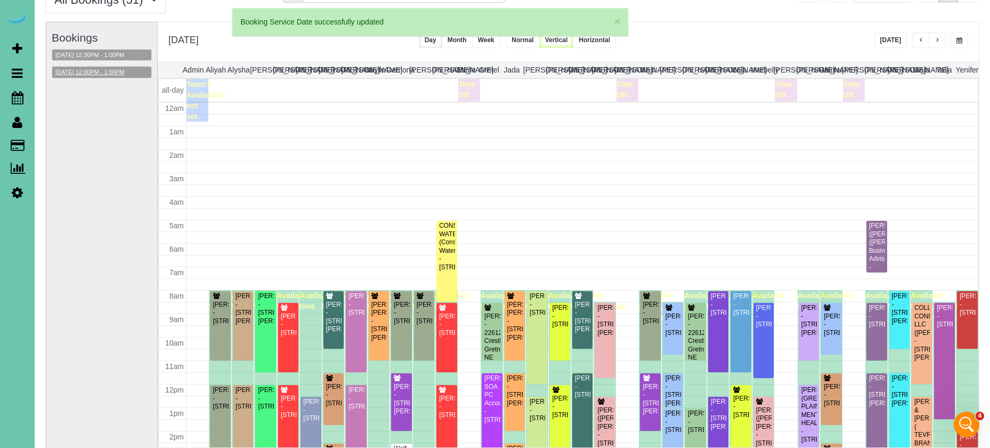
scroll to position [145, 0]
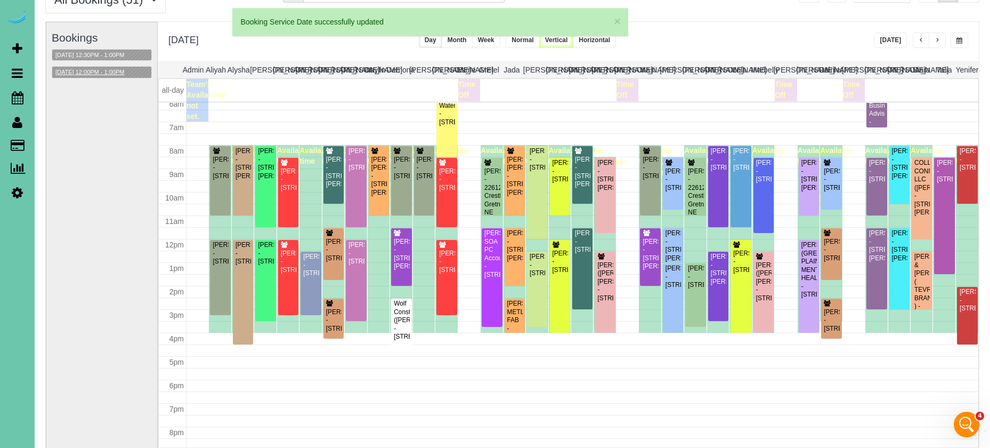
click at [124, 69] on button "[DATE] 12:00PM - 1:00PM" at bounding box center [89, 72] width 75 height 11
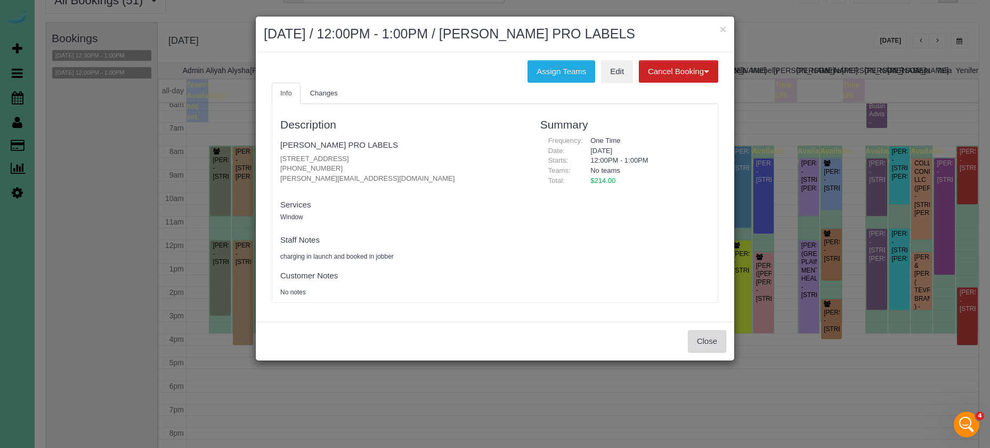
click at [695, 337] on button "Close" at bounding box center [707, 341] width 38 height 22
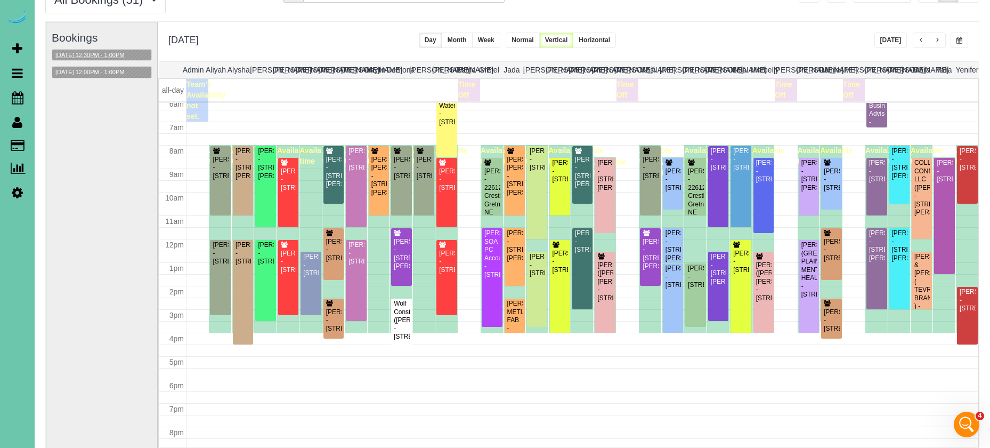
click at [109, 55] on button "[DATE] 12:30PM - 1:00PM" at bounding box center [89, 55] width 75 height 11
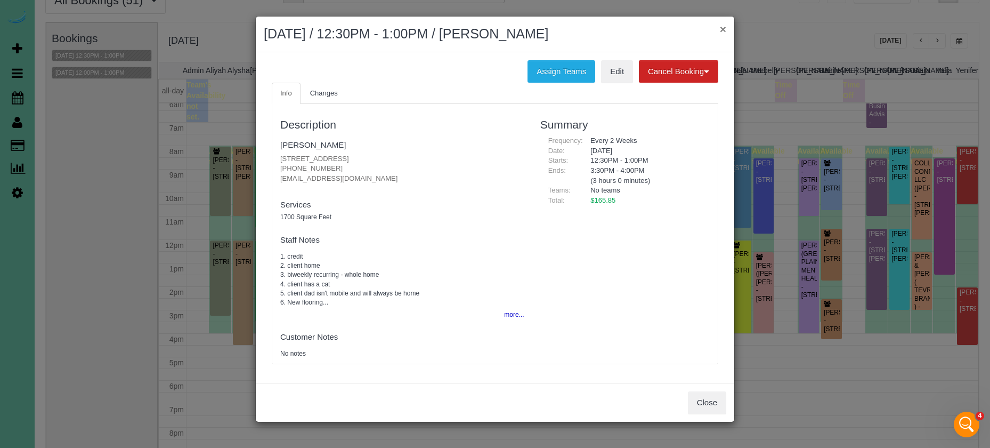
click at [723, 29] on button "×" at bounding box center [723, 28] width 6 height 11
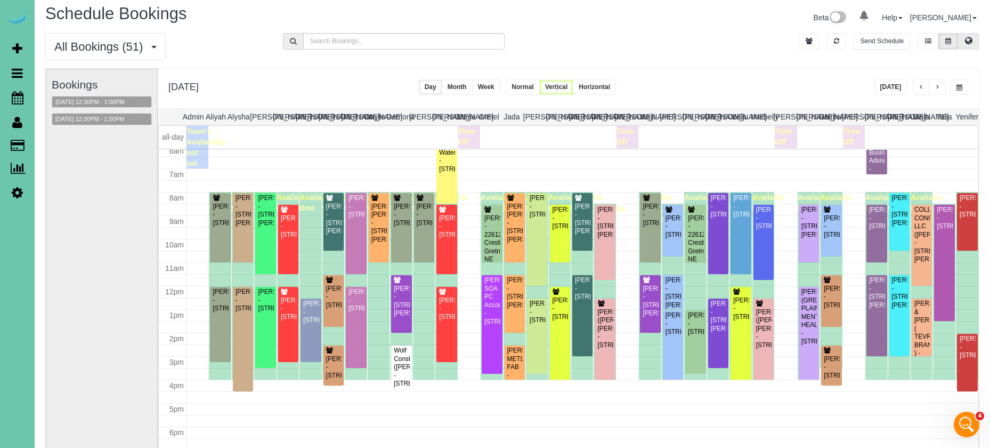
scroll to position [5, 0]
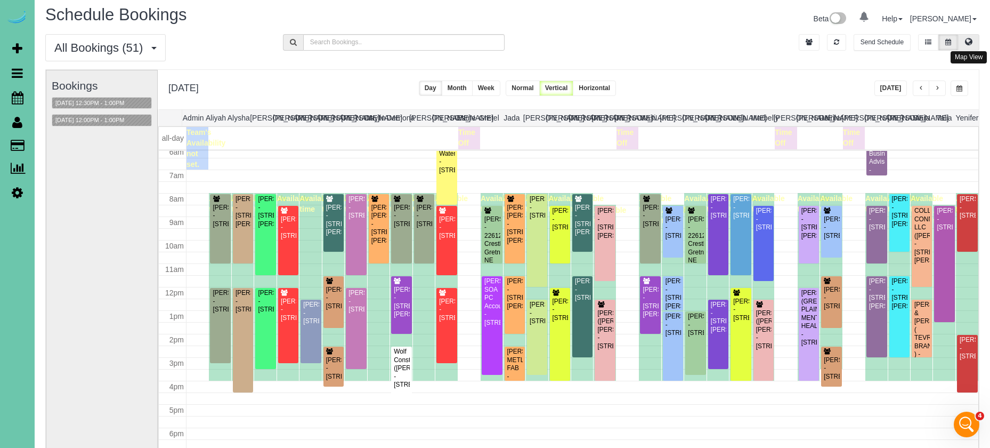
click at [973, 36] on button at bounding box center [968, 42] width 21 height 17
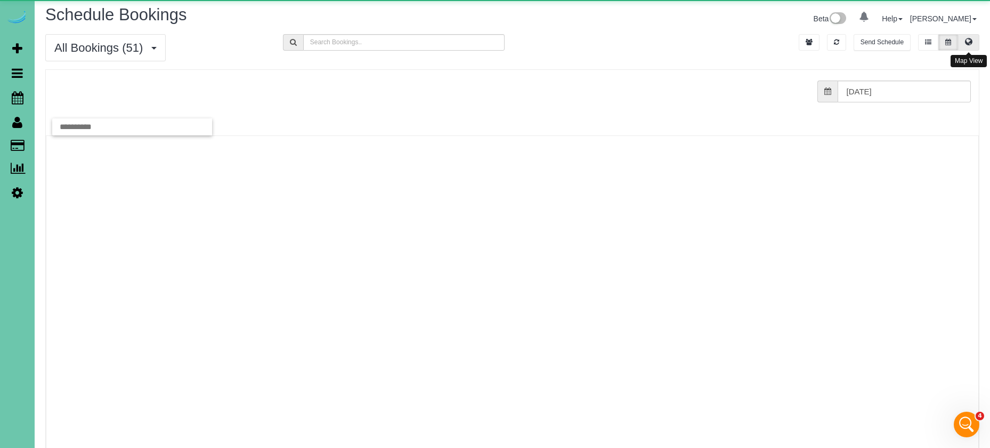
scroll to position [0, 0]
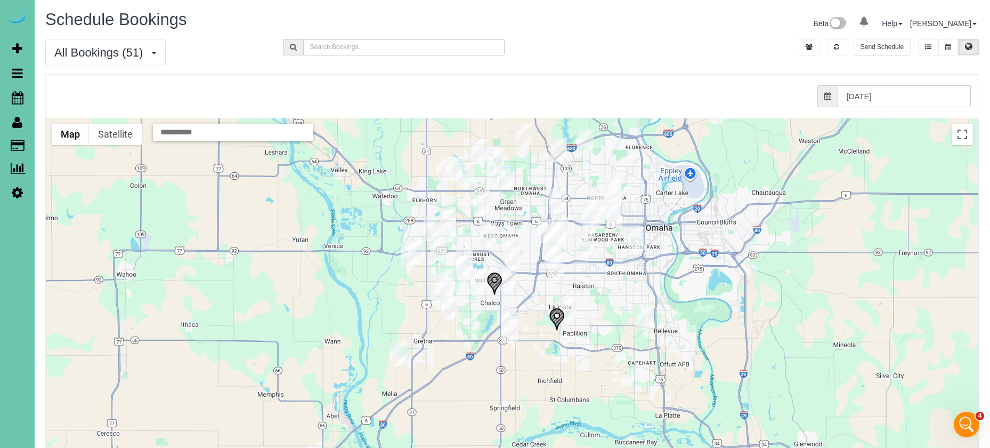
drag, startPoint x: 375, startPoint y: 293, endPoint x: 375, endPoint y: 246, distance: 46.9
click at [375, 246] on div at bounding box center [512, 330] width 932 height 425
click at [448, 212] on img "08/29/2025 1:00PM - Margaret Headid - 619 South 186th Street, Omaha, NE 68022" at bounding box center [448, 219] width 17 height 25
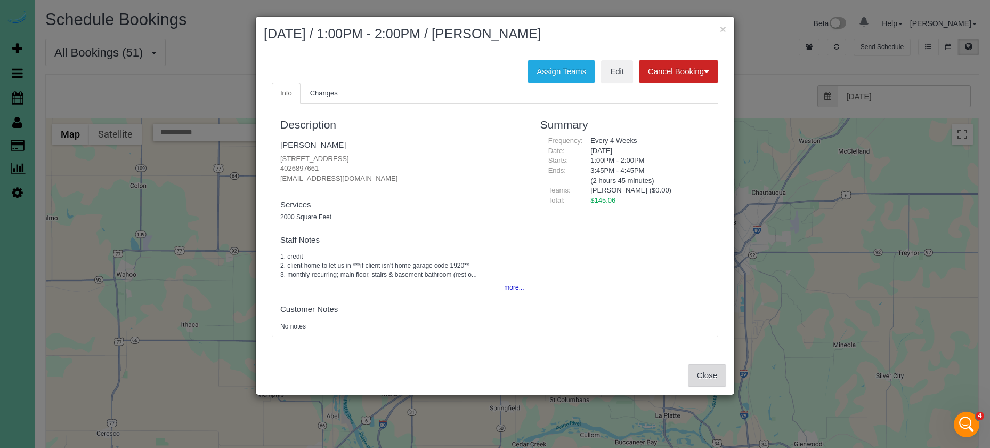
click at [704, 369] on button "Close" at bounding box center [707, 375] width 38 height 22
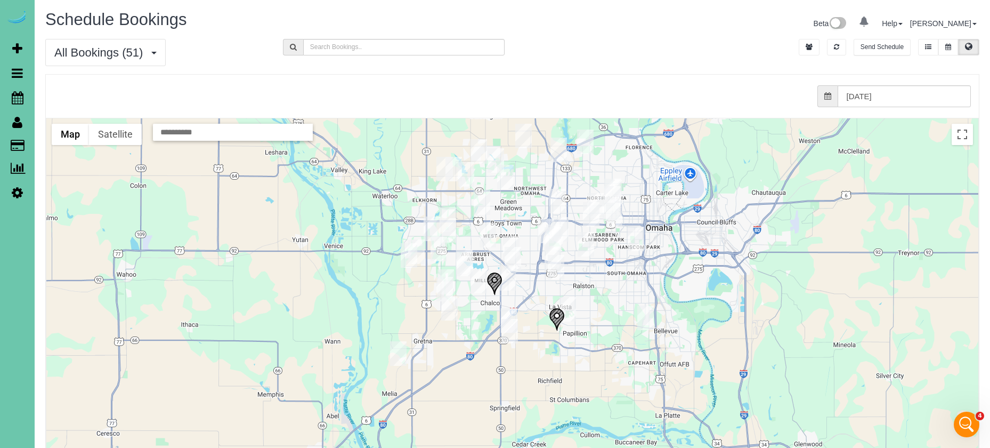
click at [448, 274] on img "08/29/2025 8:00AM - Lynda Hoffmann - 6704 S 188th Street, Omaha, NE 68135" at bounding box center [446, 281] width 17 height 25
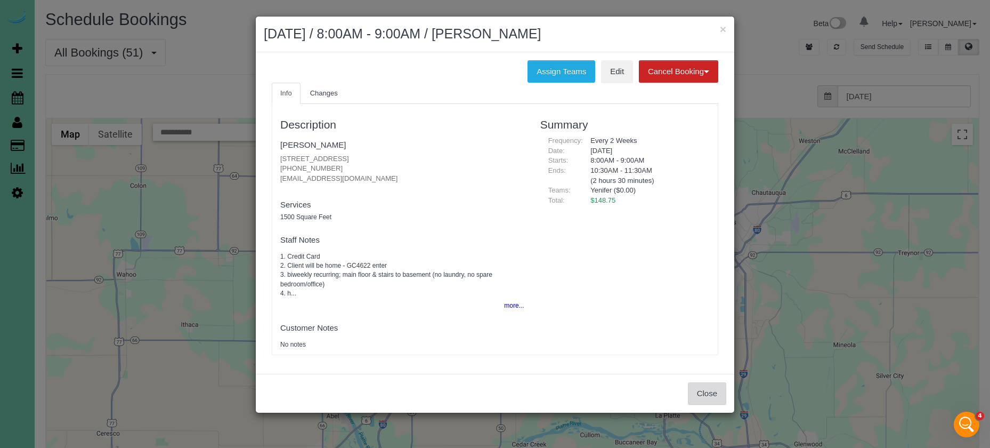
click at [705, 386] on button "Close" at bounding box center [707, 393] width 38 height 22
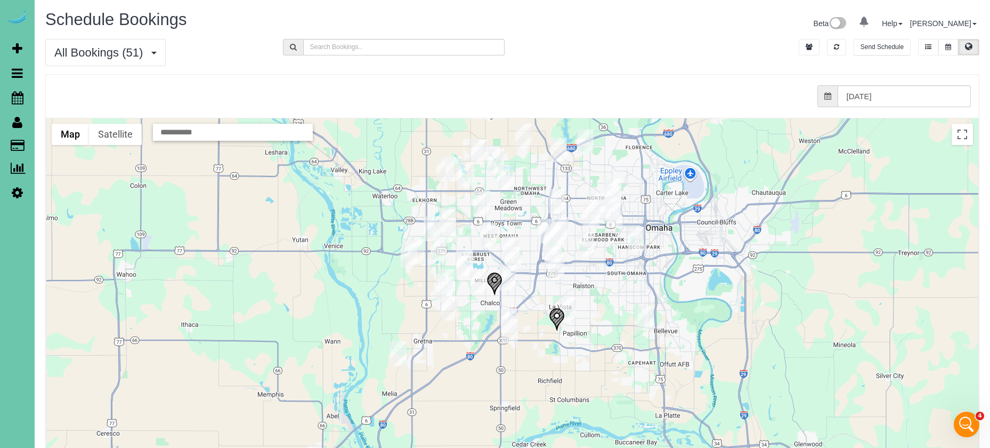
click at [406, 249] on img "08/29/2025 2:00PM - Elizabeth Seger - 21732 G St, Elkhorn, NE 68022" at bounding box center [409, 255] width 17 height 25
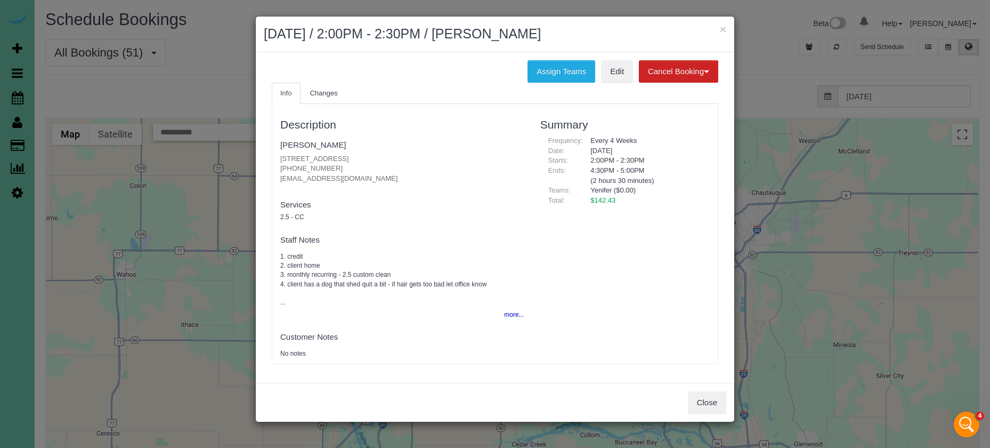
click at [708, 395] on button "Close" at bounding box center [707, 402] width 38 height 22
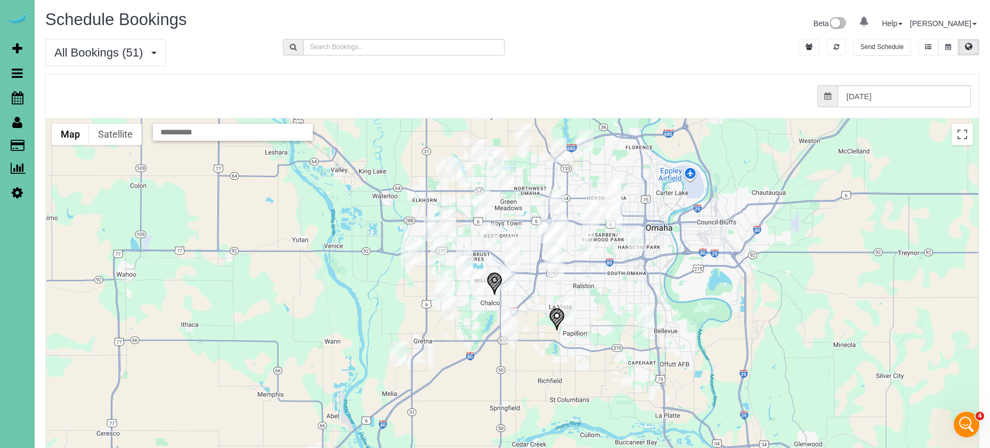
click at [407, 252] on img "08/29/2025 2:00PM - Elizabeth Seger - 21732 G St, Elkhorn, NE 68022" at bounding box center [409, 255] width 17 height 25
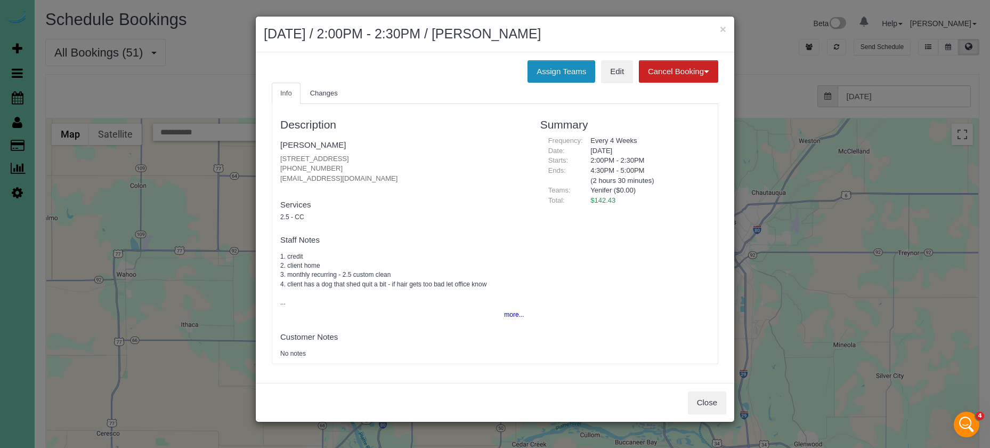
click at [547, 72] on button "Assign Teams" at bounding box center [562, 71] width 68 height 22
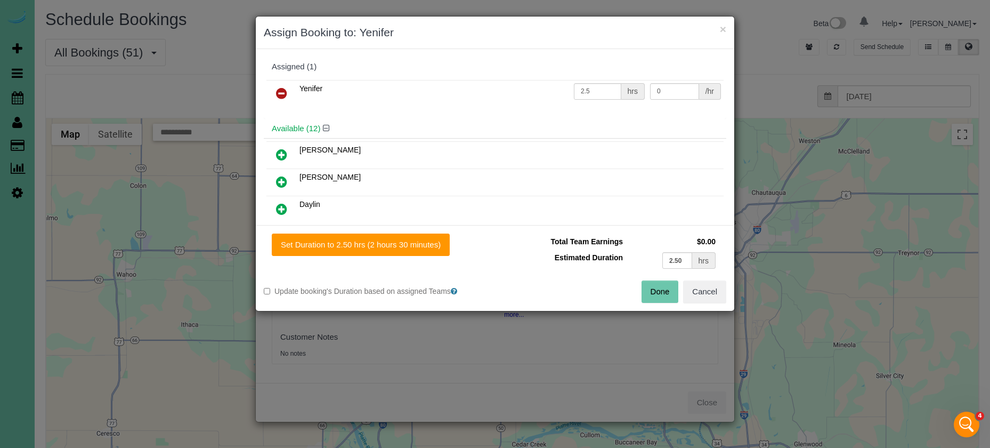
click at [281, 92] on icon at bounding box center [281, 93] width 11 height 13
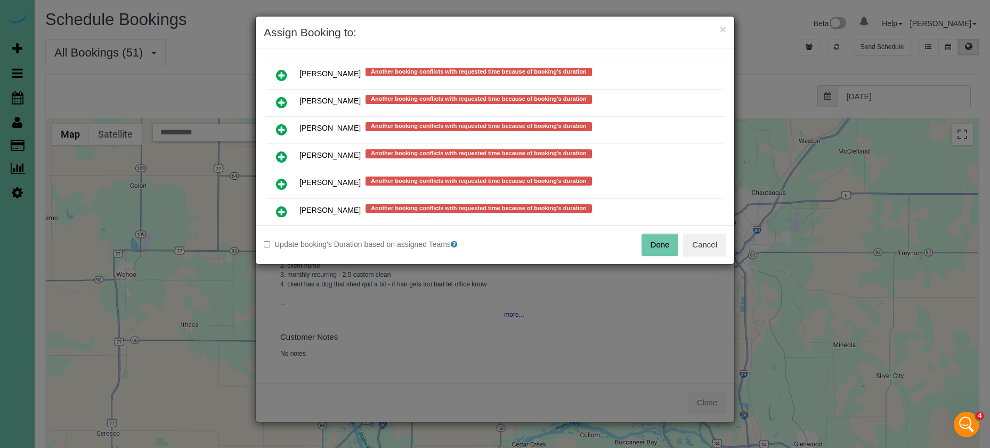
scroll to position [774, 0]
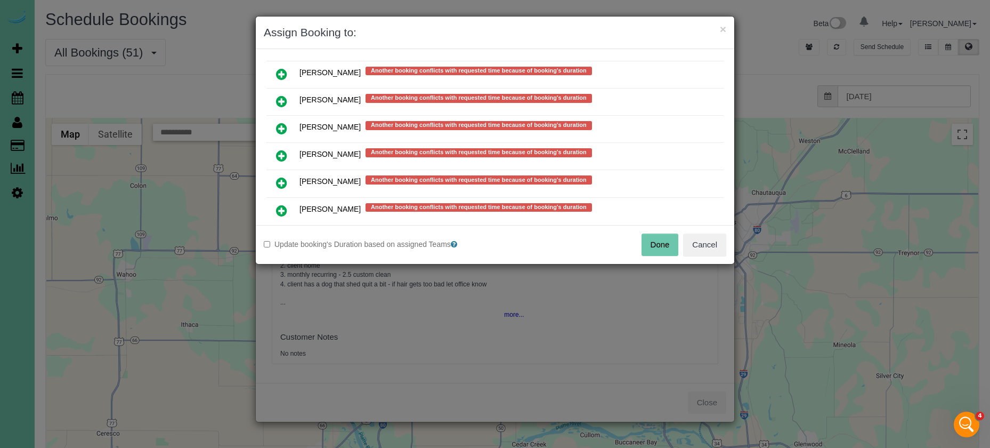
click at [278, 176] on icon at bounding box center [281, 182] width 11 height 13
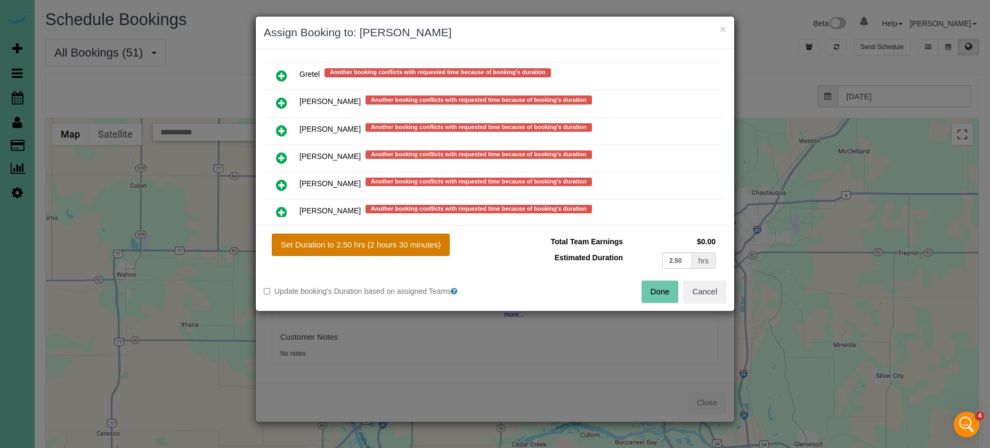
drag, startPoint x: 351, startPoint y: 241, endPoint x: 391, endPoint y: 253, distance: 41.5
click at [351, 242] on button "Set Duration to 2.50 hrs (2 hours 30 minutes)" at bounding box center [361, 244] width 178 height 22
type input "2.50"
click at [664, 289] on button "Done" at bounding box center [660, 291] width 37 height 22
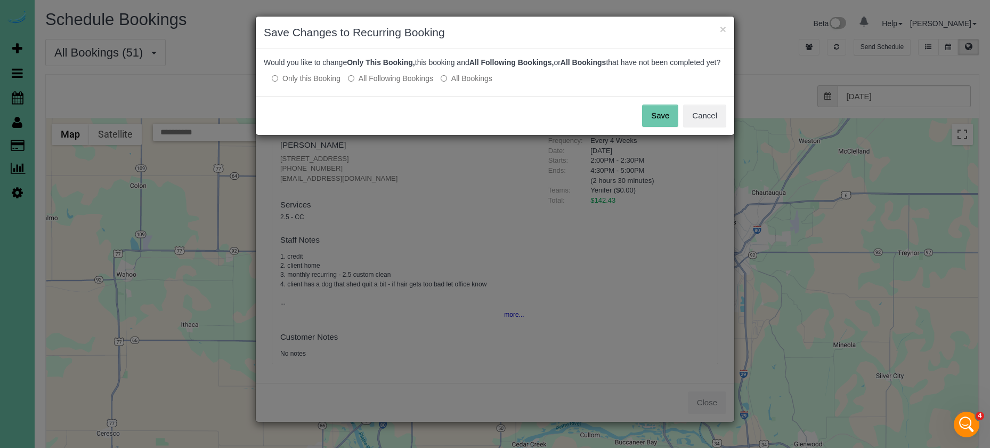
click at [656, 124] on button "Save" at bounding box center [660, 115] width 36 height 22
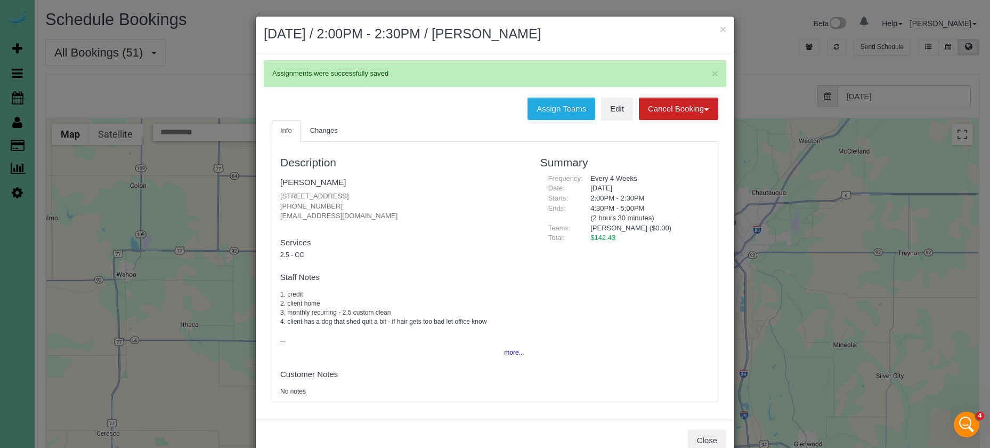
click at [352, 213] on p "[STREET_ADDRESS] [PHONE_NUMBER] [EMAIL_ADDRESS][DOMAIN_NAME]" at bounding box center [402, 206] width 244 height 30
drag, startPoint x: 343, startPoint y: 202, endPoint x: 278, endPoint y: 200, distance: 64.5
click at [279, 200] on div "Description [PERSON_NAME] [STREET_ADDRESS] [PHONE_NUMBER] [EMAIL_ADDRESS][DOMAI…" at bounding box center [402, 271] width 260 height 249
copy p "[PHONE_NUMBER]"
click at [721, 30] on button "×" at bounding box center [723, 28] width 6 height 11
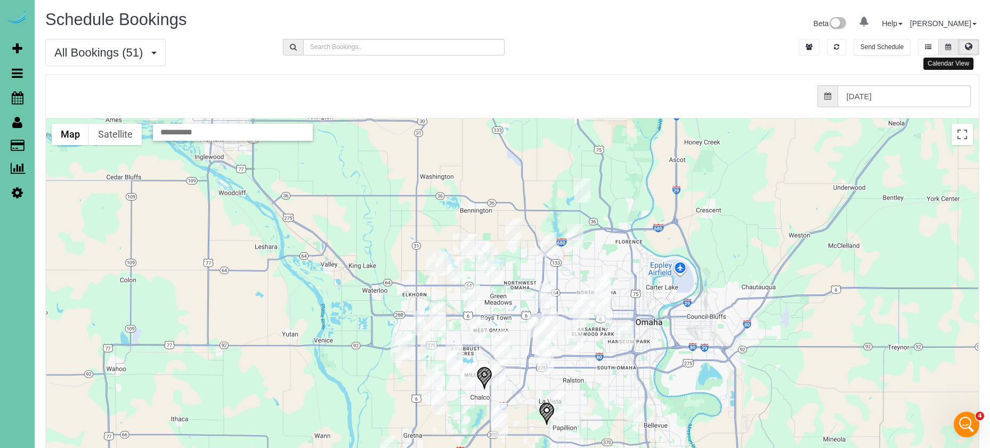
click at [941, 47] on button at bounding box center [948, 47] width 20 height 17
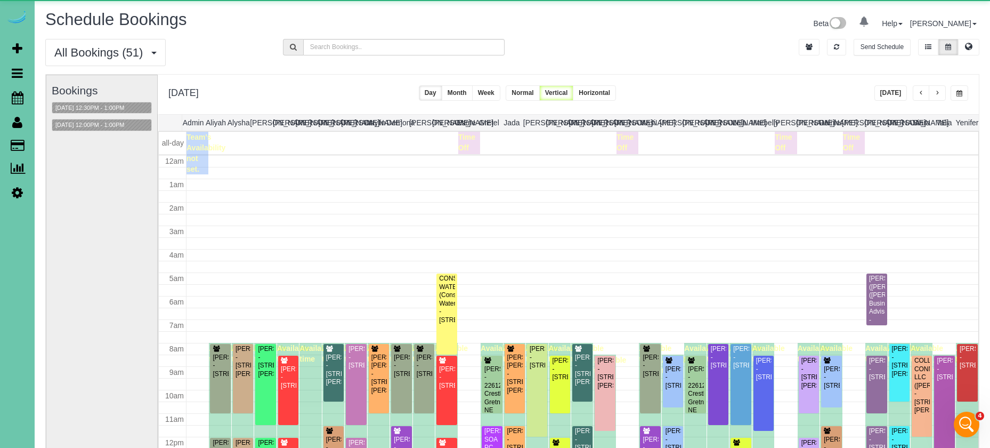
scroll to position [141, 0]
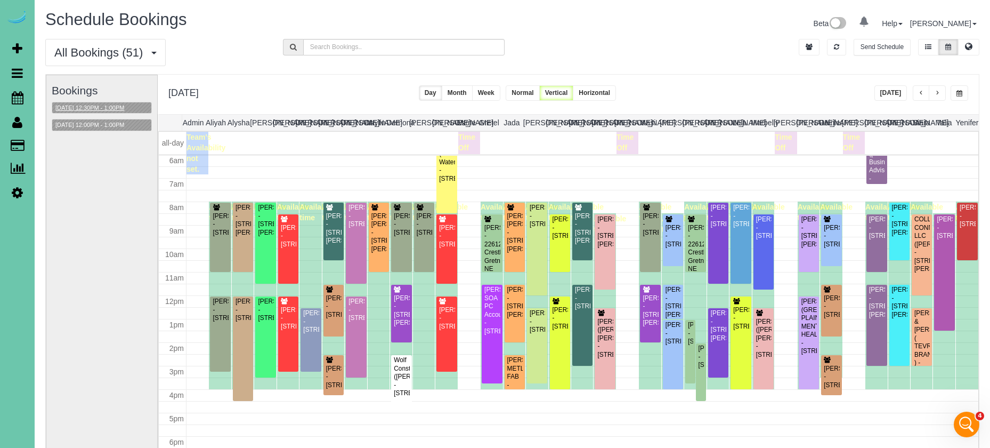
click at [94, 106] on button "[DATE] 12:30PM - 1:00PM" at bounding box center [89, 107] width 75 height 11
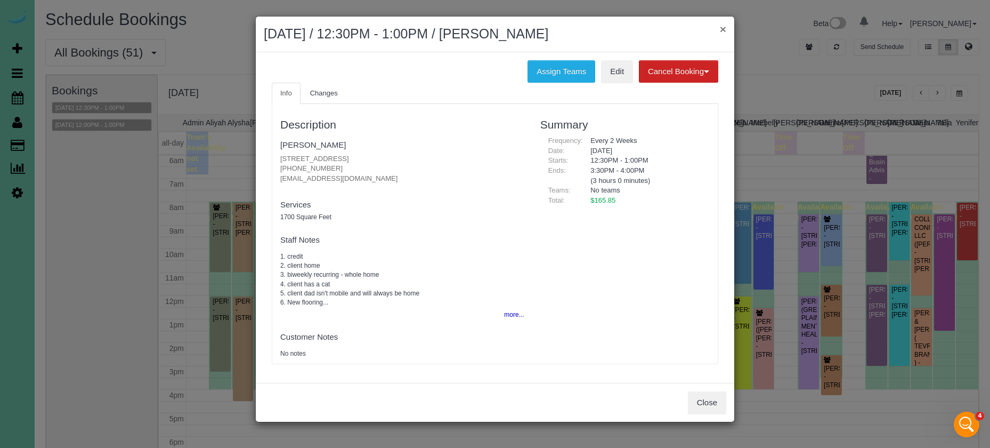
click at [720, 33] on button "×" at bounding box center [723, 28] width 6 height 11
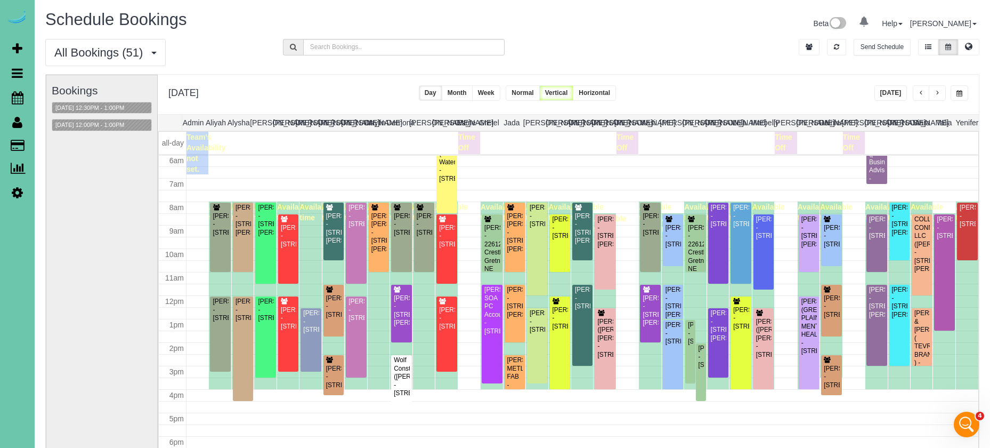
scroll to position [53, 0]
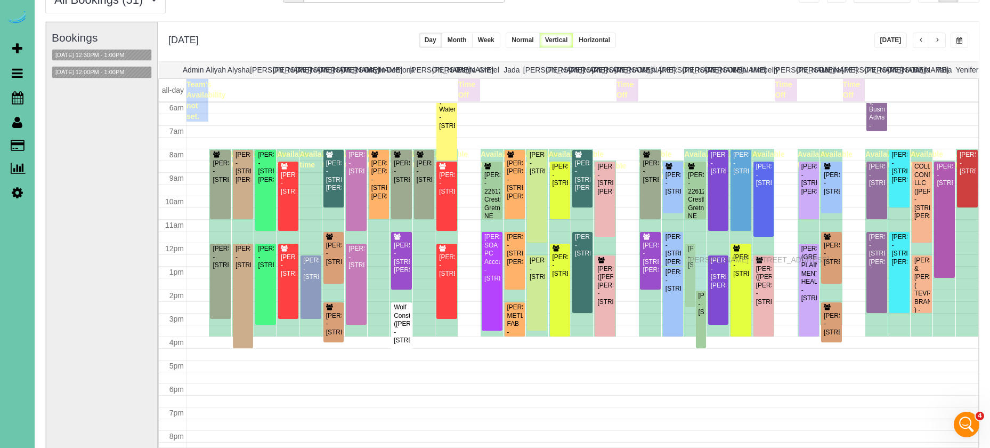
drag, startPoint x: 690, startPoint y: 280, endPoint x: 690, endPoint y: 258, distance: 21.9
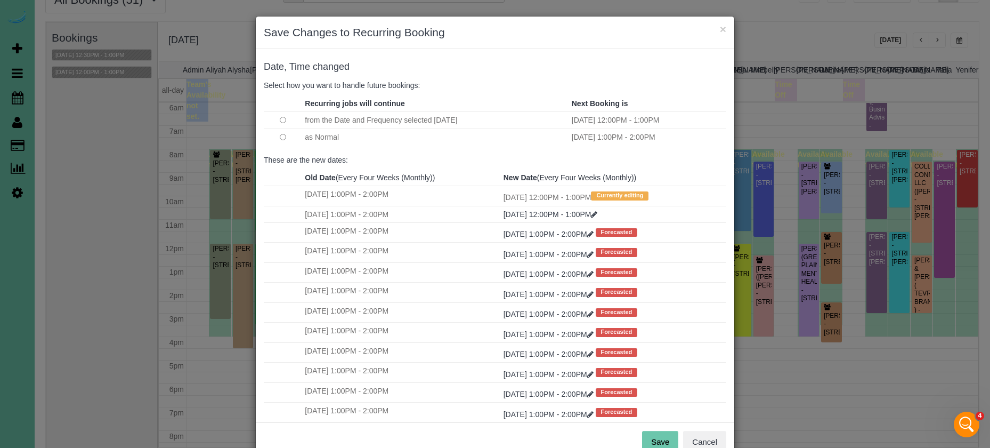
click at [279, 135] on td at bounding box center [283, 136] width 38 height 17
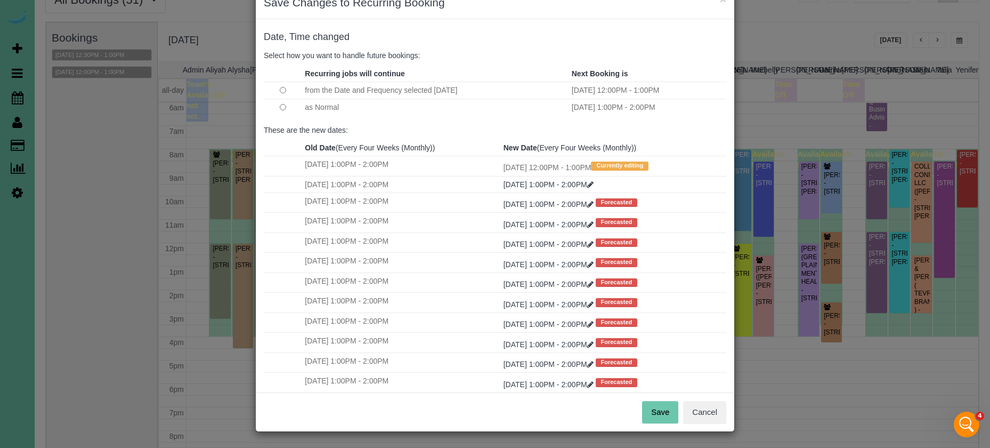
scroll to position [29, 0]
click at [665, 411] on button "Save" at bounding box center [660, 412] width 36 height 22
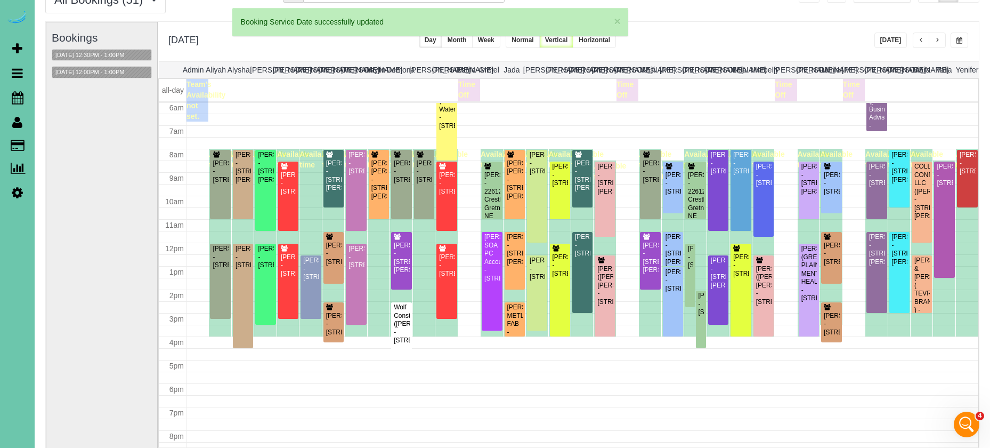
scroll to position [141, 0]
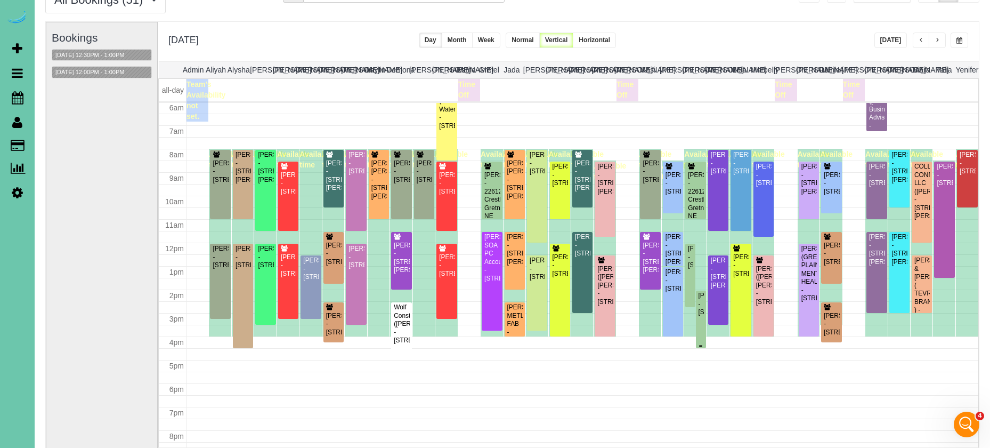
click at [702, 311] on div "[PERSON_NAME] - [STREET_ADDRESS]" at bounding box center [701, 304] width 6 height 25
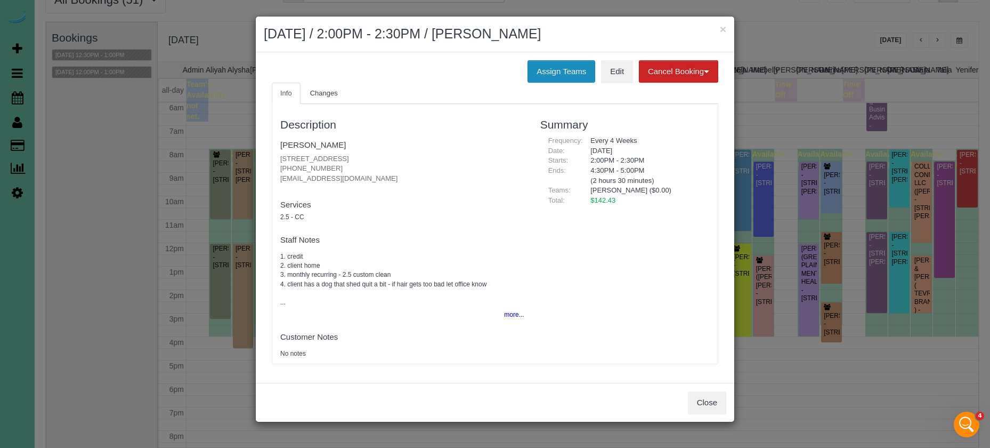
click at [565, 64] on button "Assign Teams" at bounding box center [562, 71] width 68 height 22
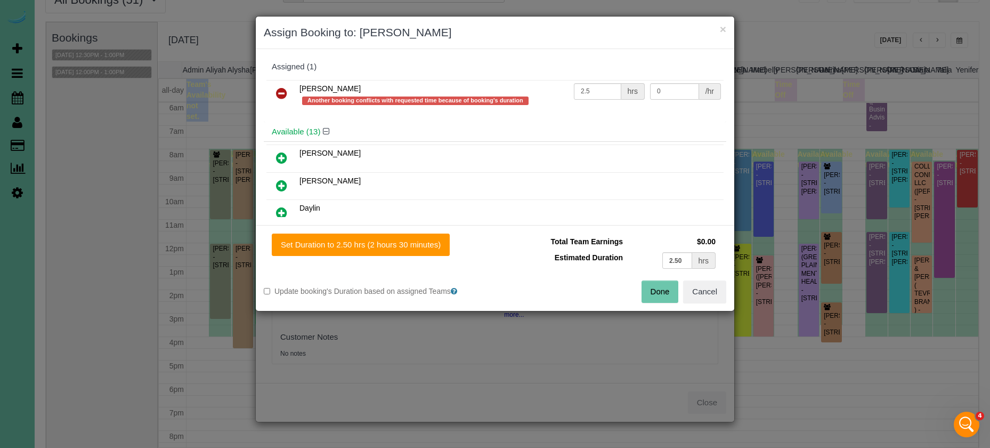
click at [276, 93] on link at bounding box center [281, 93] width 25 height 21
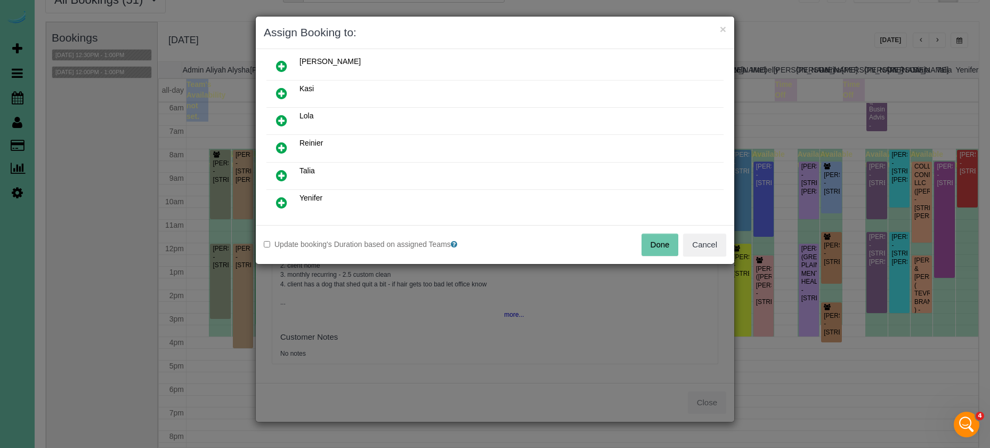
scroll to position [255, 0]
click at [284, 201] on icon at bounding box center [281, 201] width 11 height 13
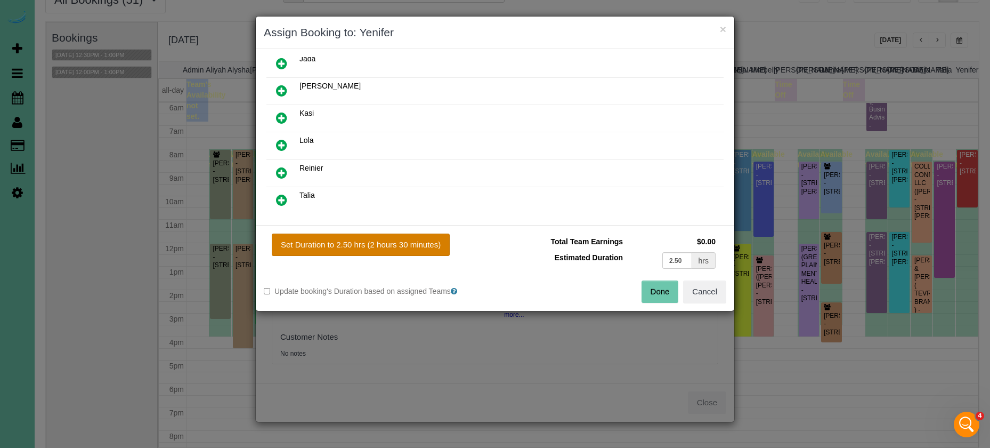
click at [361, 246] on button "Set Duration to 2.50 hrs (2 hours 30 minutes)" at bounding box center [361, 244] width 178 height 22
type input "2.50"
click at [664, 292] on button "Done" at bounding box center [660, 291] width 37 height 22
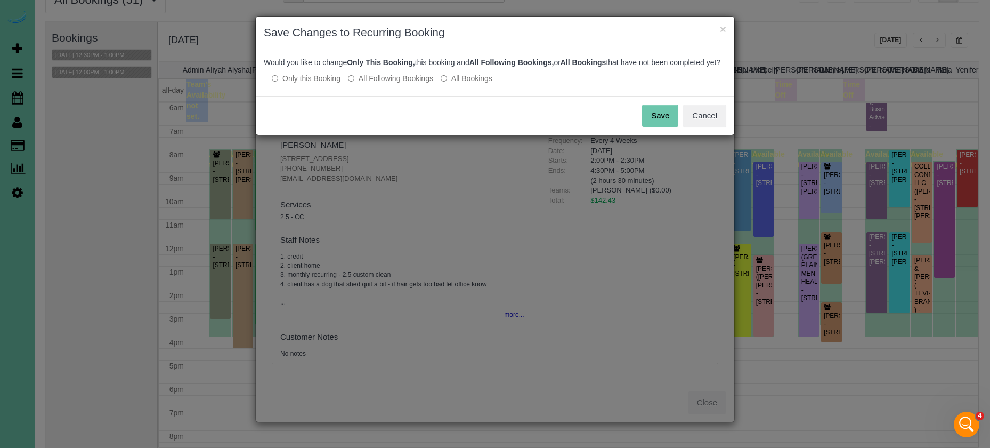
click at [658, 126] on button "Save" at bounding box center [660, 115] width 36 height 22
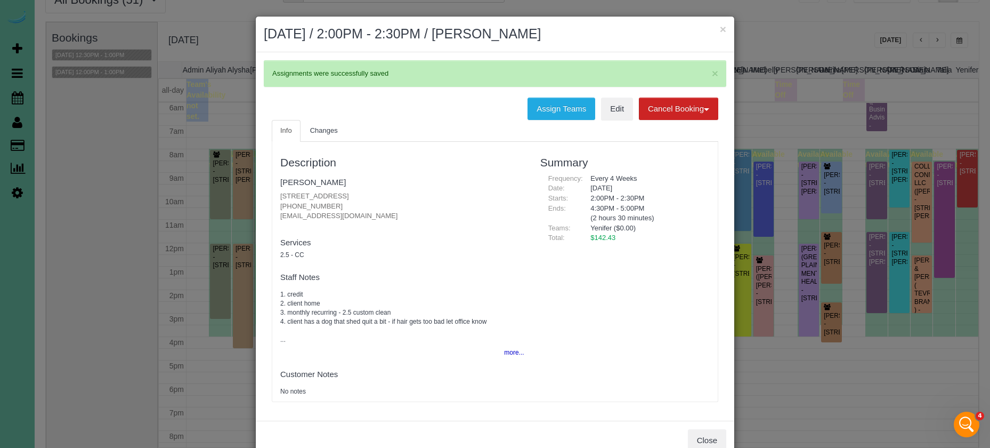
drag, startPoint x: 725, startPoint y: 27, endPoint x: 732, endPoint y: 35, distance: 10.6
click at [725, 27] on button "×" at bounding box center [723, 28] width 6 height 11
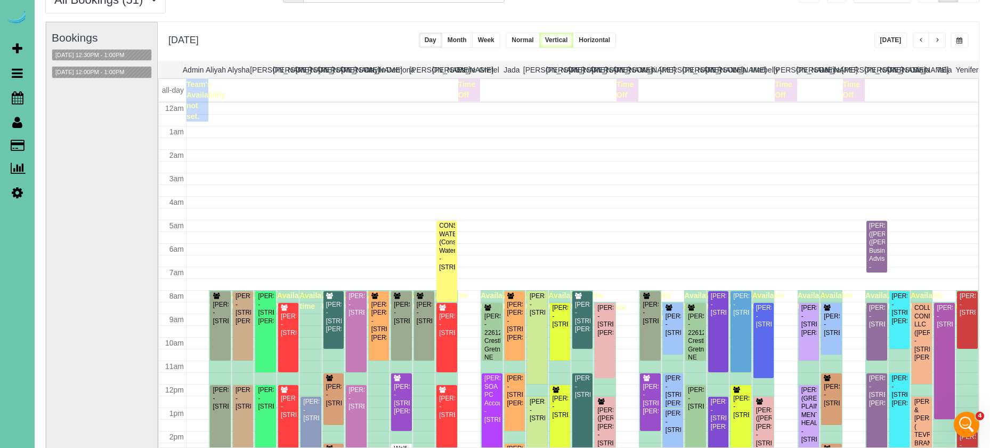
scroll to position [141, 0]
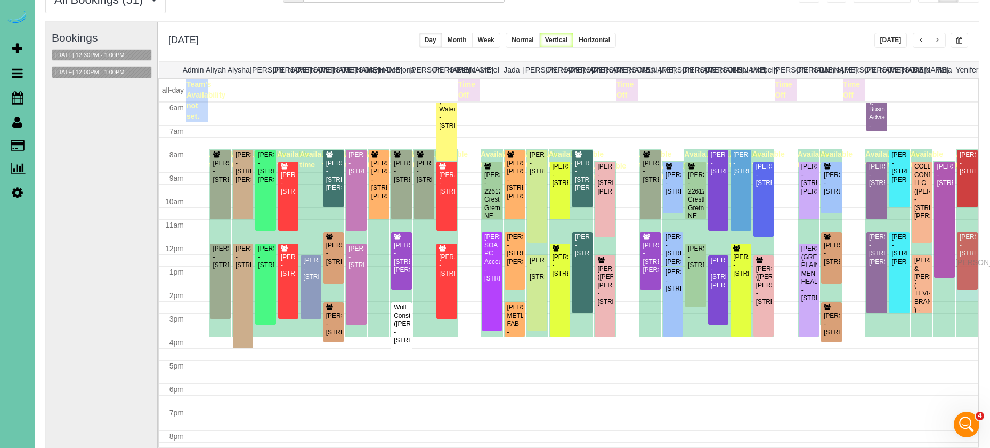
drag, startPoint x: 966, startPoint y: 318, endPoint x: 958, endPoint y: 261, distance: 58.0
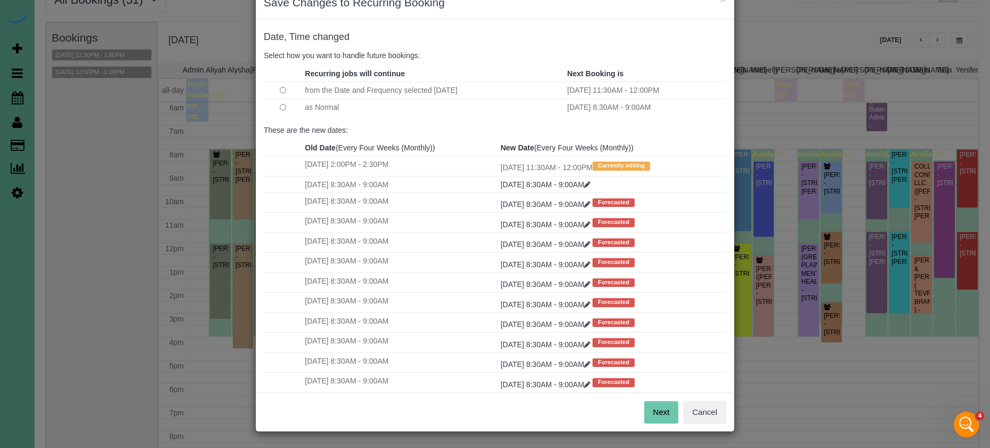
scroll to position [29, 0]
drag, startPoint x: 668, startPoint y: 408, endPoint x: 653, endPoint y: 405, distance: 15.3
click at [668, 408] on button "Next" at bounding box center [661, 412] width 35 height 22
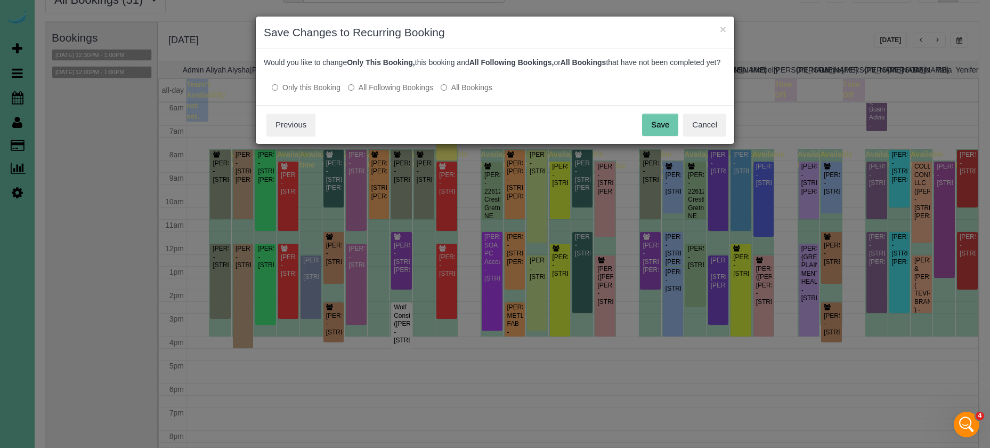
click at [667, 125] on button "Save" at bounding box center [660, 125] width 36 height 22
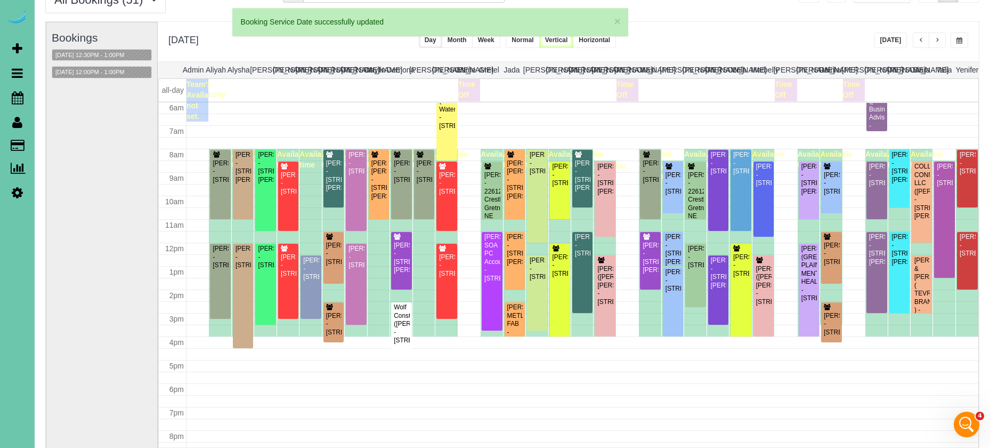
scroll to position [141, 0]
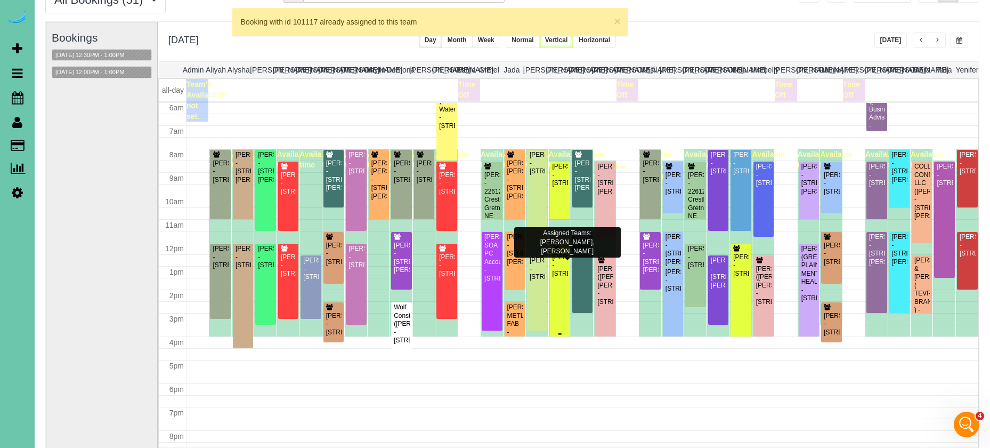
click at [565, 261] on div "[PERSON_NAME] - [STREET_ADDRESS]" at bounding box center [560, 265] width 16 height 25
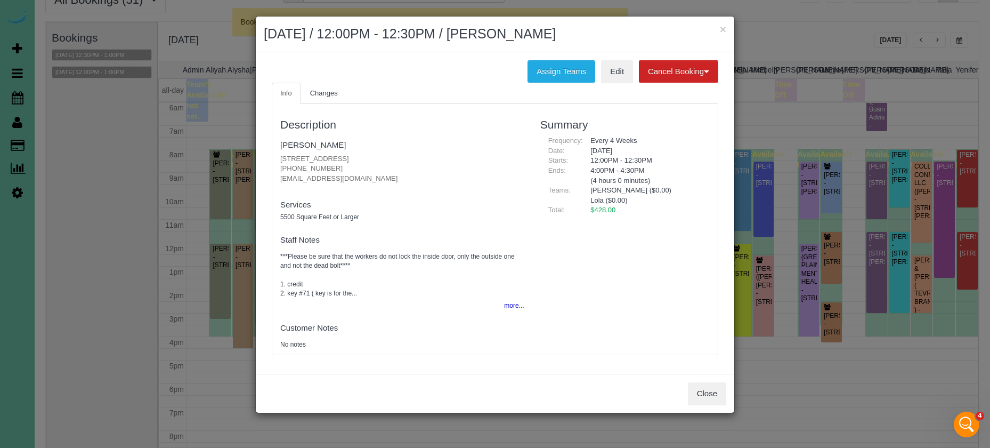
drag, startPoint x: 550, startPoint y: 67, endPoint x: 523, endPoint y: 69, distance: 26.8
click at [550, 67] on button "Assign Teams" at bounding box center [562, 71] width 68 height 22
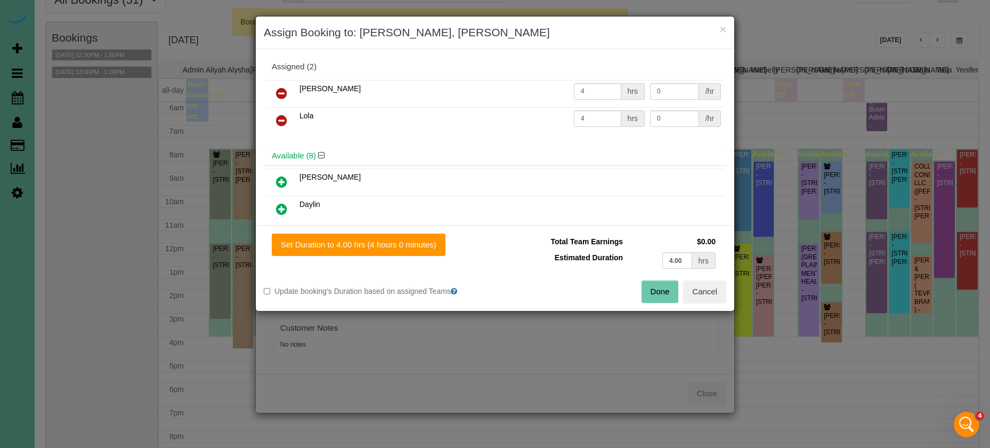
drag, startPoint x: 286, startPoint y: 91, endPoint x: 285, endPoint y: 100, distance: 9.1
click at [286, 91] on icon at bounding box center [281, 93] width 11 height 13
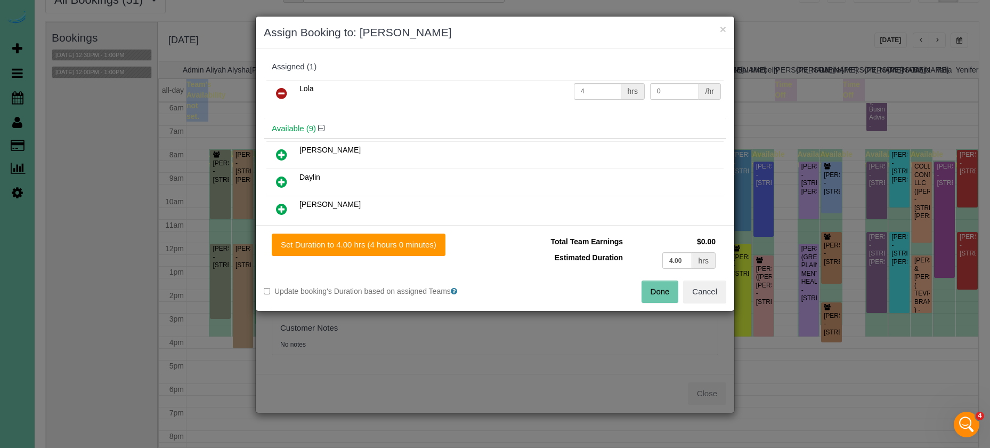
click at [284, 183] on icon at bounding box center [281, 181] width 11 height 13
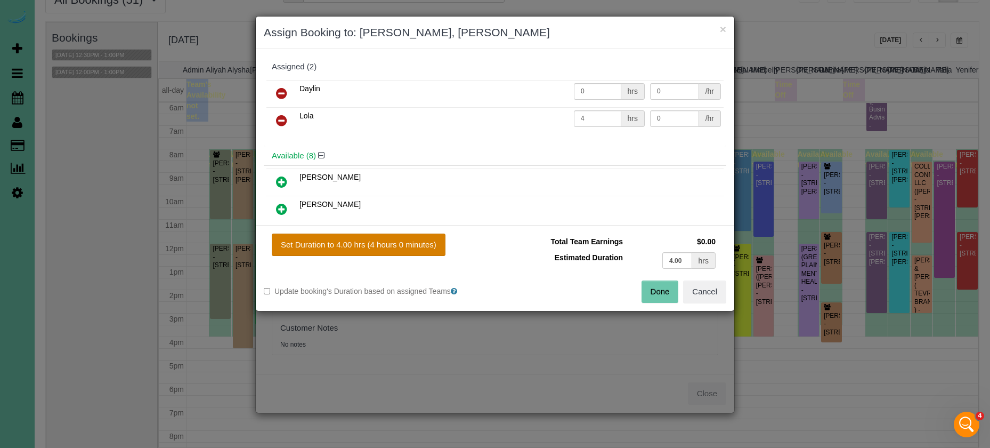
click at [378, 238] on button "Set Duration to 4.00 hrs (4 hours 0 minutes)" at bounding box center [359, 244] width 174 height 22
type input "4.00"
drag, startPoint x: 652, startPoint y: 286, endPoint x: 632, endPoint y: 263, distance: 31.0
click at [652, 286] on button "Done" at bounding box center [660, 291] width 37 height 22
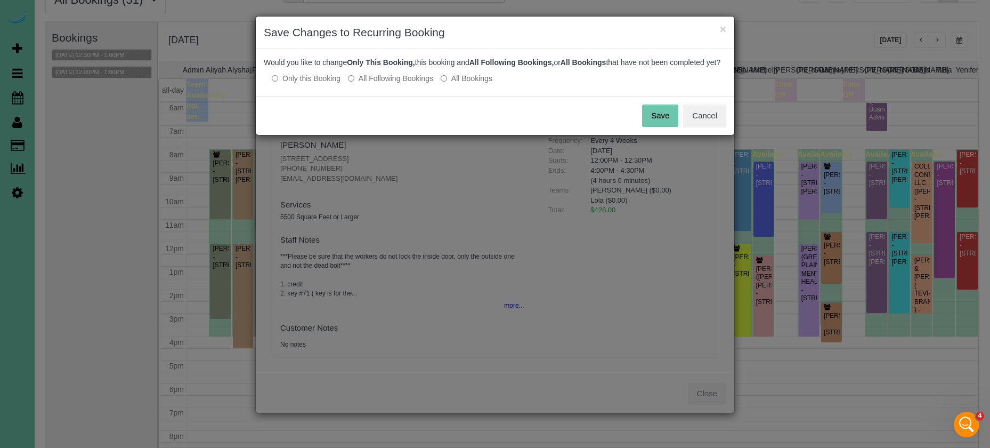
click at [667, 127] on button "Save" at bounding box center [660, 115] width 36 height 22
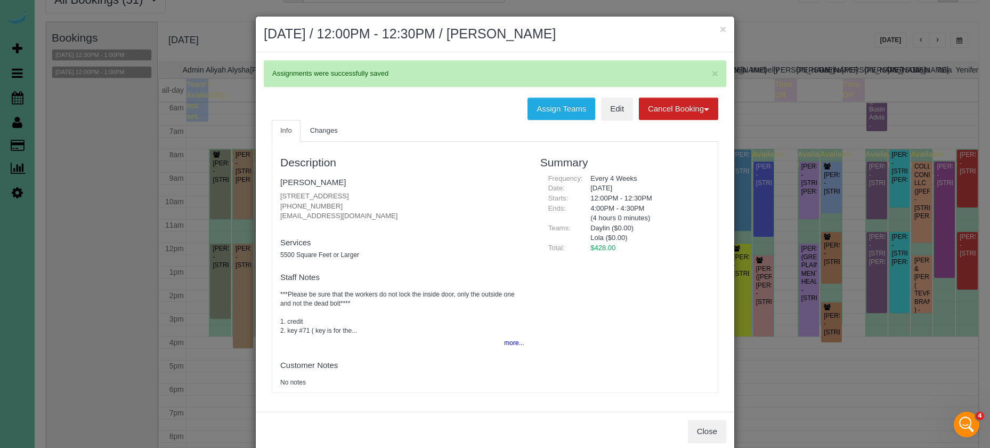
drag, startPoint x: 722, startPoint y: 27, endPoint x: 706, endPoint y: 28, distance: 16.5
click at [722, 28] on button "×" at bounding box center [723, 28] width 6 height 11
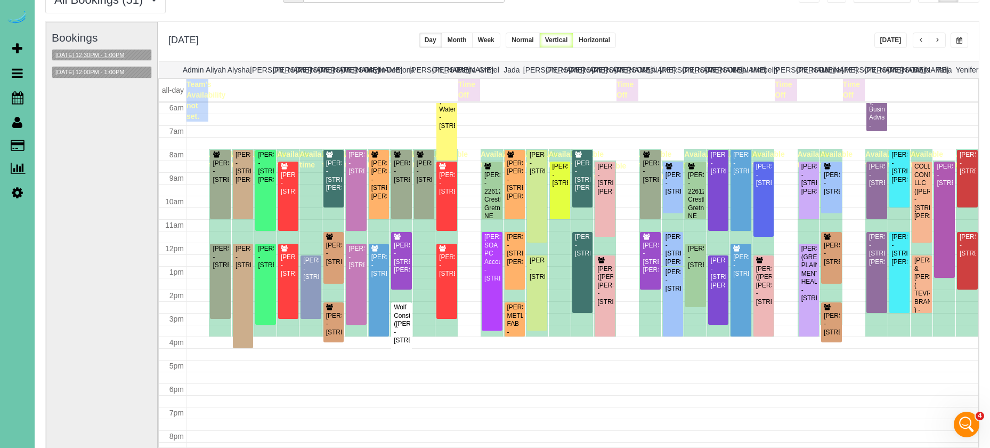
click at [116, 54] on button "[DATE] 12:30PM - 1:00PM" at bounding box center [89, 55] width 75 height 11
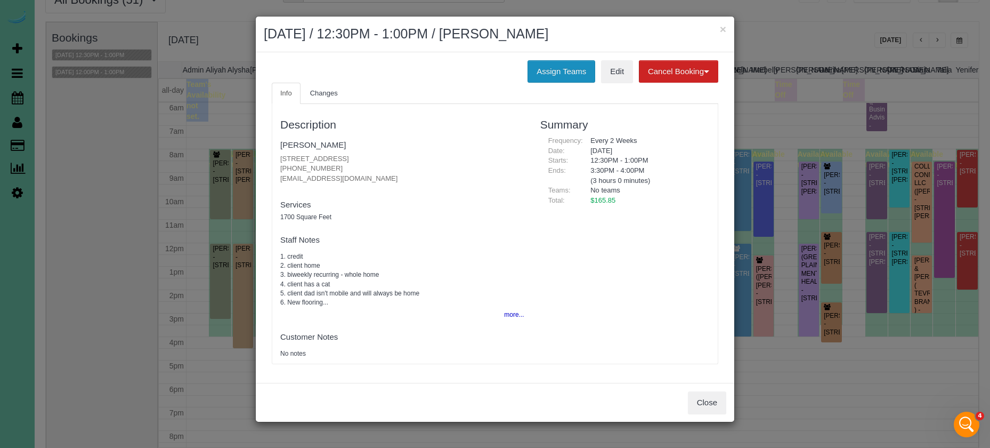
click at [557, 60] on button "Assign Teams" at bounding box center [562, 71] width 68 height 22
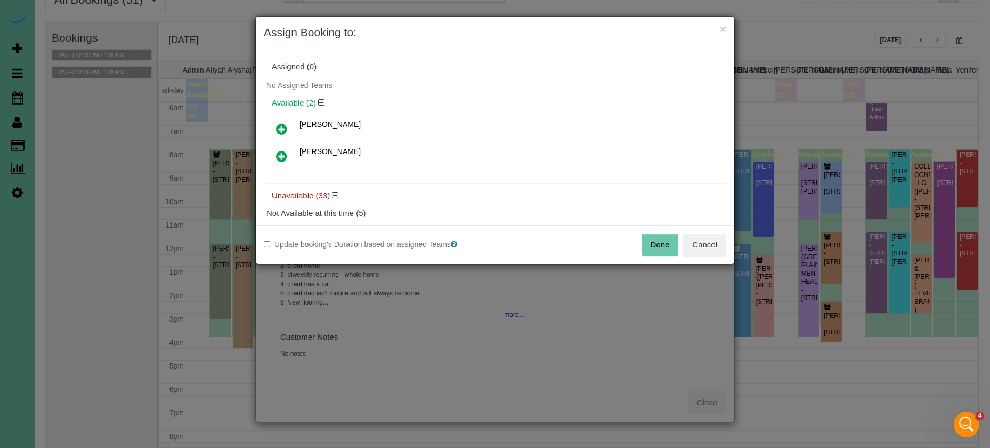
click at [281, 155] on icon at bounding box center [281, 156] width 11 height 13
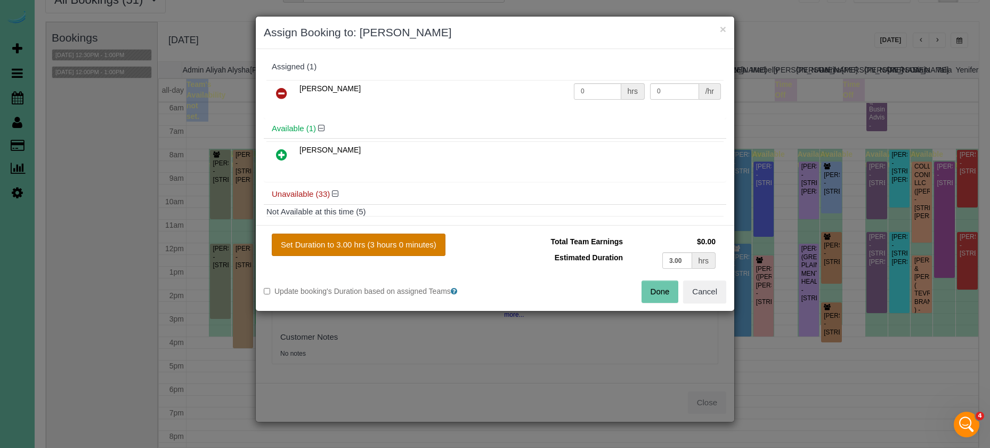
click at [376, 240] on button "Set Duration to 3.00 hrs (3 hours 0 minutes)" at bounding box center [359, 244] width 174 height 22
type input "3.00"
drag, startPoint x: 651, startPoint y: 292, endPoint x: 628, endPoint y: 283, distance: 24.6
click at [651, 292] on button "Done" at bounding box center [660, 291] width 37 height 22
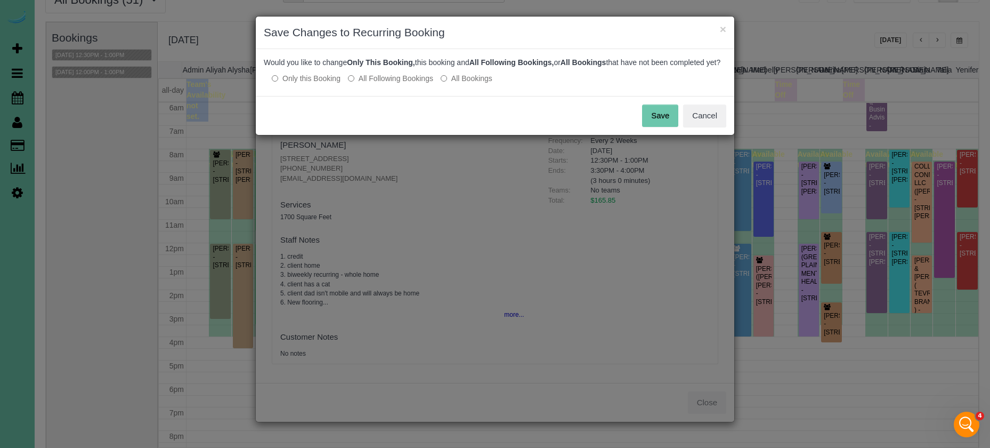
click at [667, 125] on button "Save" at bounding box center [660, 115] width 36 height 22
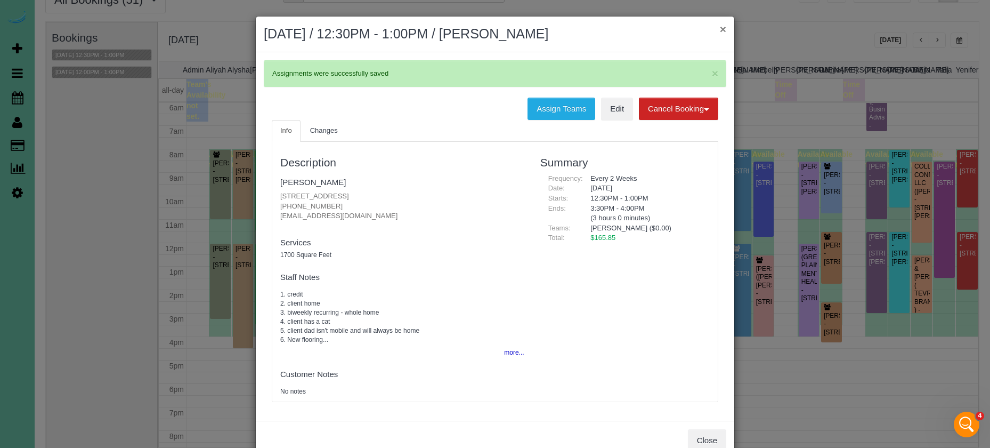
click at [722, 30] on button "×" at bounding box center [723, 28] width 6 height 11
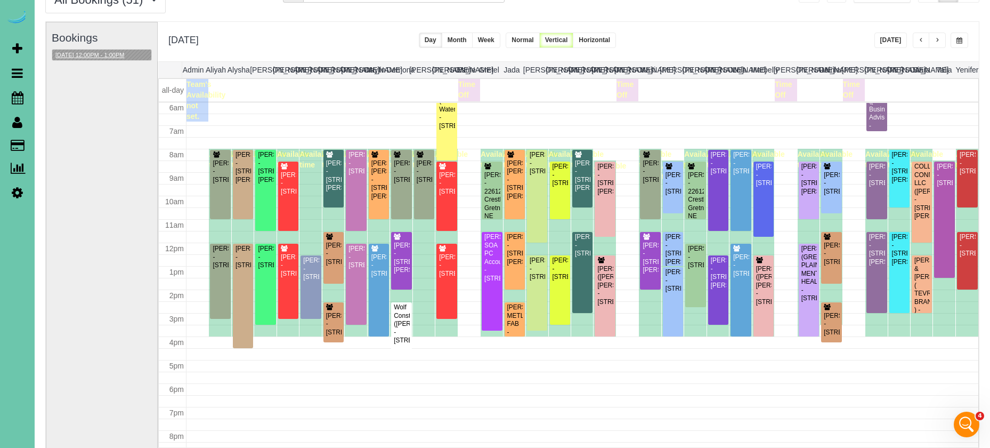
click at [111, 53] on button "[DATE] 12:00PM - 1:00PM" at bounding box center [89, 55] width 75 height 11
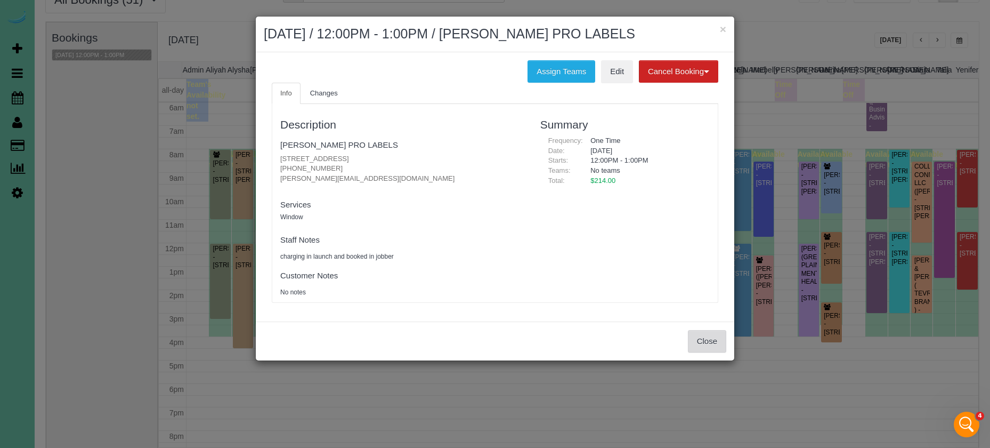
click at [699, 338] on button "Close" at bounding box center [707, 341] width 38 height 22
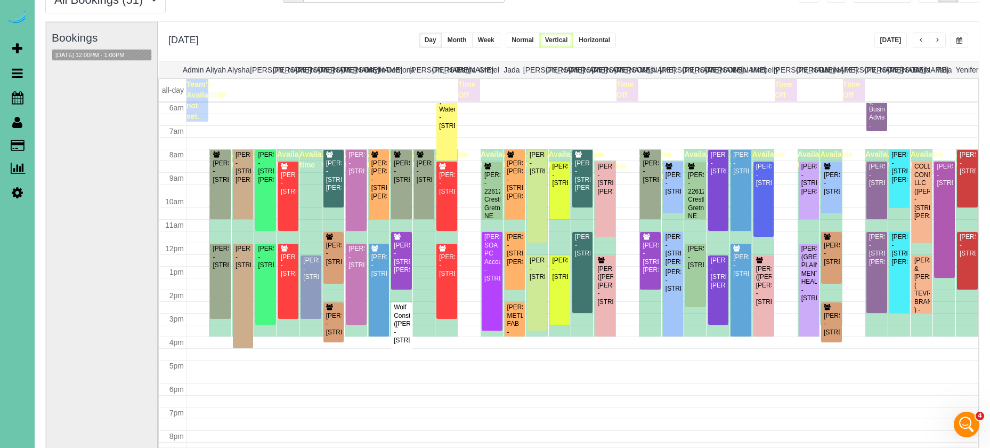
click at [803, 39] on div "[DATE] [DATE] Day Month Week Normal Vertical Horizontal" at bounding box center [568, 41] width 821 height 39
click at [932, 39] on button "button" at bounding box center [937, 40] width 17 height 15
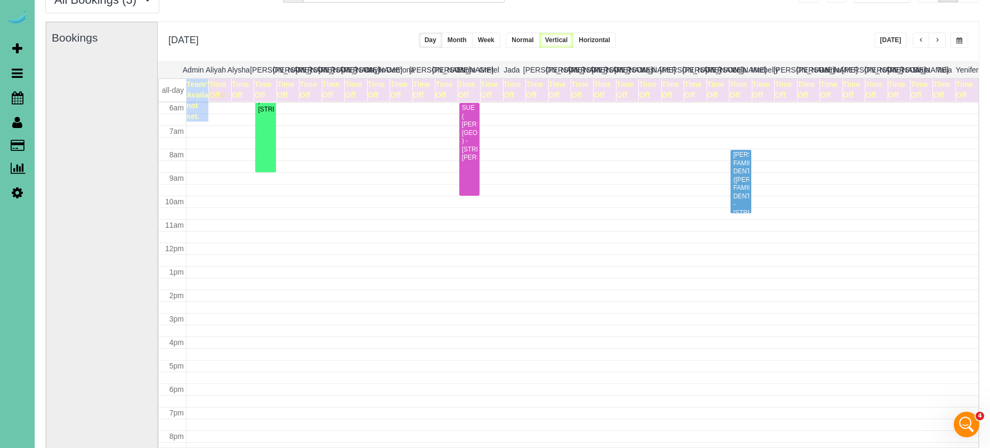
click at [917, 41] on button "button" at bounding box center [921, 40] width 17 height 15
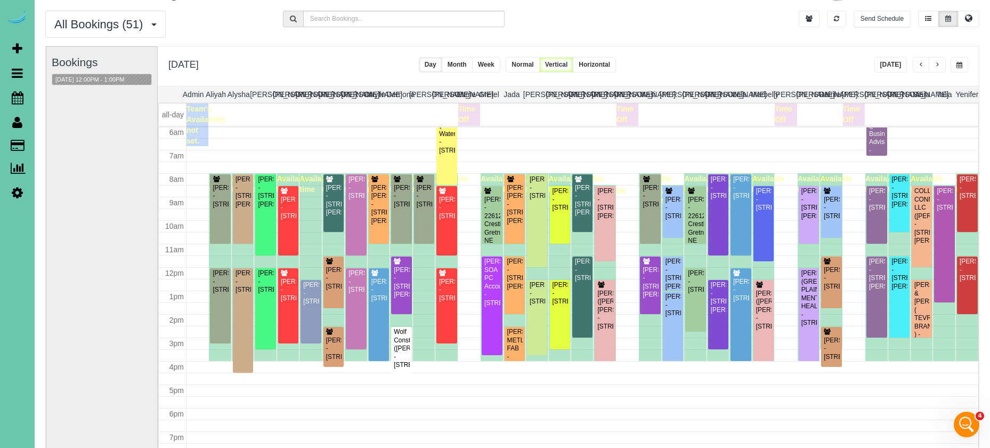
scroll to position [19, 0]
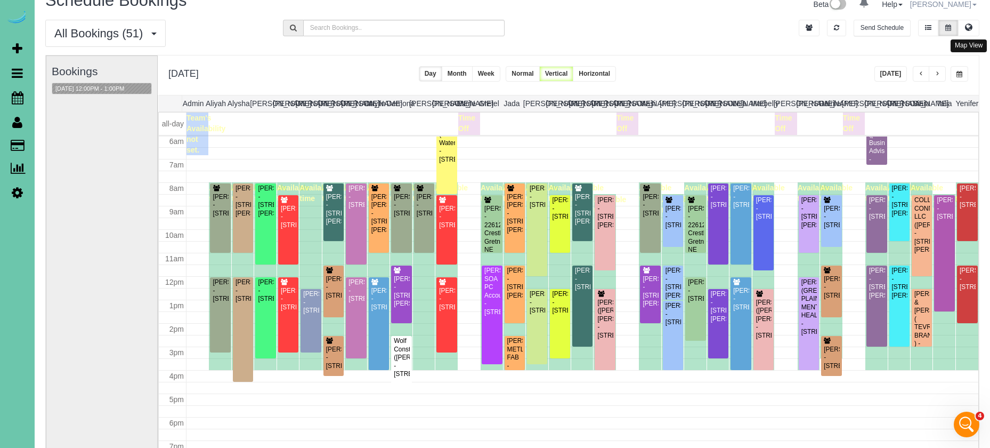
click at [964, 24] on button at bounding box center [968, 28] width 21 height 17
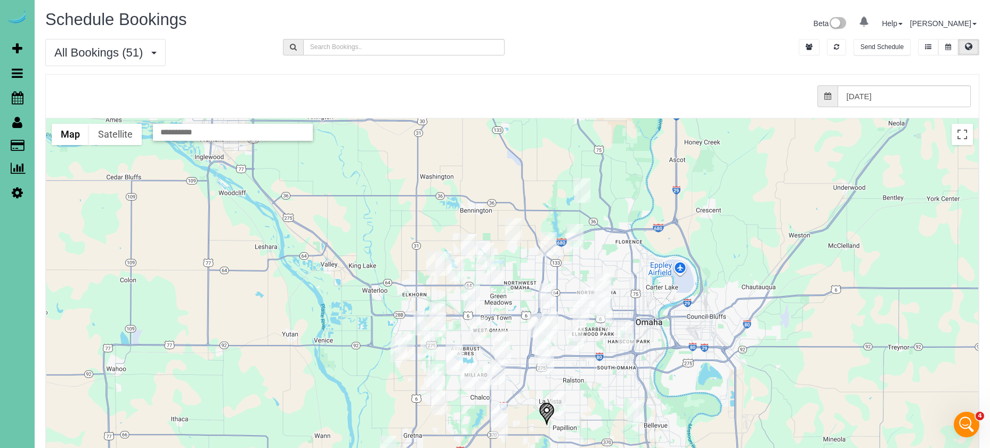
click at [398, 350] on img "08/29/2025 11:30AM - Elizabeth Seger - 21732 G St, Elkhorn, NE 68022" at bounding box center [399, 349] width 17 height 25
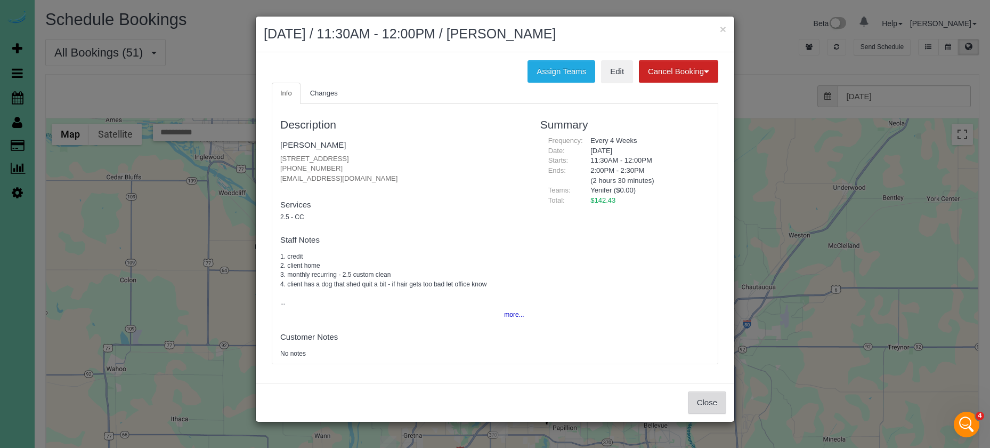
click at [703, 398] on button "Close" at bounding box center [707, 402] width 38 height 22
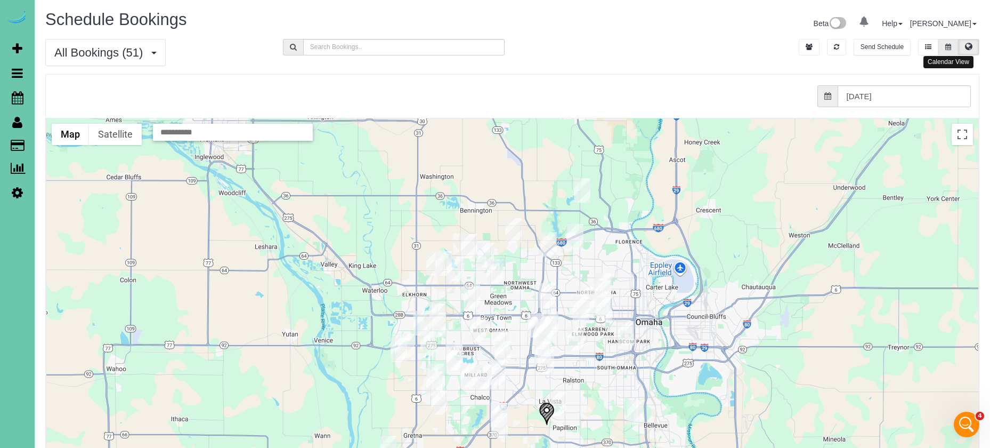
click at [946, 44] on icon at bounding box center [948, 47] width 6 height 6
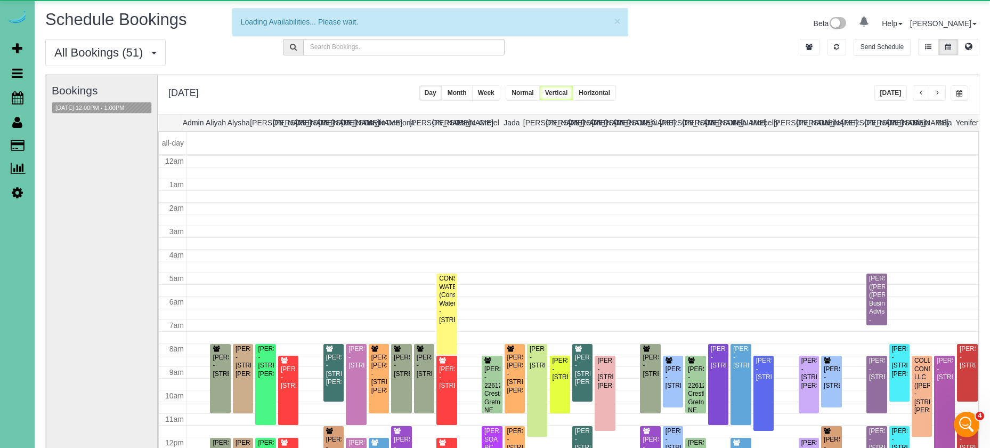
scroll to position [141, 0]
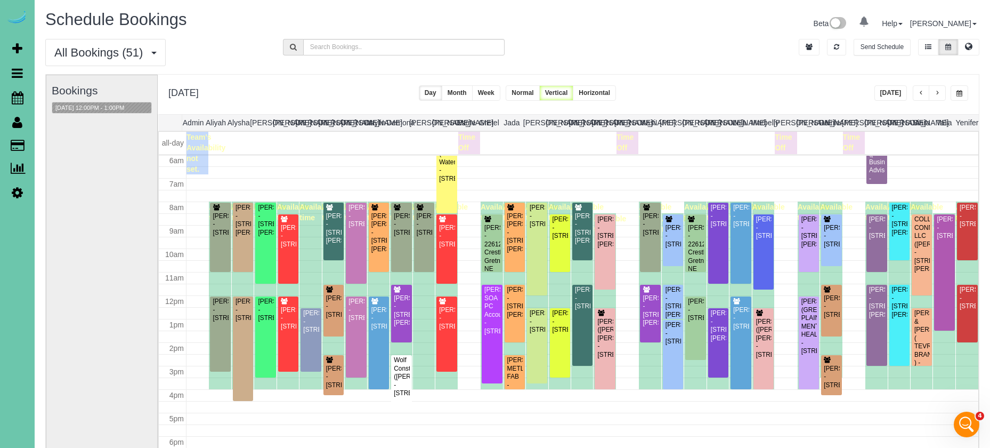
click at [343, 78] on div "[DATE] [DATE] Day Month Week Normal Vertical Horizontal" at bounding box center [568, 94] width 821 height 39
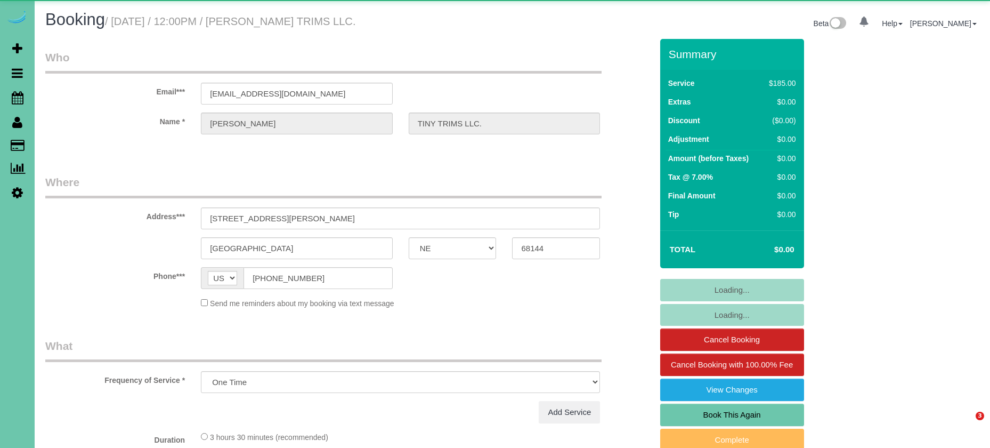
select select "NE"
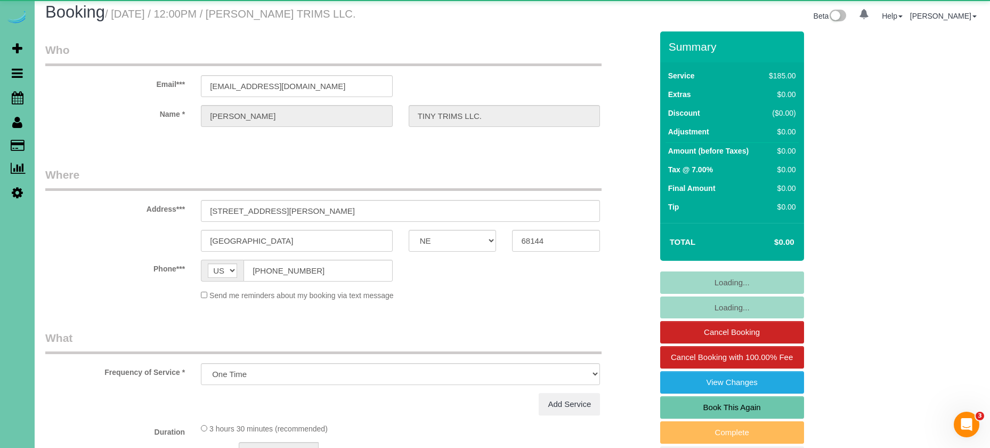
select select "object:634"
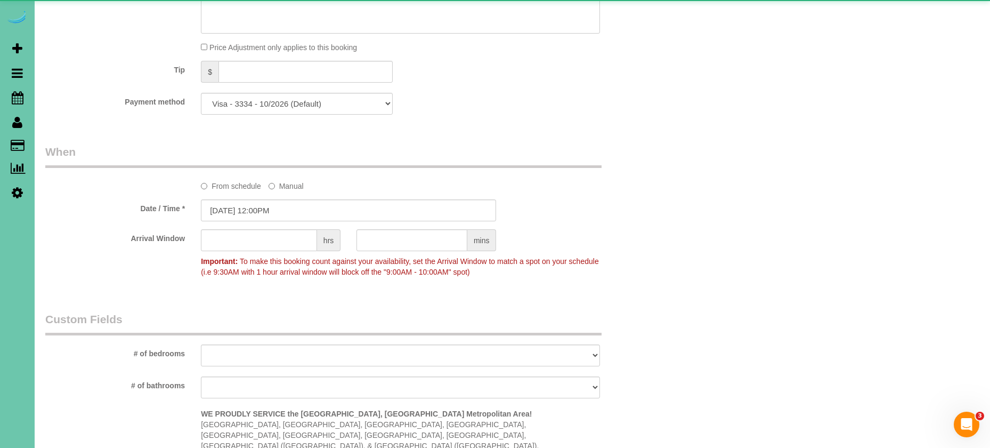
scroll to position [750, 0]
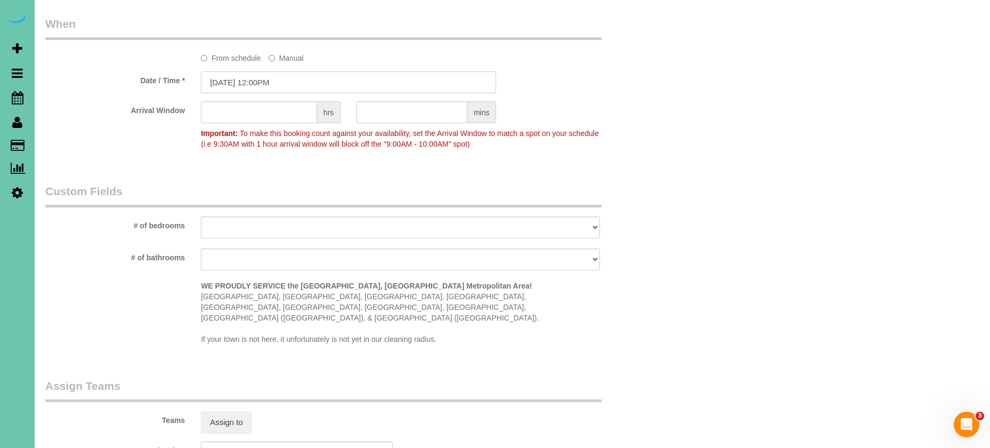
click at [272, 74] on input "[DATE] 12:00PM" at bounding box center [348, 82] width 295 height 22
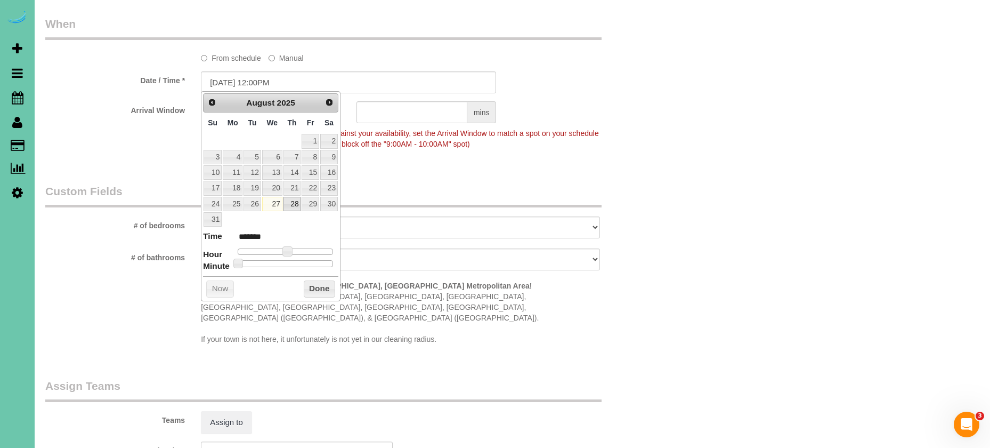
click at [295, 202] on link "28" at bounding box center [293, 204] width 18 height 14
type input "08/28/2025 12:00PM"
click at [322, 286] on button "Done" at bounding box center [319, 288] width 31 height 17
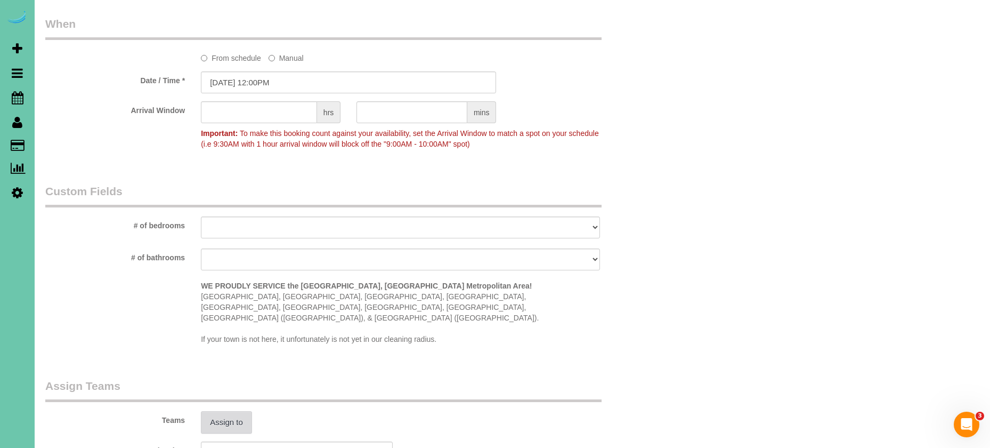
click at [225, 411] on button "Assign to" at bounding box center [226, 422] width 51 height 22
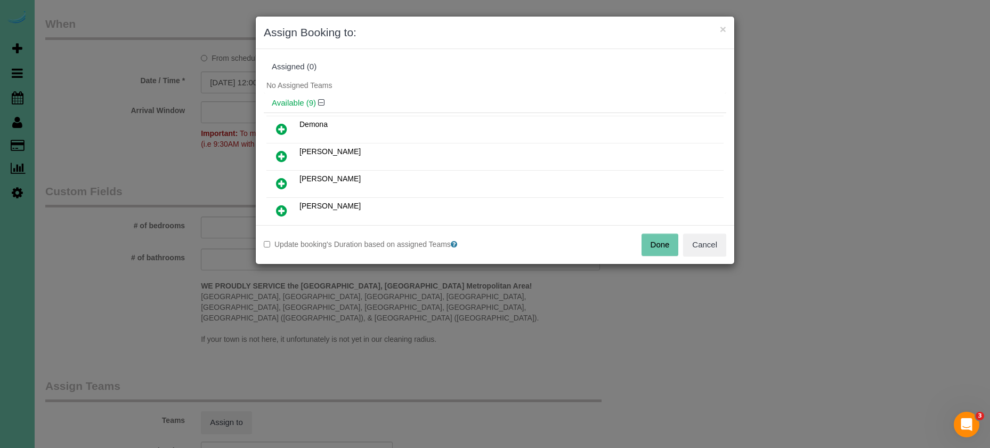
click at [281, 158] on icon at bounding box center [281, 156] width 11 height 13
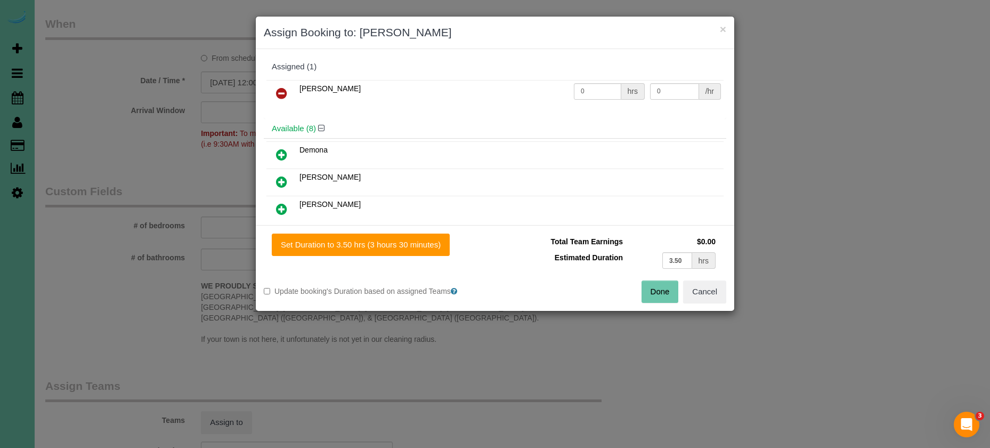
drag, startPoint x: 339, startPoint y: 247, endPoint x: 499, endPoint y: 272, distance: 161.8
click at [343, 247] on button "Set Duration to 3.50 hrs (3 hours 30 minutes)" at bounding box center [361, 244] width 178 height 22
type input "3.50"
click at [647, 294] on button "Done" at bounding box center [660, 291] width 37 height 22
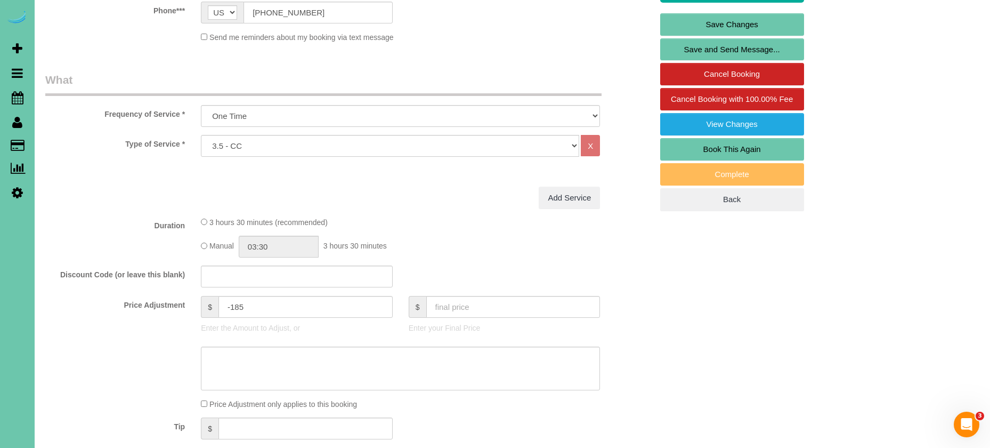
scroll to position [268, 0]
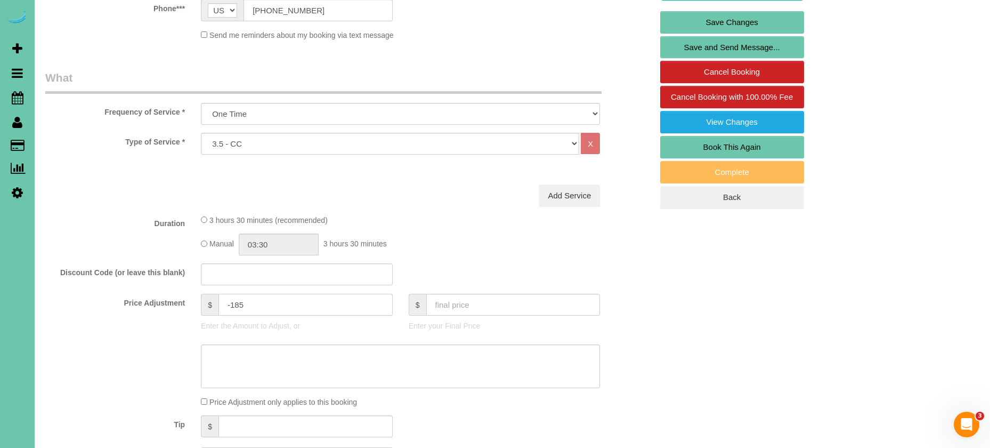
drag, startPoint x: 247, startPoint y: 305, endPoint x: 231, endPoint y: 304, distance: 15.5
click at [230, 304] on input "-185" at bounding box center [306, 305] width 174 height 22
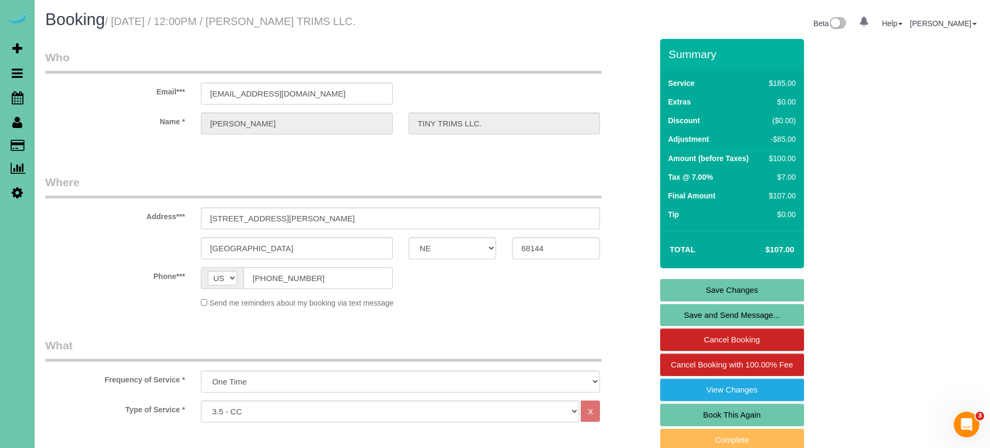
scroll to position [0, 0]
type input "-85"
click at [722, 293] on link "Save Changes" at bounding box center [732, 290] width 144 height 22
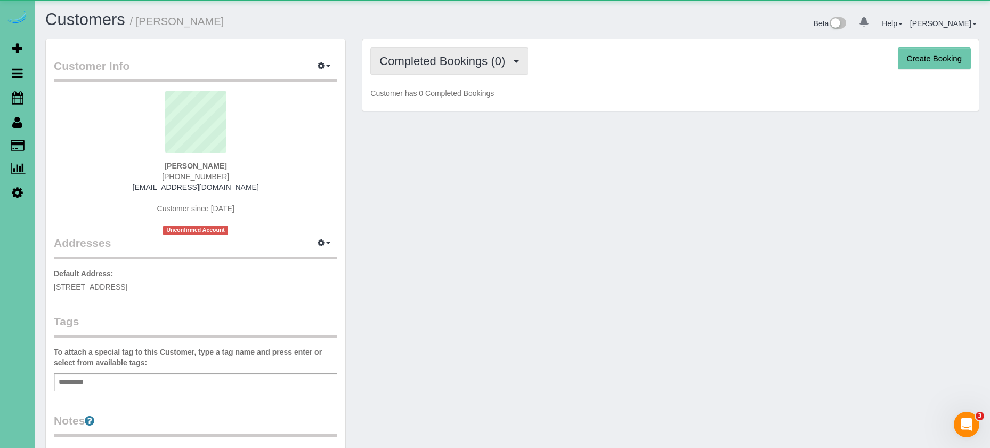
drag, startPoint x: 482, startPoint y: 76, endPoint x: 484, endPoint y: 68, distance: 7.9
click at [483, 75] on div "Completed Bookings (0) Completed Bookings (0) Upcoming Bookings (14) Cancelled …" at bounding box center [670, 75] width 617 height 72
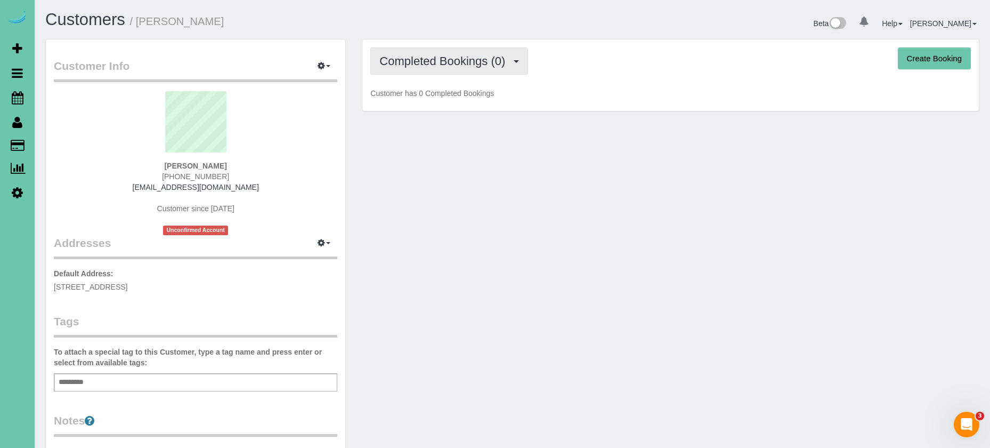
click at [486, 64] on span "Completed Bookings (0)" at bounding box center [444, 60] width 131 height 13
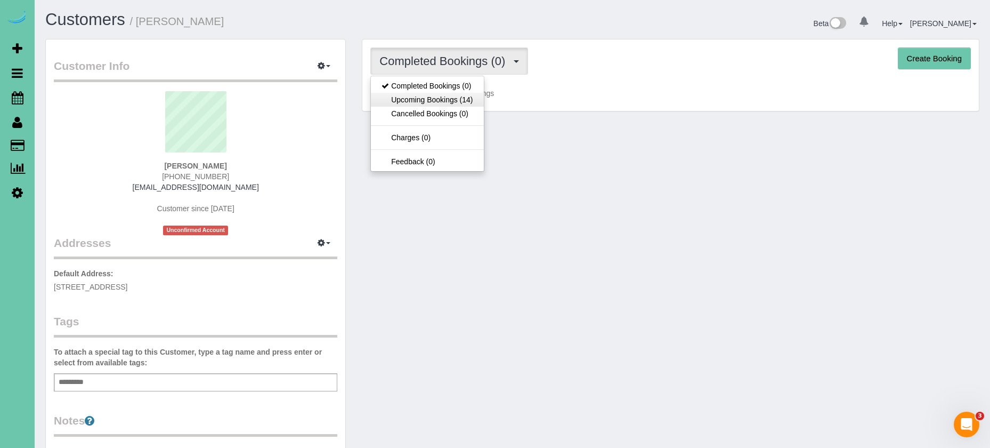
click at [473, 103] on link "Upcoming Bookings (14)" at bounding box center [427, 100] width 112 height 14
